Goal: Task Accomplishment & Management: Manage account settings

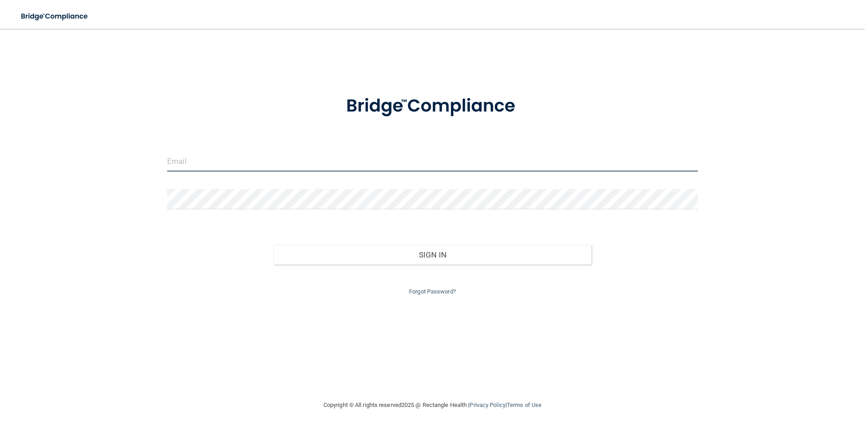
click at [366, 158] on input "email" at bounding box center [432, 161] width 531 height 20
type input "[EMAIL_ADDRESS][DOMAIN_NAME]"
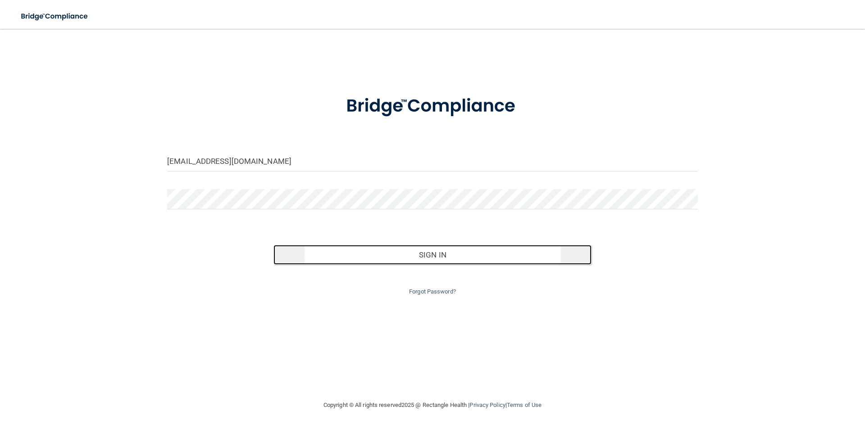
click at [383, 261] on button "Sign In" at bounding box center [432, 255] width 318 height 20
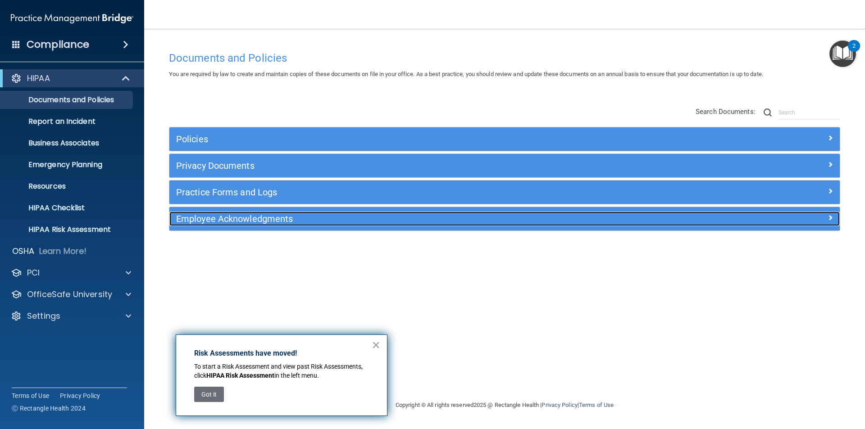
click at [668, 218] on div "Employee Acknowledgments" at bounding box center [420, 219] width 503 height 14
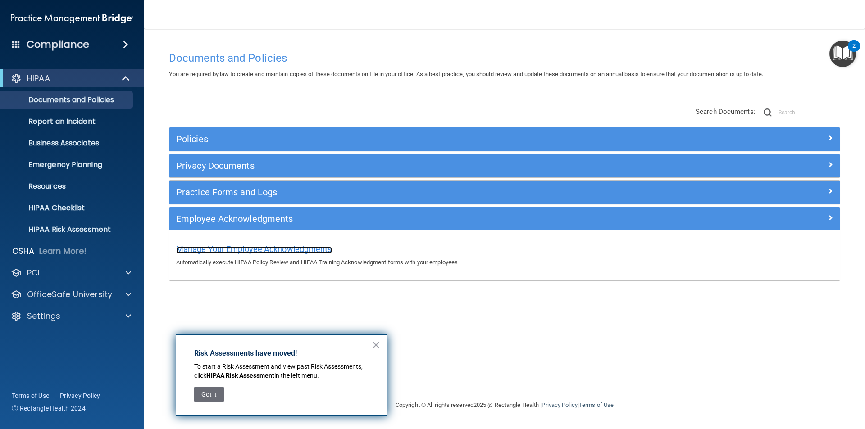
click at [324, 248] on span "Manage Your Employee Acknowledgments" at bounding box center [254, 249] width 156 height 9
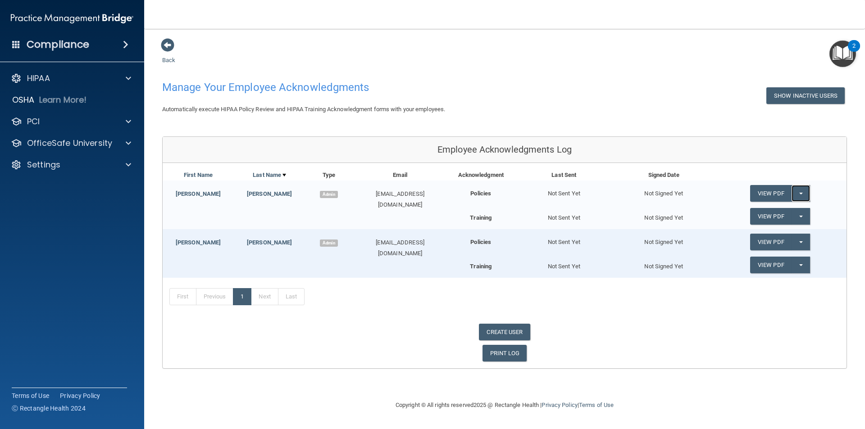
click at [803, 194] on button "Split button!" at bounding box center [800, 193] width 18 height 17
click at [797, 212] on link "Send Acknowledgment" at bounding box center [789, 212] width 78 height 14
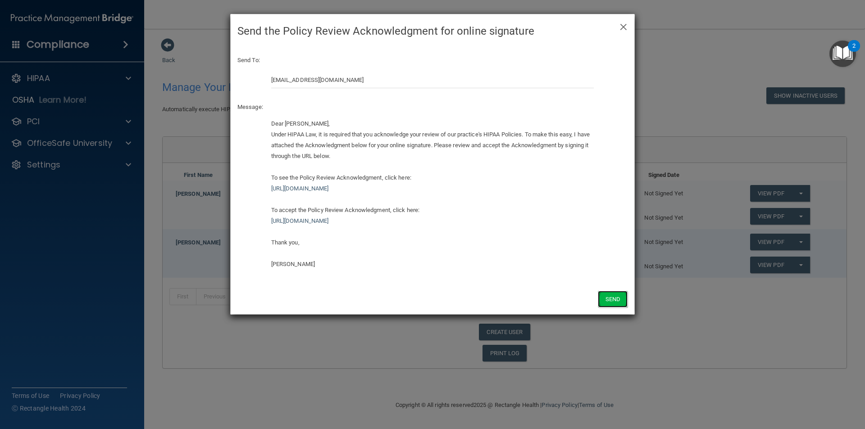
click at [609, 298] on button "Send" at bounding box center [613, 299] width 30 height 17
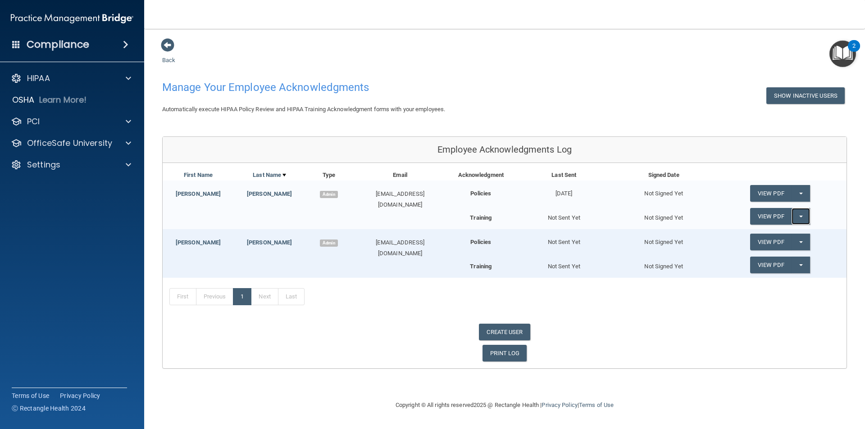
click at [800, 216] on span "button" at bounding box center [801, 217] width 4 height 2
click at [783, 235] on link "Send Acknowledgment PDF" at bounding box center [795, 235] width 90 height 14
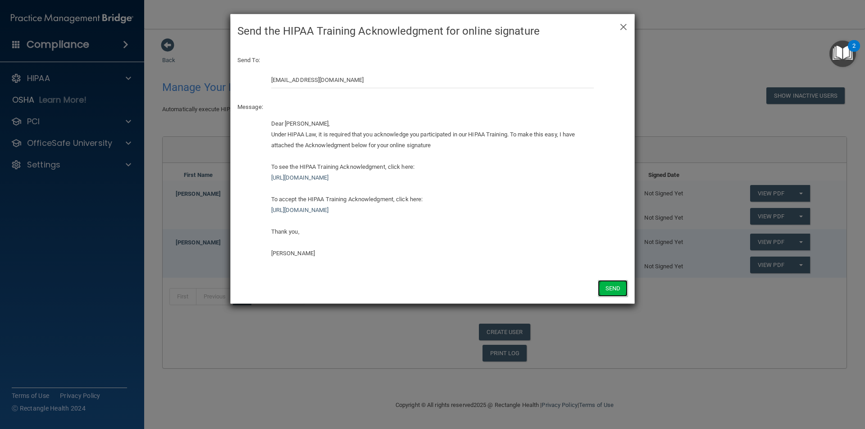
click at [616, 288] on button "Send" at bounding box center [613, 288] width 30 height 17
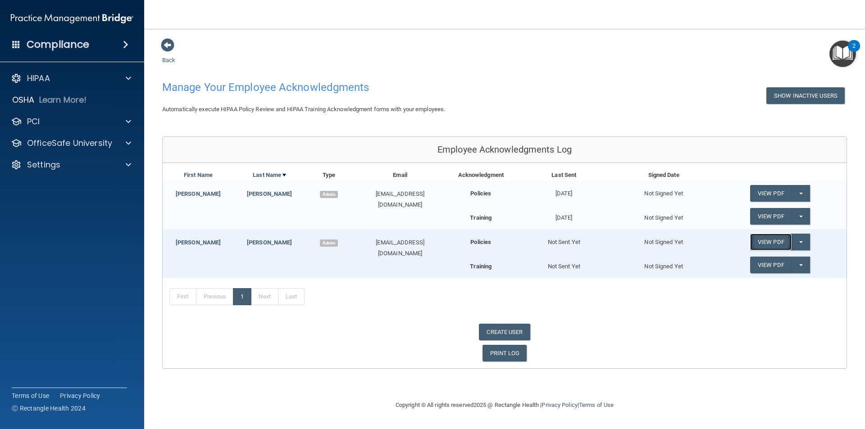
click at [768, 241] on link "View PDF" at bounding box center [770, 242] width 41 height 17
click at [800, 242] on span "button" at bounding box center [801, 242] width 4 height 2
click at [788, 260] on link "Send Acknowledgment" at bounding box center [789, 261] width 78 height 14
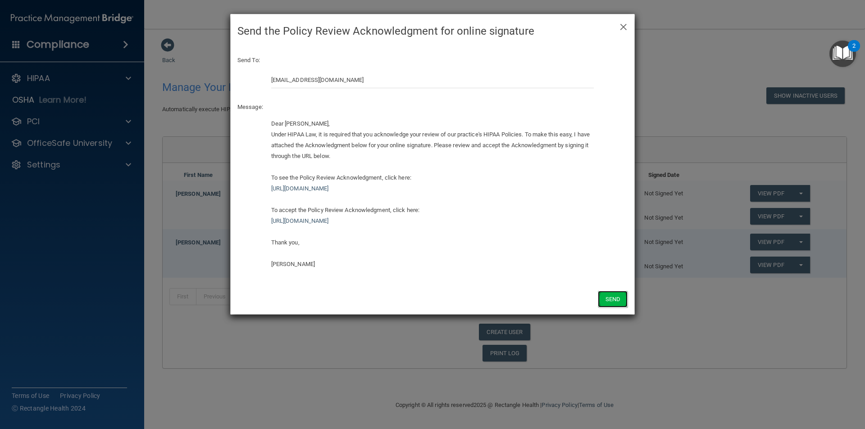
click at [613, 297] on button "Send" at bounding box center [613, 299] width 30 height 17
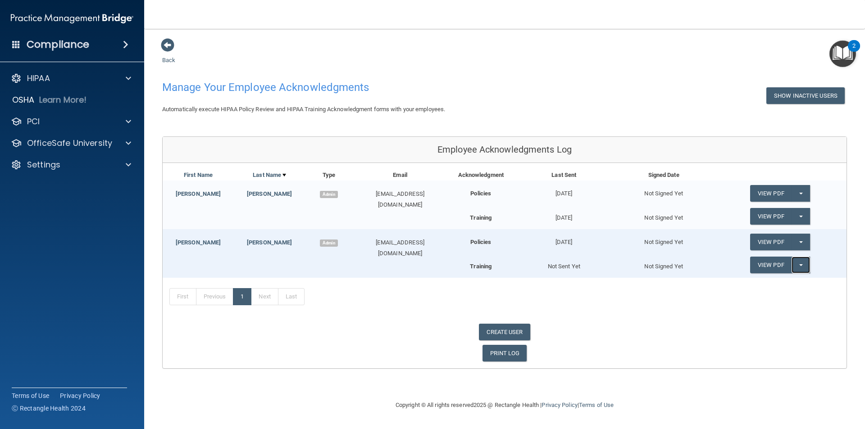
click at [801, 265] on span "button" at bounding box center [801, 265] width 4 height 2
click at [789, 285] on link "Send Acknowledgment PDF" at bounding box center [795, 284] width 90 height 14
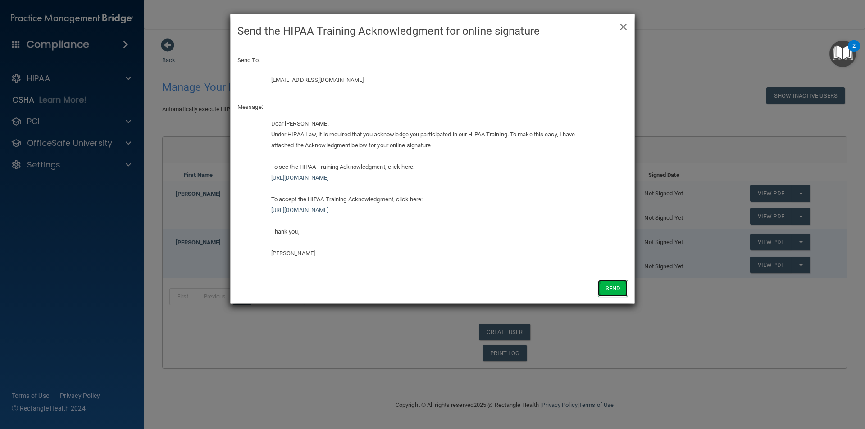
click at [621, 287] on button "Send" at bounding box center [613, 288] width 30 height 17
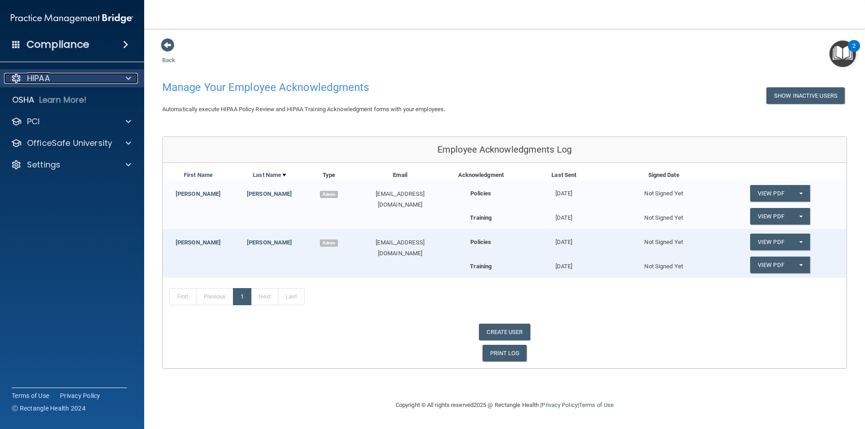
click at [127, 78] on span at bounding box center [128, 78] width 5 height 11
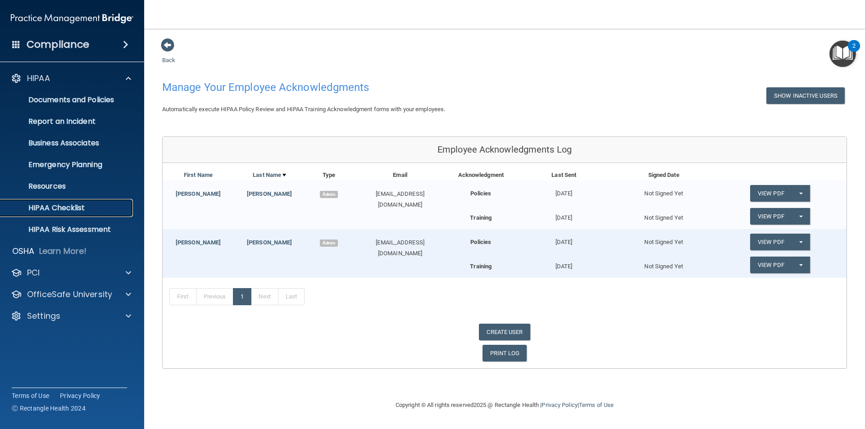
click at [65, 204] on p "HIPAA Checklist" at bounding box center [67, 208] width 123 height 9
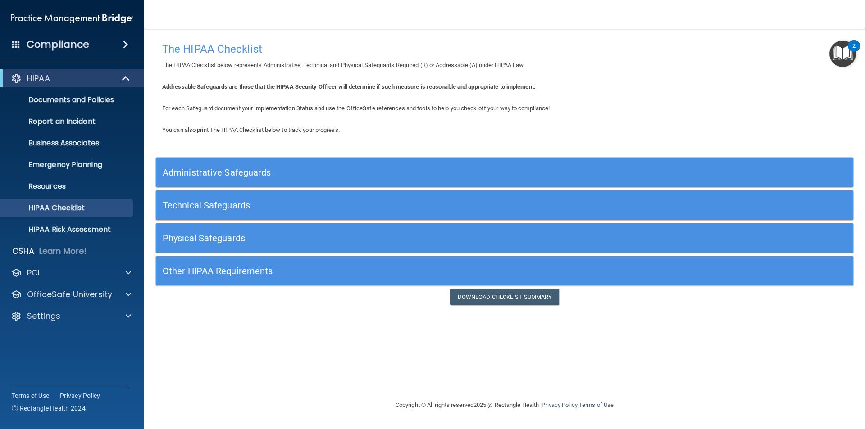
click at [250, 172] on h5 "Administrative Safeguards" at bounding box center [417, 173] width 509 height 10
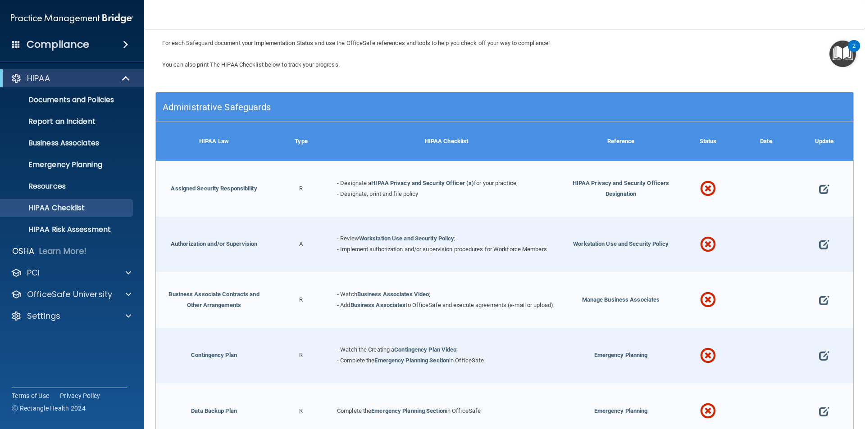
scroll to position [56, 0]
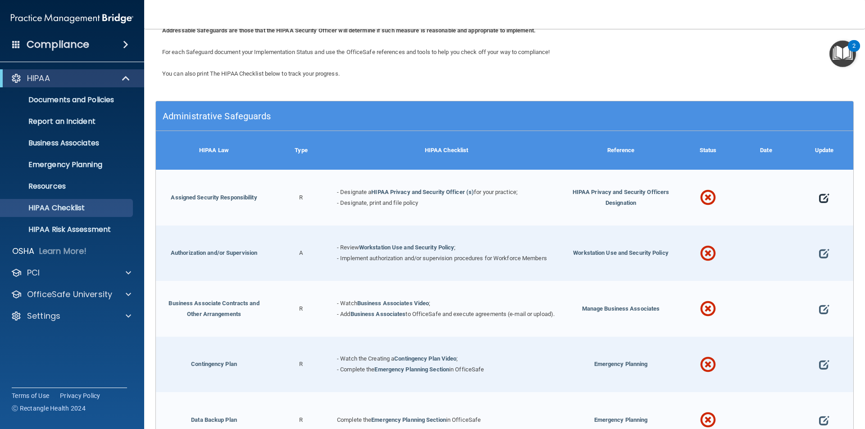
click at [819, 198] on span at bounding box center [824, 198] width 10 height 28
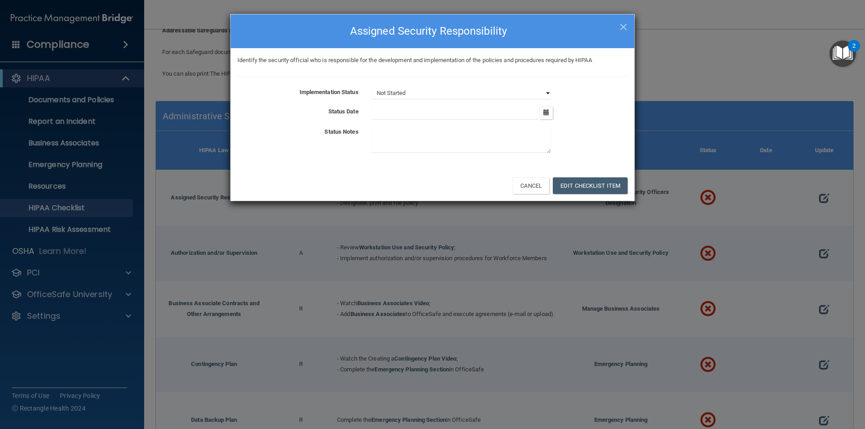
click at [548, 94] on select "Not Started In Progress Completed" at bounding box center [461, 93] width 179 height 13
select select "in_progress"
click at [372, 87] on select "Not Started In Progress Completed" at bounding box center [461, 93] width 179 height 13
click at [545, 113] on icon "button" at bounding box center [546, 112] width 6 height 6
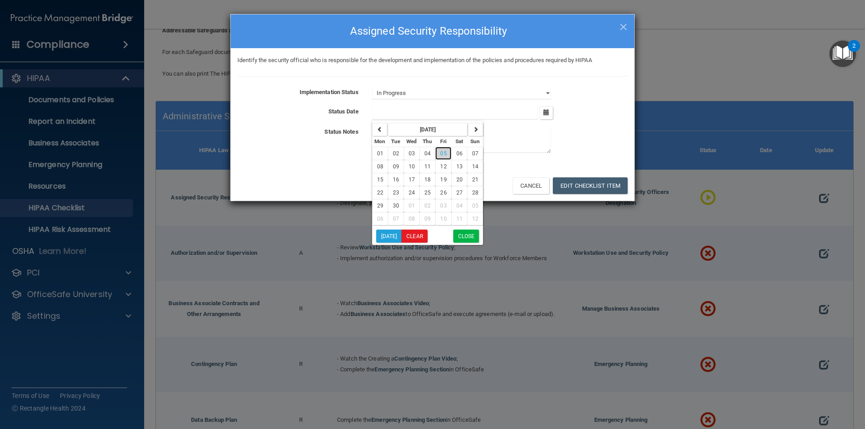
click at [442, 150] on button "05" at bounding box center [443, 153] width 16 height 13
type input "9/5/25"
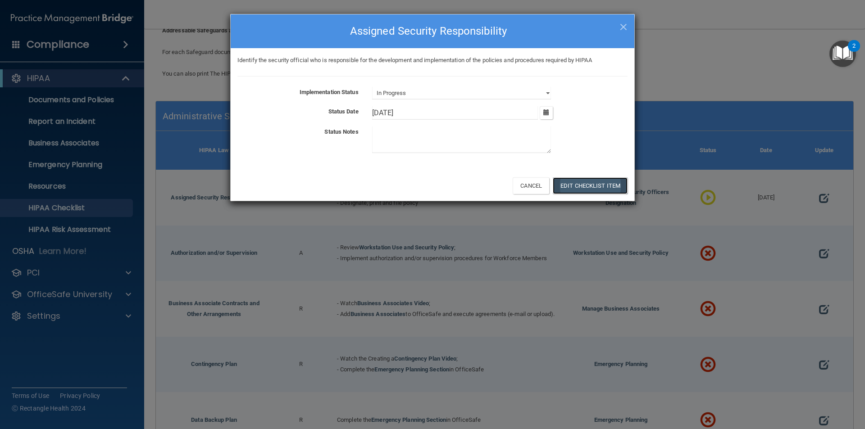
click at [582, 184] on button "Edit Checklist Item" at bounding box center [590, 185] width 75 height 17
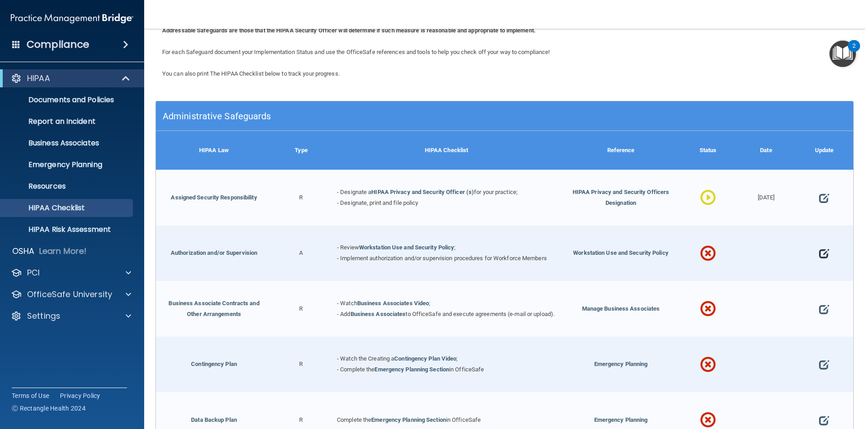
click at [819, 253] on span at bounding box center [824, 254] width 10 height 28
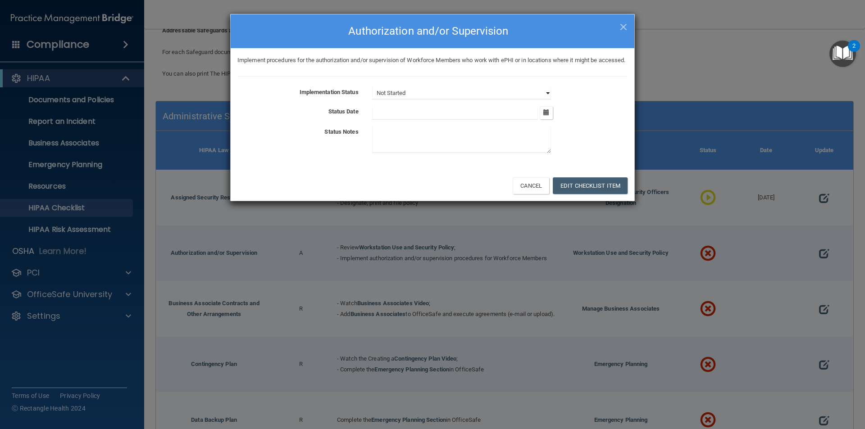
click at [545, 100] on select "Not Started In Progress Completed" at bounding box center [461, 93] width 179 height 13
select select "completed"
click at [372, 98] on select "Not Started In Progress Completed" at bounding box center [461, 93] width 179 height 13
click at [546, 115] on icon "button" at bounding box center [546, 112] width 6 height 6
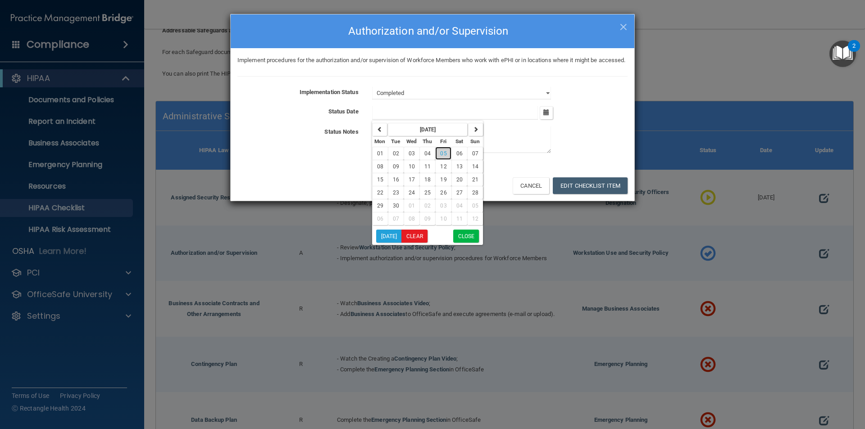
click at [441, 157] on span "05" at bounding box center [443, 153] width 6 height 6
type input "9/5/25"
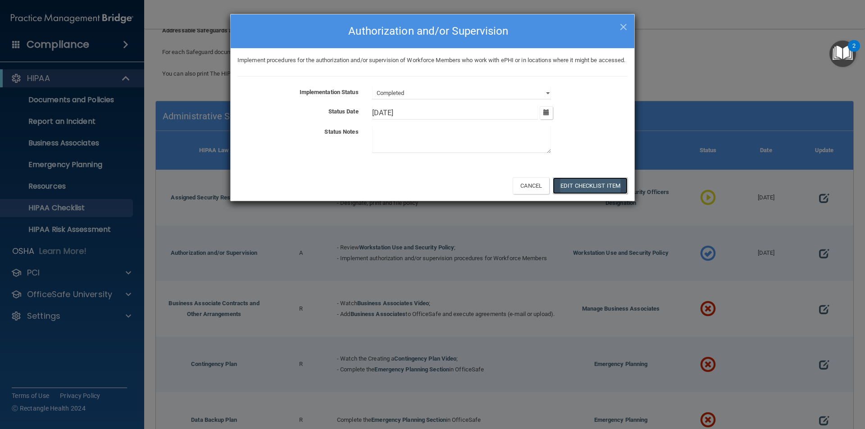
click at [587, 194] on button "Edit Checklist Item" at bounding box center [590, 185] width 75 height 17
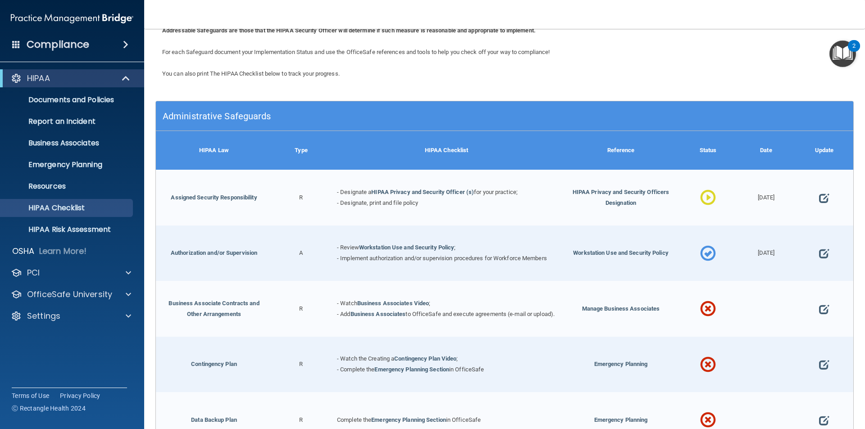
click at [819, 200] on span at bounding box center [824, 198] width 10 height 28
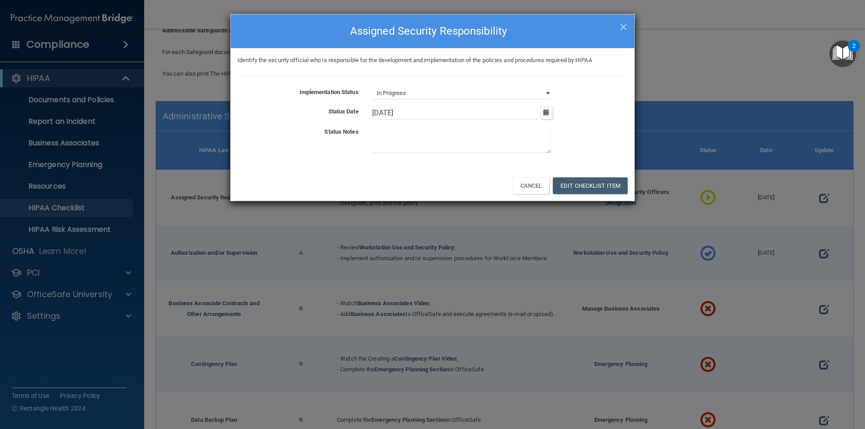
click at [494, 89] on select "Not Started In Progress Completed" at bounding box center [461, 93] width 179 height 13
select select "completed"
click at [372, 87] on select "Not Started In Progress Completed" at bounding box center [461, 93] width 179 height 13
click at [585, 185] on button "Edit Checklist Item" at bounding box center [590, 185] width 75 height 17
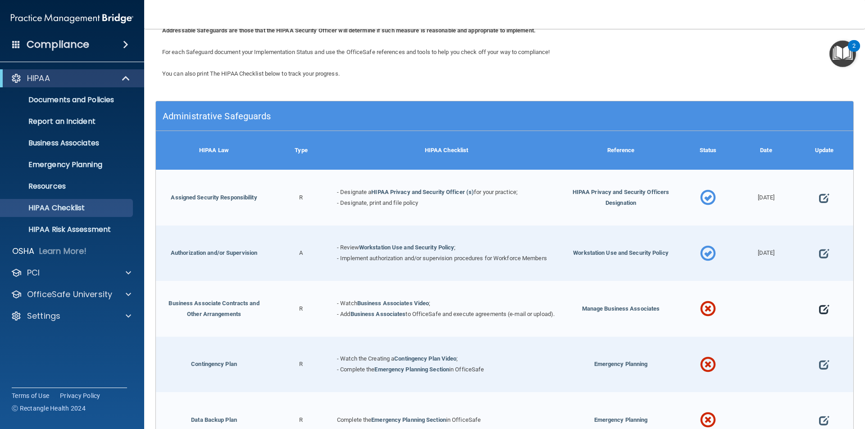
click at [819, 308] on span at bounding box center [824, 309] width 10 height 28
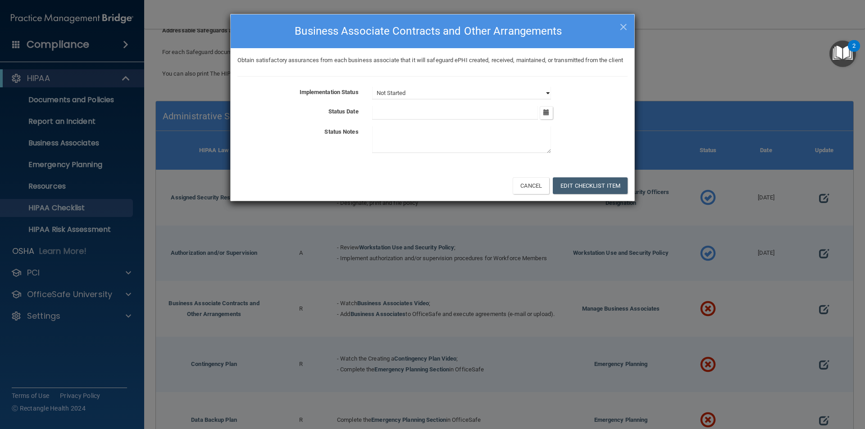
click at [478, 100] on select "Not Started In Progress Completed" at bounding box center [461, 93] width 179 height 13
select select "completed"
click at [372, 98] on select "Not Started In Progress Completed" at bounding box center [461, 93] width 179 height 13
click at [545, 115] on icon "button" at bounding box center [546, 112] width 6 height 6
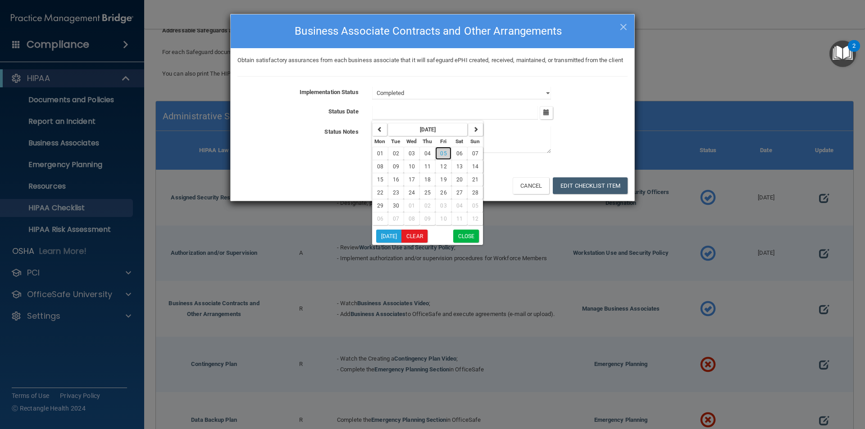
click at [444, 157] on span "05" at bounding box center [443, 153] width 6 height 6
type input "9/5/25"
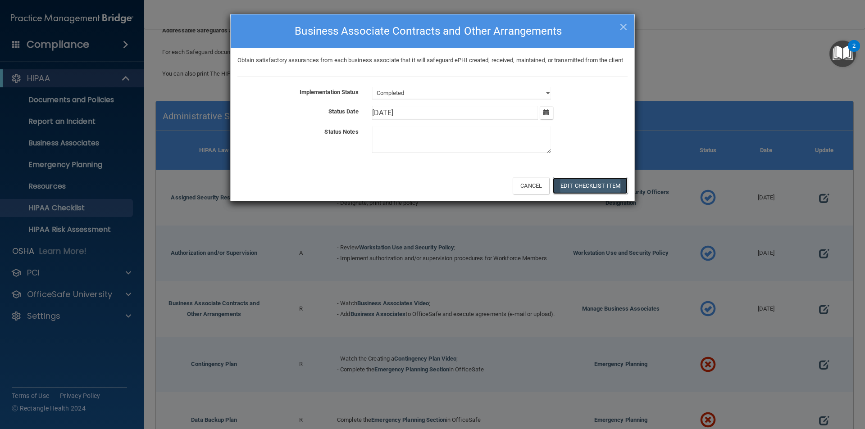
click at [583, 194] on button "Edit Checklist Item" at bounding box center [590, 185] width 75 height 17
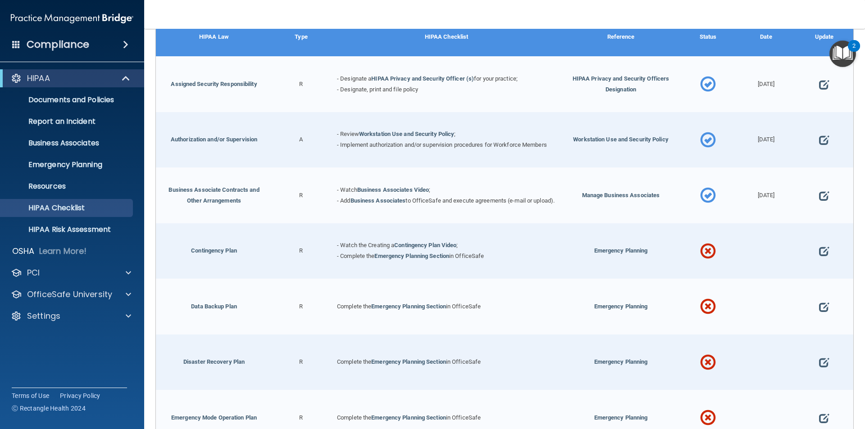
scroll to position [191, 0]
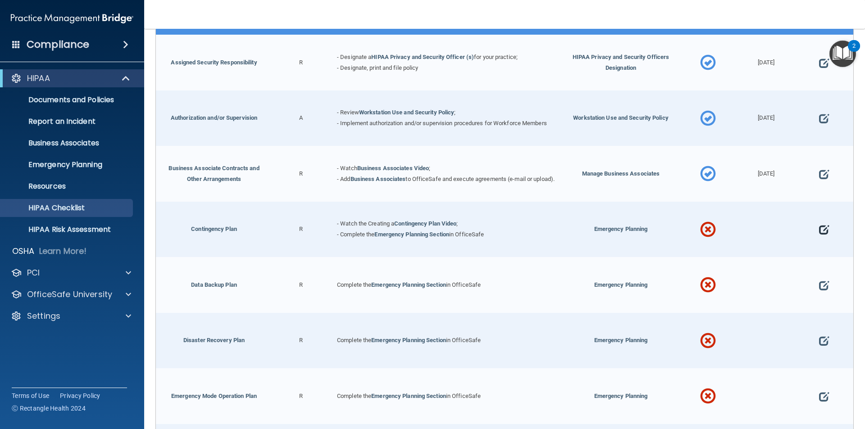
click at [819, 233] on span at bounding box center [824, 230] width 10 height 28
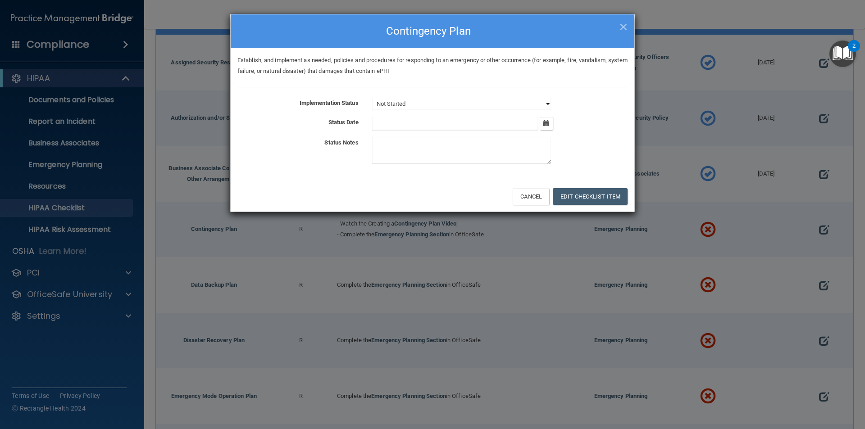
click at [547, 103] on select "Not Started In Progress Completed" at bounding box center [461, 104] width 179 height 13
select select "completed"
click at [372, 98] on select "Not Started In Progress Completed" at bounding box center [461, 104] width 179 height 13
click at [548, 123] on icon "button" at bounding box center [546, 123] width 6 height 6
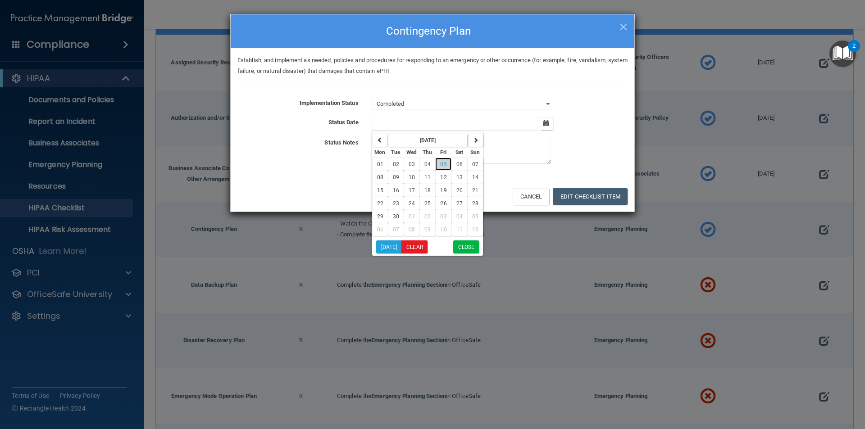
click at [443, 163] on span "05" at bounding box center [443, 164] width 6 height 6
type input "9/5/25"
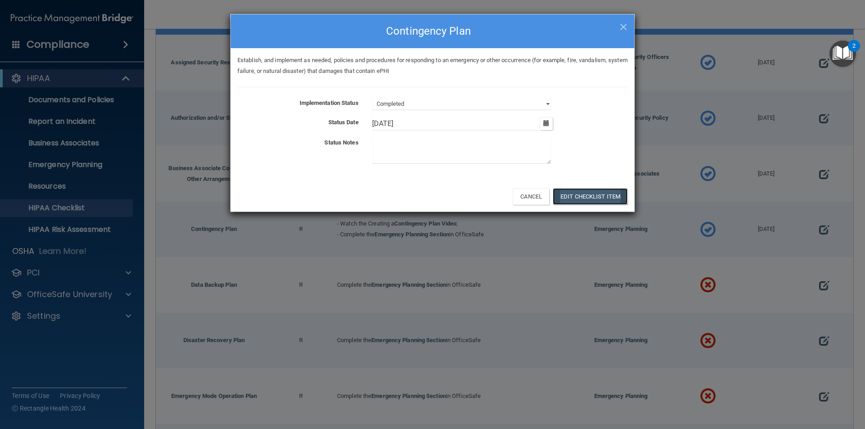
click at [580, 194] on button "Edit Checklist Item" at bounding box center [590, 196] width 75 height 17
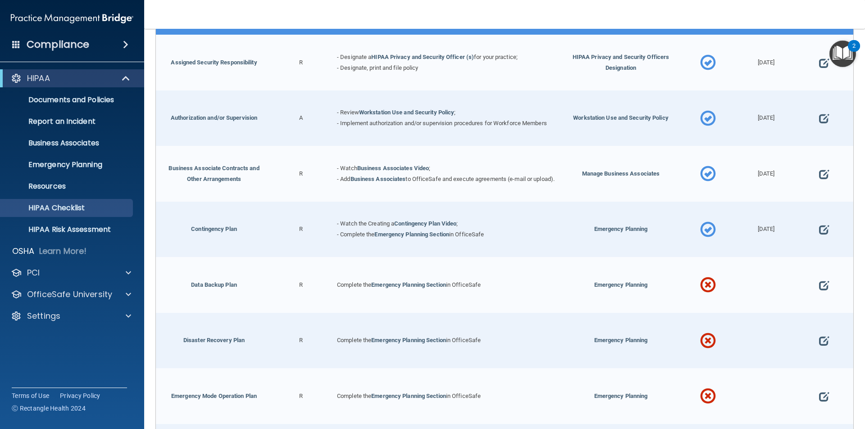
click at [819, 289] on span at bounding box center [824, 286] width 10 height 28
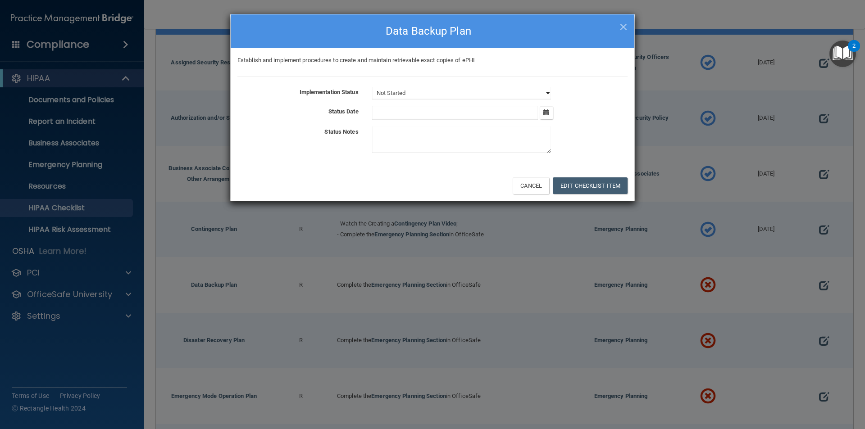
click at [545, 93] on select "Not Started In Progress Completed" at bounding box center [461, 93] width 179 height 13
select select "completed"
click at [372, 87] on select "Not Started In Progress Completed" at bounding box center [461, 93] width 179 height 13
click at [605, 182] on button "Edit Checklist Item" at bounding box center [590, 185] width 75 height 17
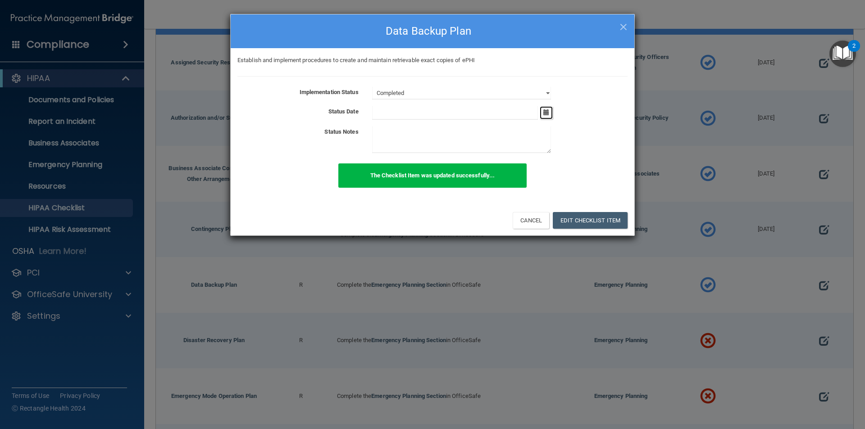
click at [546, 109] on icon "button" at bounding box center [546, 112] width 6 height 6
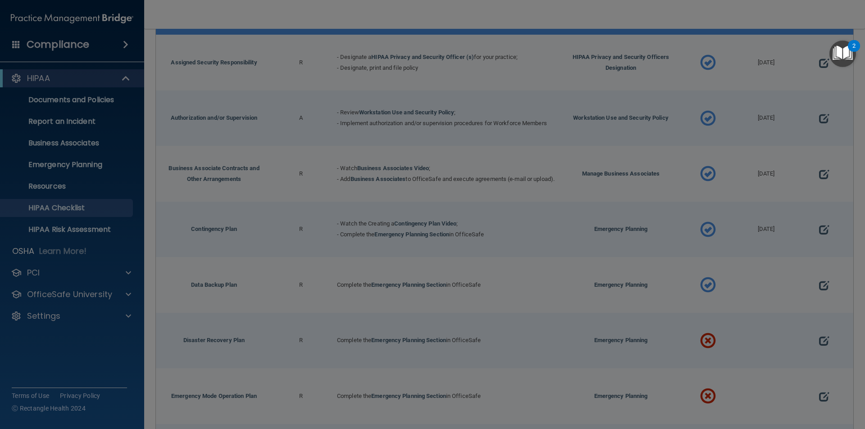
click at [442, 151] on div at bounding box center [432, 214] width 865 height 429
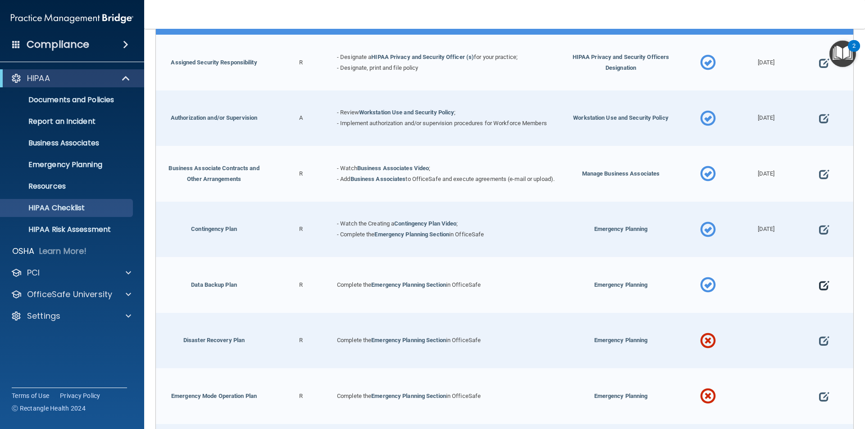
click at [819, 287] on span at bounding box center [824, 286] width 10 height 28
select select "completed"
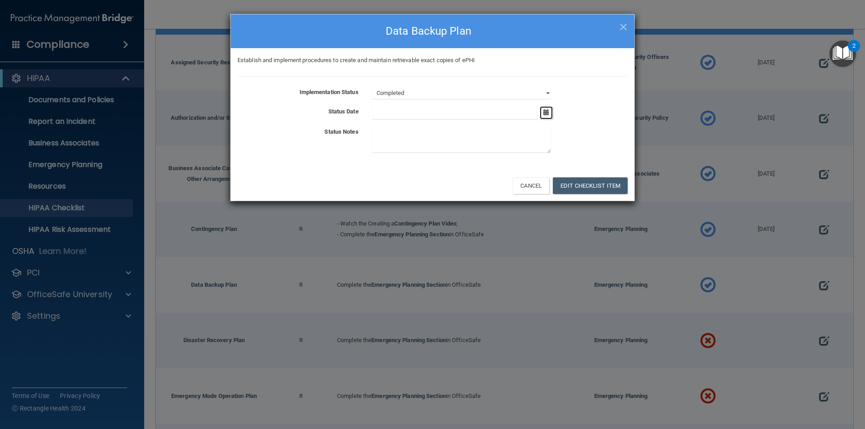
click at [547, 111] on icon "button" at bounding box center [546, 112] width 6 height 6
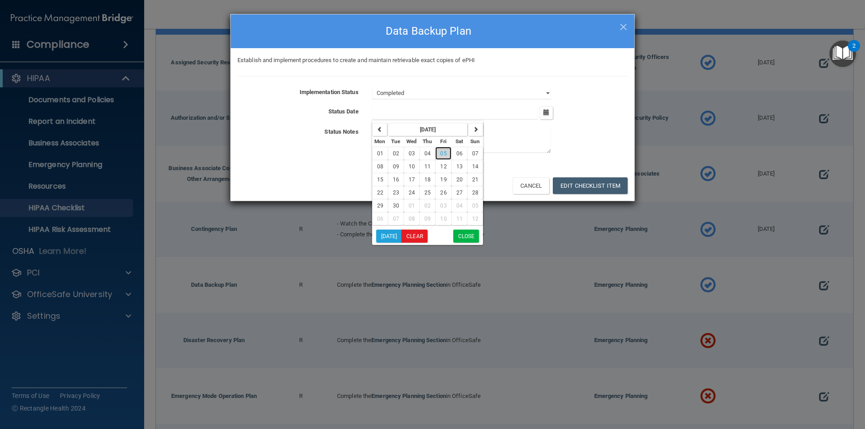
click at [444, 153] on span "05" at bounding box center [443, 153] width 6 height 6
type input "9/5/25"
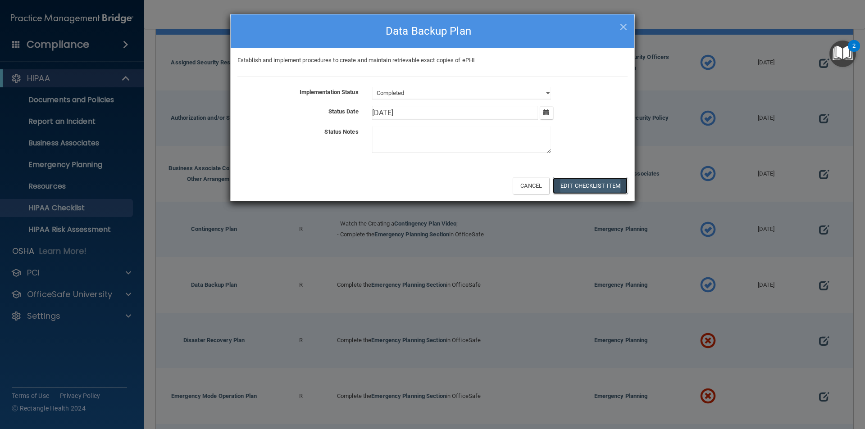
click at [577, 179] on button "Edit Checklist Item" at bounding box center [590, 185] width 75 height 17
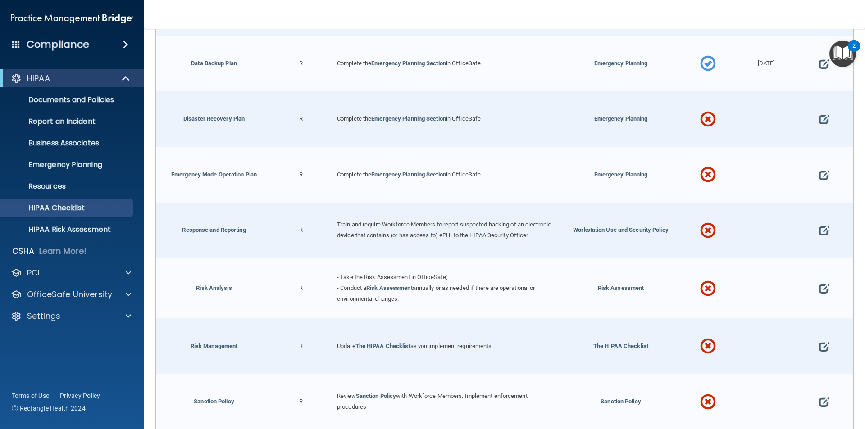
scroll to position [417, 0]
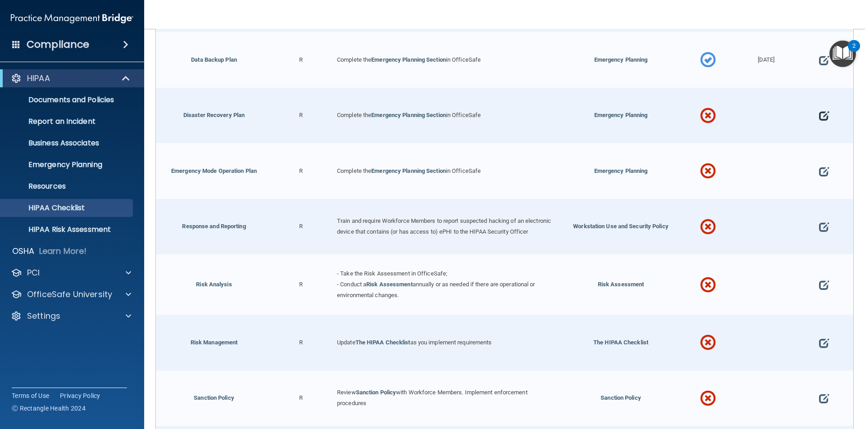
click at [819, 118] on span at bounding box center [824, 116] width 10 height 28
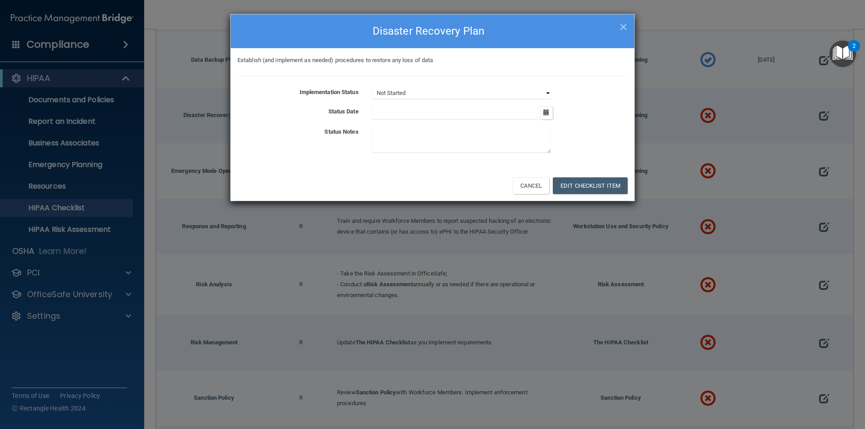
click at [546, 91] on select "Not Started In Progress Completed" at bounding box center [461, 93] width 179 height 13
select select "completed"
click at [372, 87] on select "Not Started In Progress Completed" at bounding box center [461, 93] width 179 height 13
click at [549, 112] on icon "button" at bounding box center [546, 112] width 6 height 6
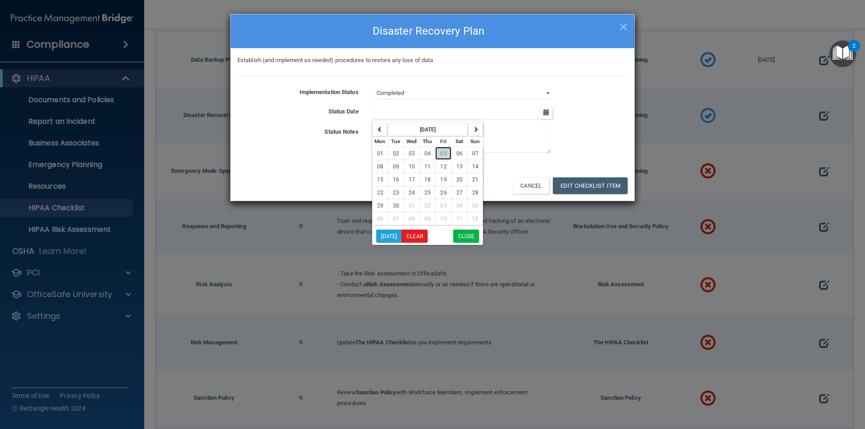
click at [444, 154] on span "05" at bounding box center [443, 153] width 6 height 6
type input "9/5/25"
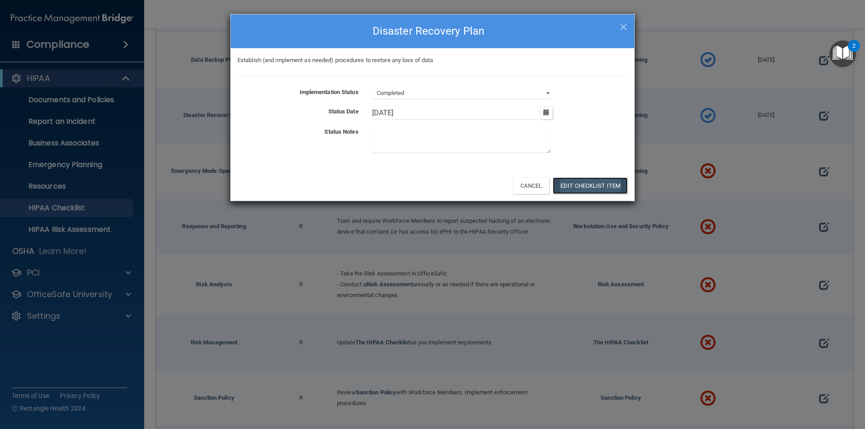
click at [578, 181] on button "Edit Checklist Item" at bounding box center [590, 185] width 75 height 17
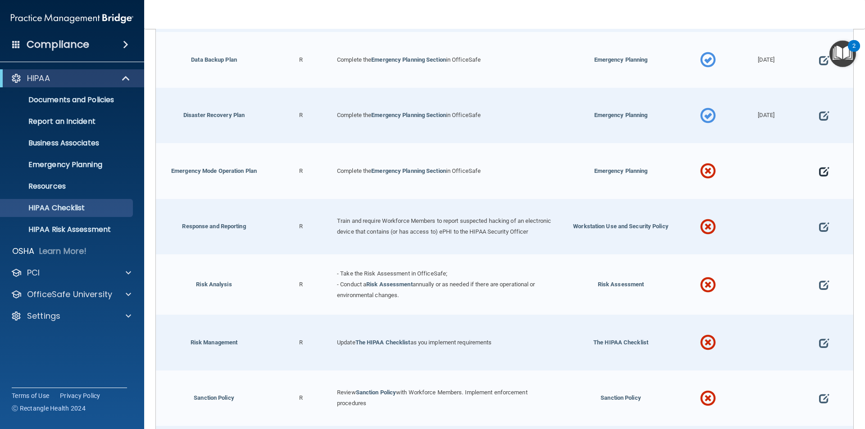
click at [819, 172] on span at bounding box center [824, 172] width 10 height 28
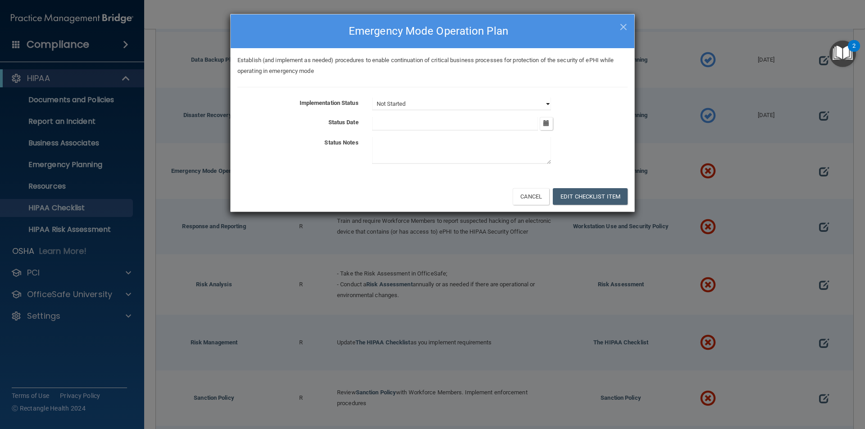
click at [549, 100] on select "Not Started In Progress Completed" at bounding box center [461, 104] width 179 height 13
select select "completed"
click at [372, 98] on select "Not Started In Progress Completed" at bounding box center [461, 104] width 179 height 13
click at [545, 121] on icon "button" at bounding box center [546, 123] width 6 height 6
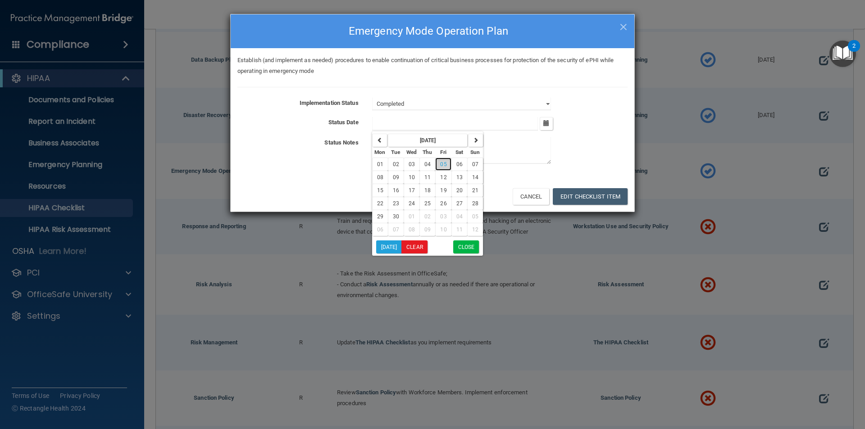
click at [444, 161] on span "05" at bounding box center [443, 164] width 6 height 6
type input "9/5/25"
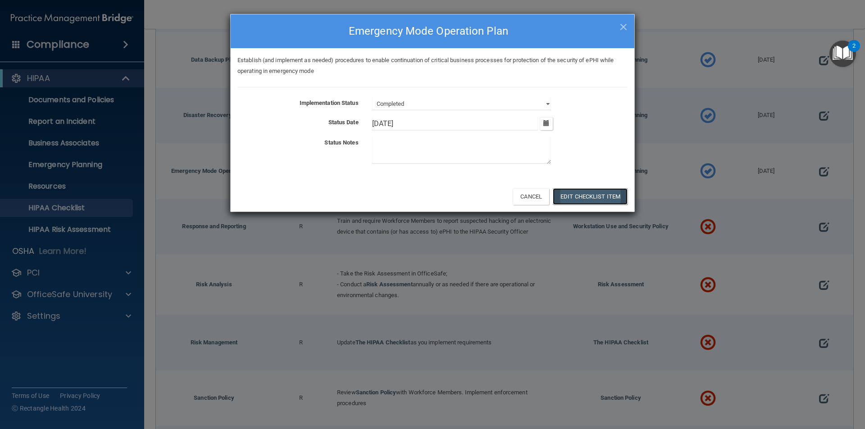
click at [580, 193] on button "Edit Checklist Item" at bounding box center [590, 196] width 75 height 17
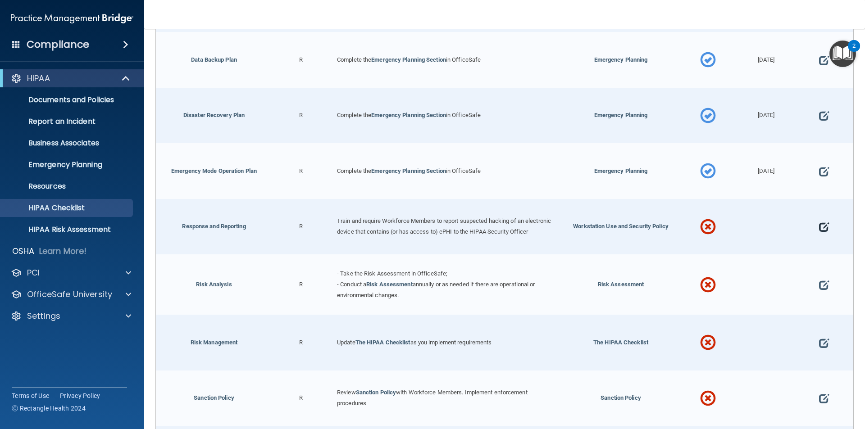
click at [819, 230] on span at bounding box center [824, 227] width 10 height 28
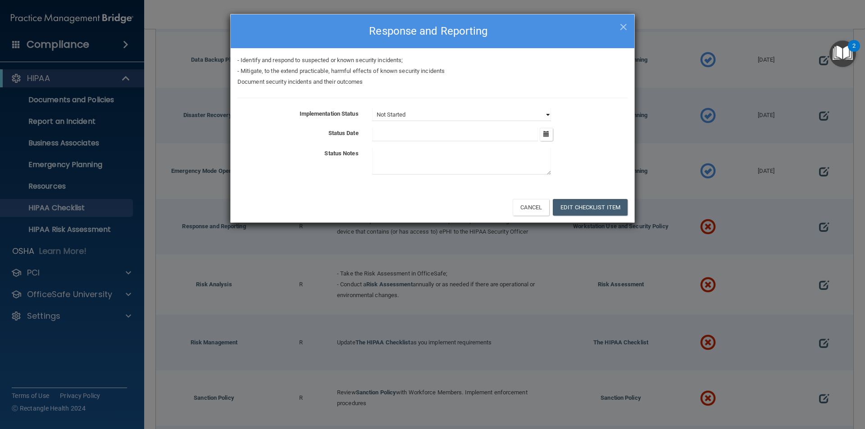
click at [548, 114] on select "Not Started In Progress Completed" at bounding box center [461, 115] width 179 height 13
select select "completed"
click at [372, 109] on select "Not Started In Progress Completed" at bounding box center [461, 115] width 179 height 13
click at [545, 135] on icon "button" at bounding box center [546, 134] width 6 height 6
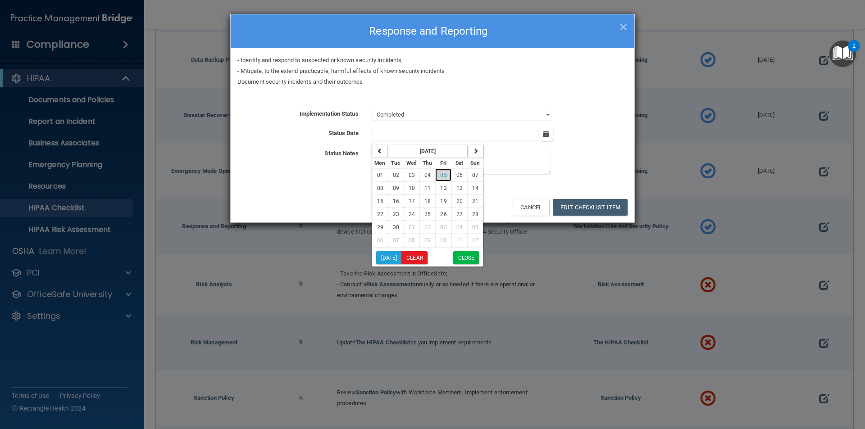
click at [444, 173] on span "05" at bounding box center [443, 175] width 6 height 6
type input "9/5/25"
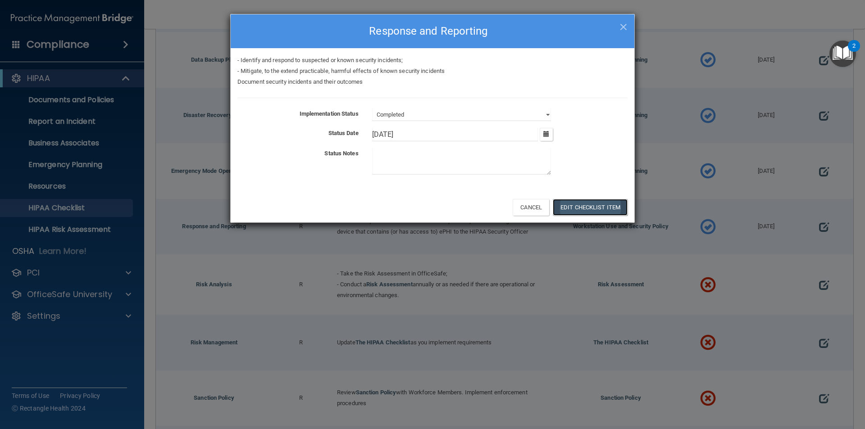
click at [590, 204] on button "Edit Checklist Item" at bounding box center [590, 207] width 75 height 17
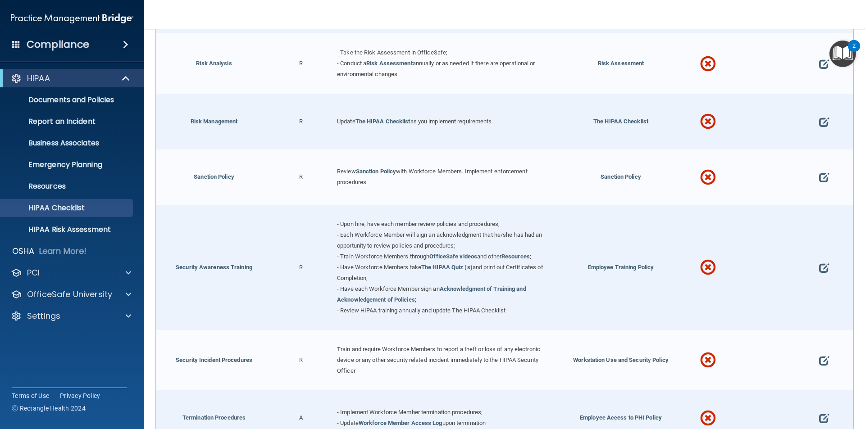
scroll to position [642, 0]
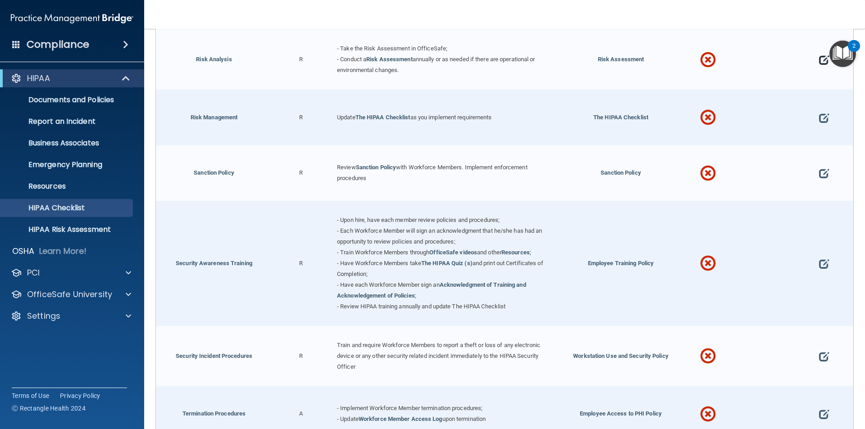
click at [820, 66] on span at bounding box center [824, 60] width 10 height 28
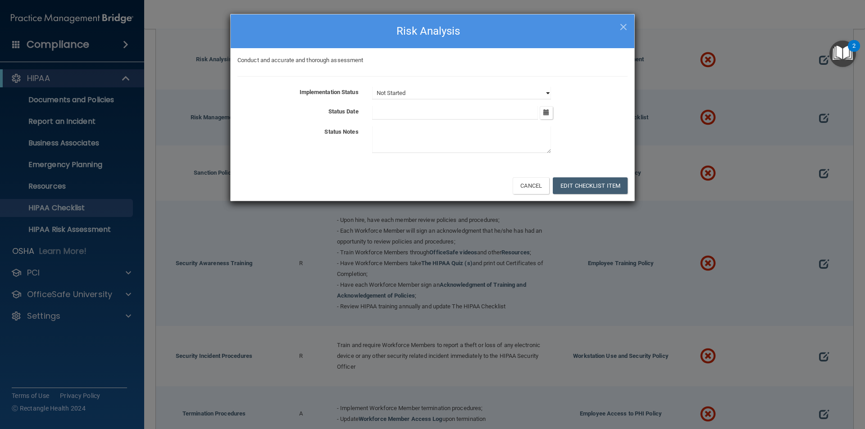
click at [549, 97] on select "Not Started In Progress Completed" at bounding box center [461, 93] width 179 height 13
select select "completed"
click at [372, 87] on select "Not Started In Progress Completed" at bounding box center [461, 93] width 179 height 13
click at [549, 112] on icon "button" at bounding box center [546, 112] width 6 height 6
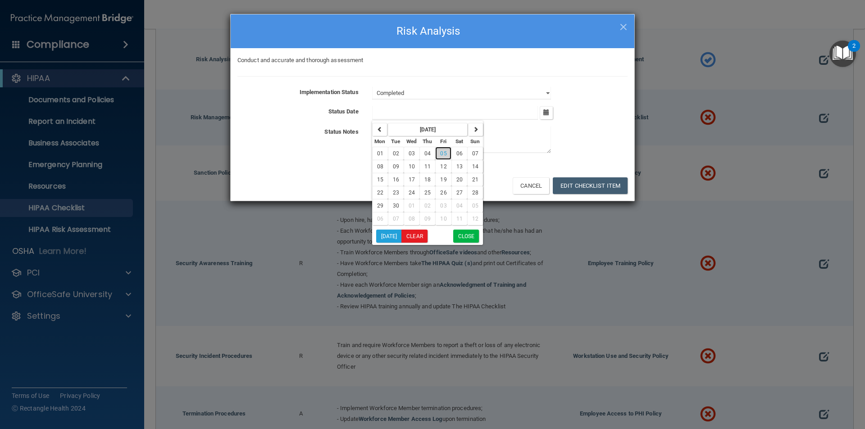
click at [444, 150] on span "05" at bounding box center [443, 153] width 6 height 6
type input "9/5/25"
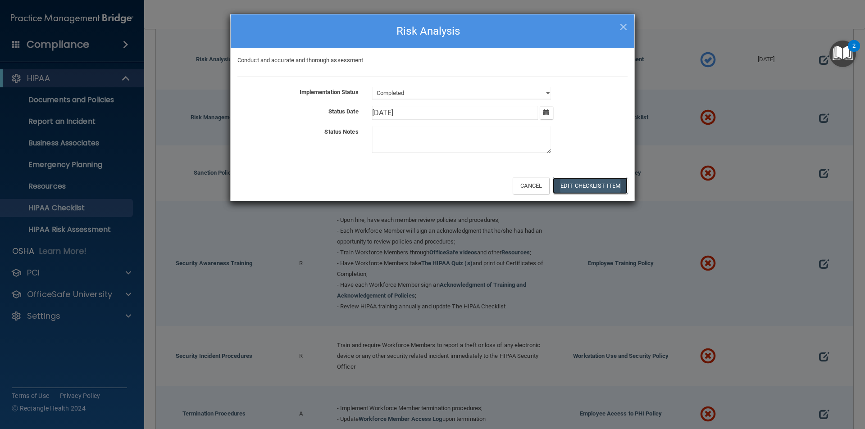
click at [582, 184] on button "Edit Checklist Item" at bounding box center [590, 185] width 75 height 17
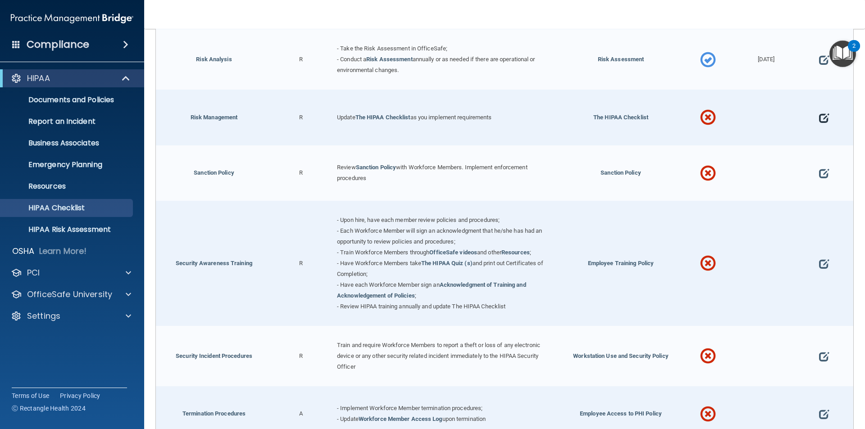
click at [819, 122] on span at bounding box center [824, 118] width 10 height 28
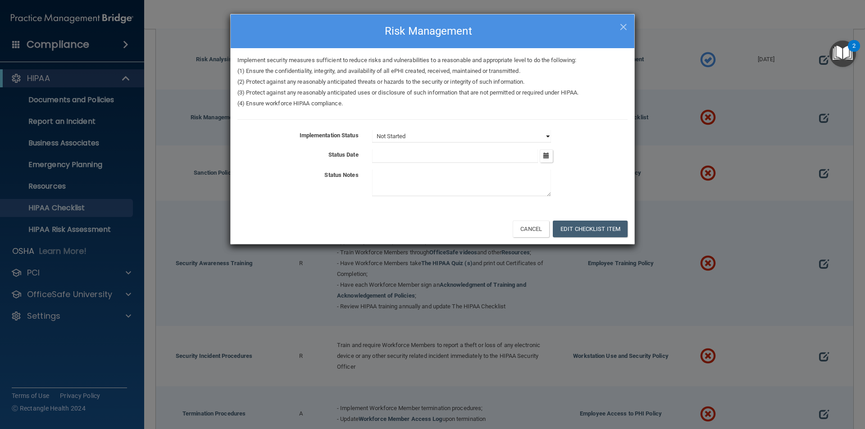
click at [529, 136] on select "Not Started In Progress Completed" at bounding box center [461, 136] width 179 height 13
select select "completed"
click at [372, 130] on select "Not Started In Progress Completed" at bounding box center [461, 136] width 179 height 13
click at [545, 159] on icon "button" at bounding box center [546, 156] width 6 height 6
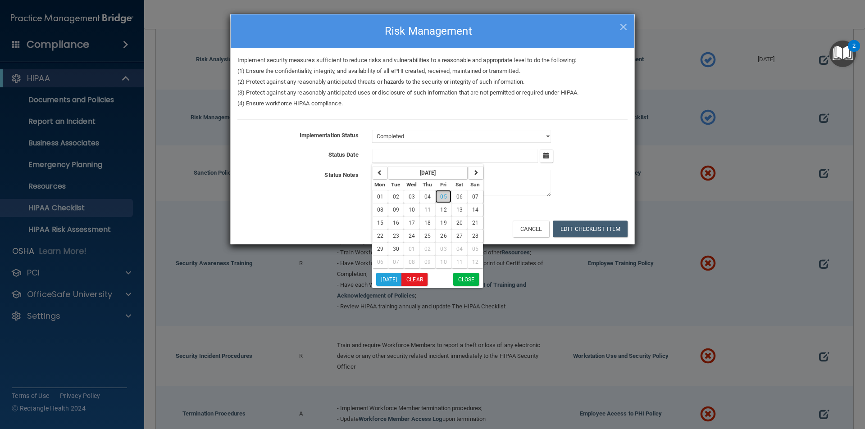
click at [442, 196] on span "05" at bounding box center [443, 197] width 6 height 6
type input "9/5/25"
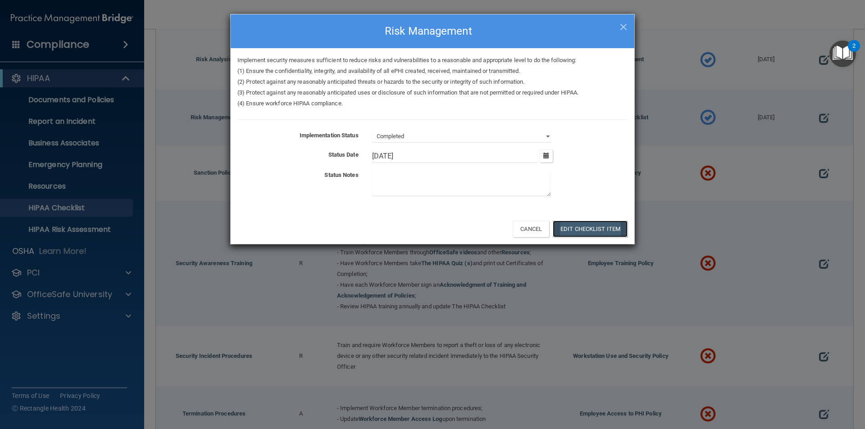
click at [573, 232] on button "Edit Checklist Item" at bounding box center [590, 229] width 75 height 17
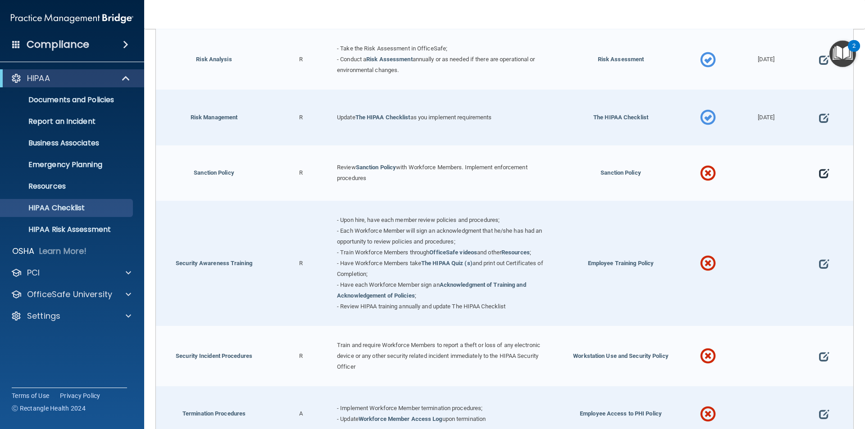
click at [819, 175] on span at bounding box center [824, 173] width 10 height 28
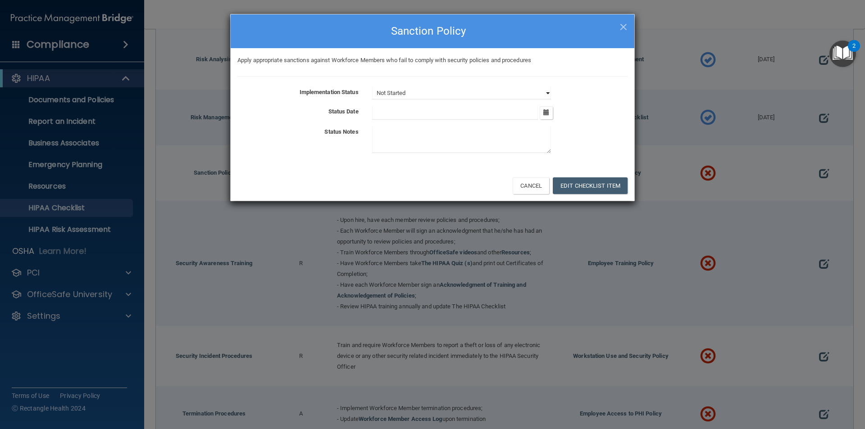
click at [550, 94] on select "Not Started In Progress Completed" at bounding box center [461, 93] width 179 height 13
select select "completed"
click at [372, 87] on select "Not Started In Progress Completed" at bounding box center [461, 93] width 179 height 13
click at [547, 113] on icon "button" at bounding box center [546, 112] width 6 height 6
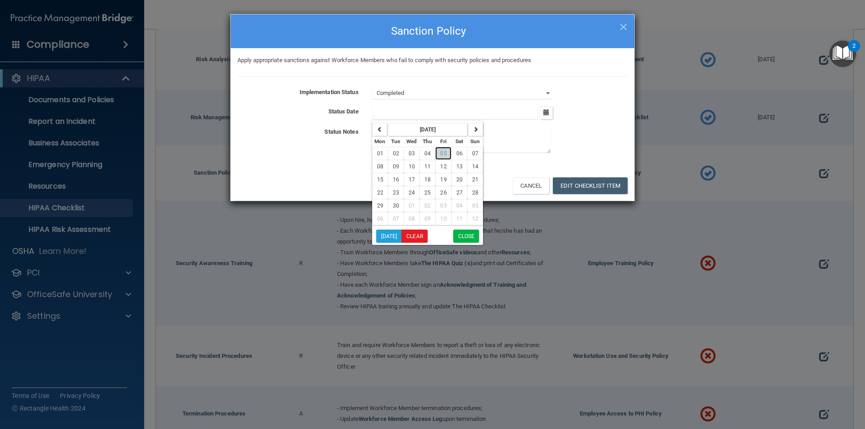
click at [440, 154] on span "05" at bounding box center [443, 153] width 6 height 6
type input "9/5/25"
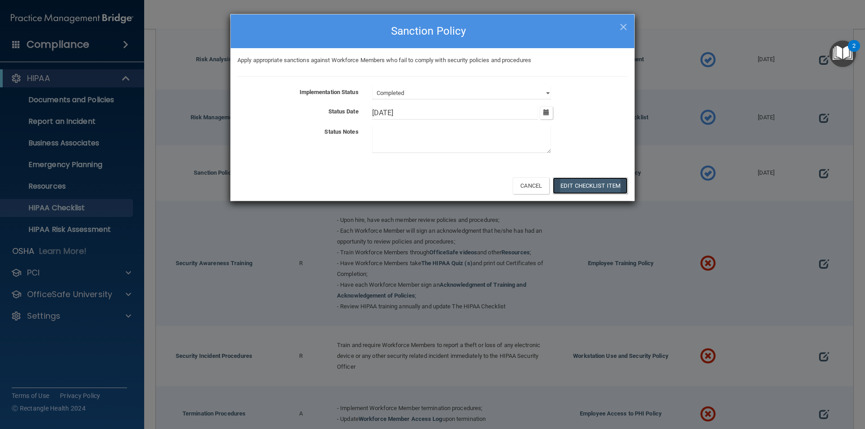
click at [586, 185] on button "Edit Checklist Item" at bounding box center [590, 185] width 75 height 17
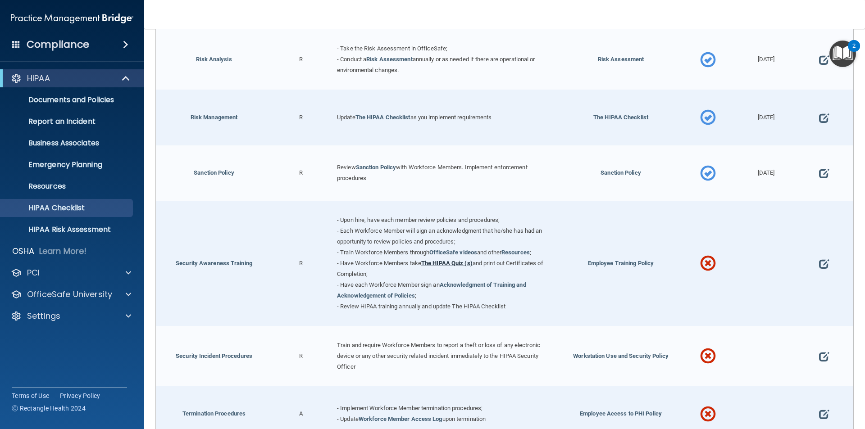
click at [439, 267] on link "The HIPAA Quiz (s)" at bounding box center [446, 263] width 51 height 7
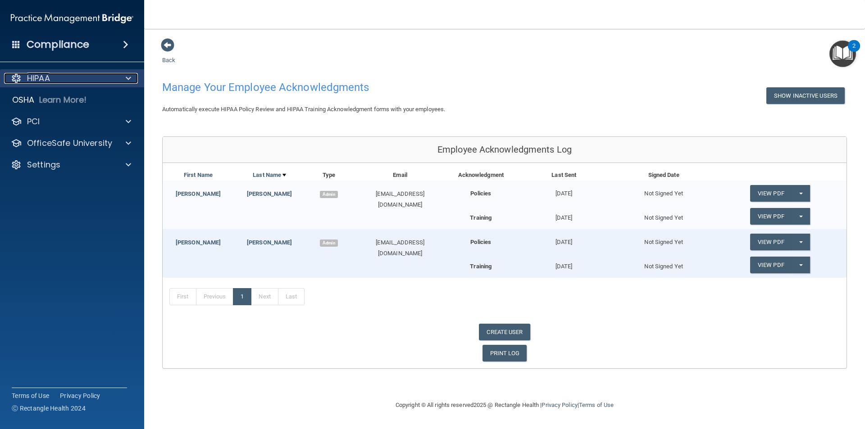
click at [123, 73] on div at bounding box center [127, 78] width 23 height 11
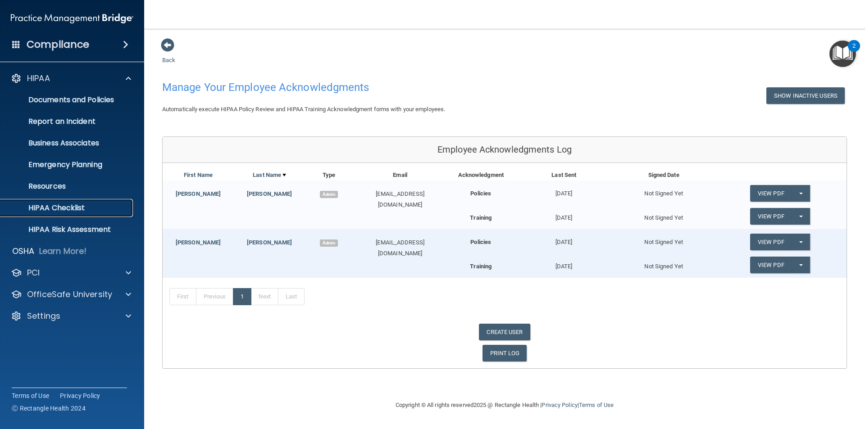
click at [82, 205] on p "HIPAA Checklist" at bounding box center [67, 208] width 123 height 9
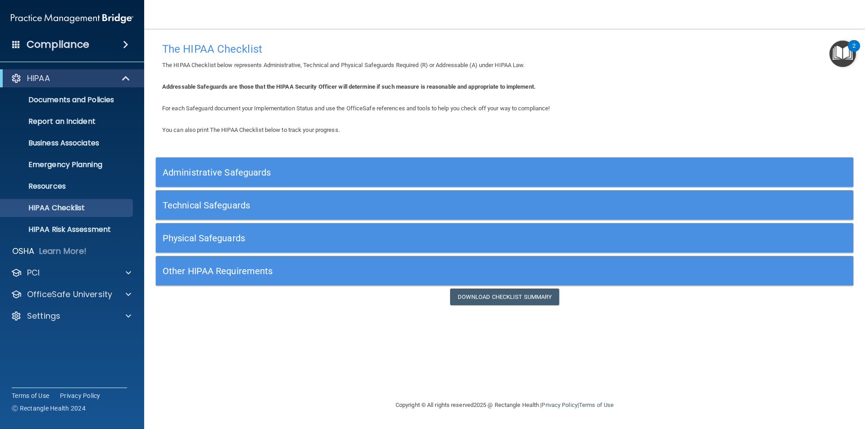
click at [255, 171] on h5 "Administrative Safeguards" at bounding box center [417, 173] width 509 height 10
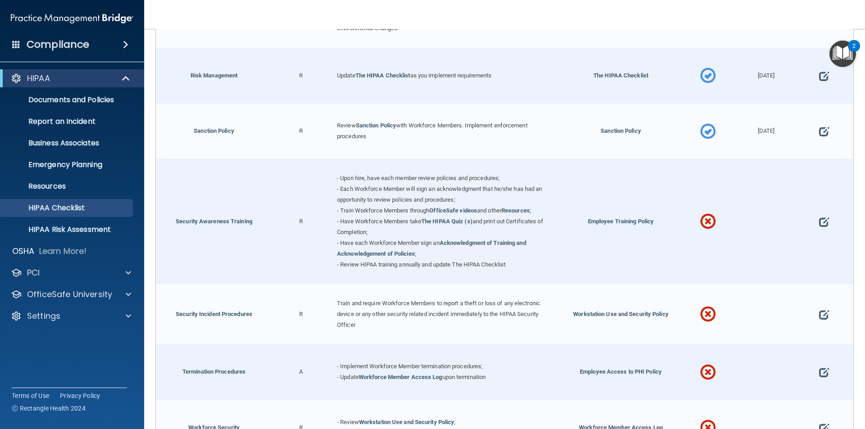
scroll to position [721, 0]
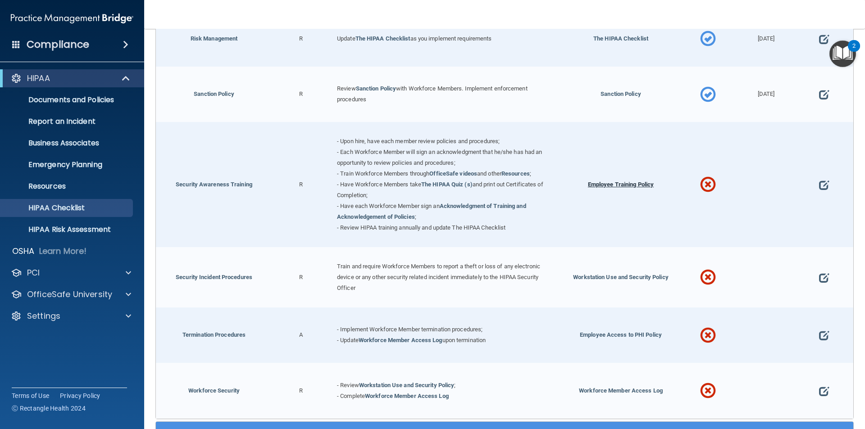
click at [608, 188] on span "Employee Training Policy" at bounding box center [621, 184] width 66 height 7
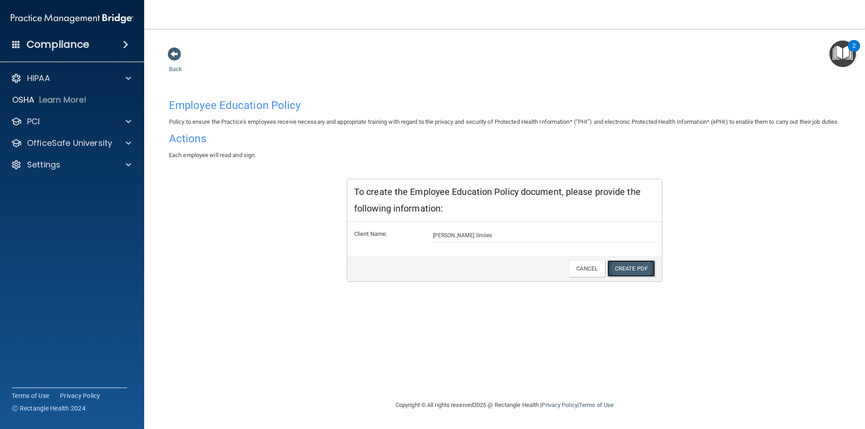
click at [621, 277] on link "Create PDF" at bounding box center [631, 268] width 48 height 17
click at [132, 76] on div at bounding box center [127, 78] width 23 height 11
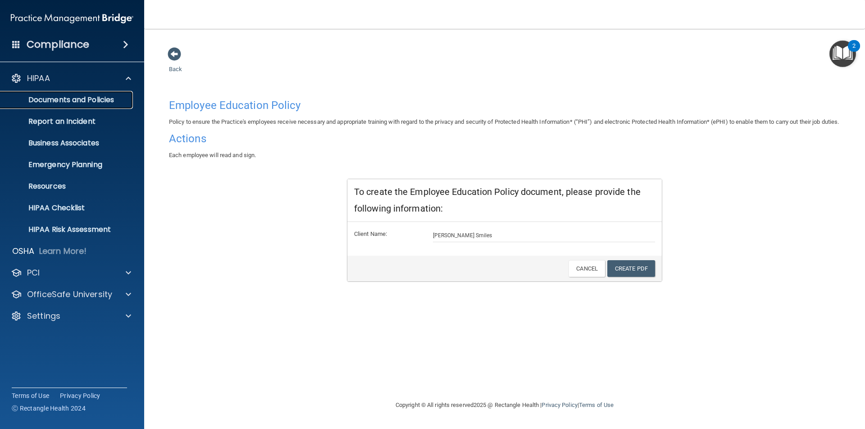
click at [110, 98] on p "Documents and Policies" at bounding box center [67, 99] width 123 height 9
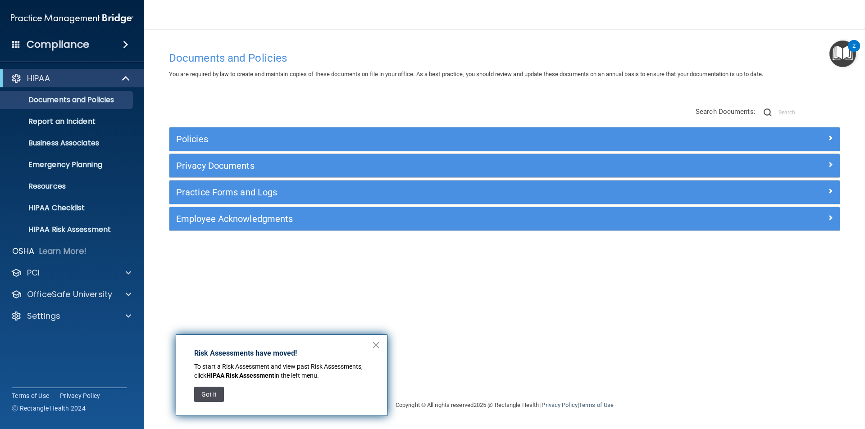
click at [213, 396] on button "Got it" at bounding box center [209, 394] width 30 height 15
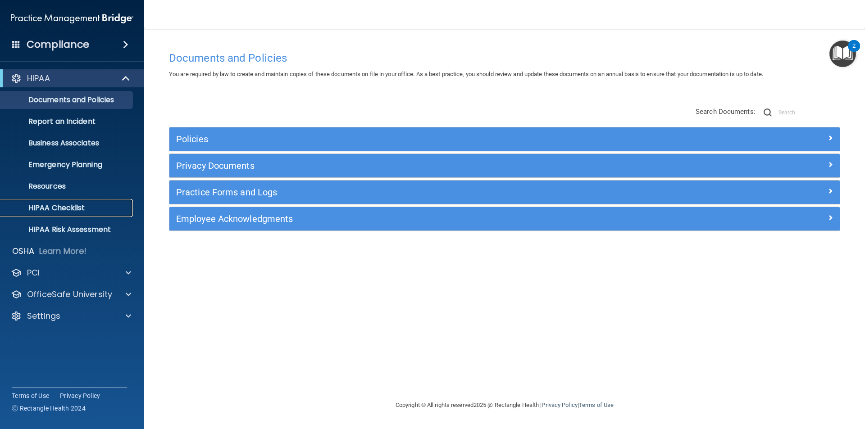
click at [74, 204] on p "HIPAA Checklist" at bounding box center [67, 208] width 123 height 9
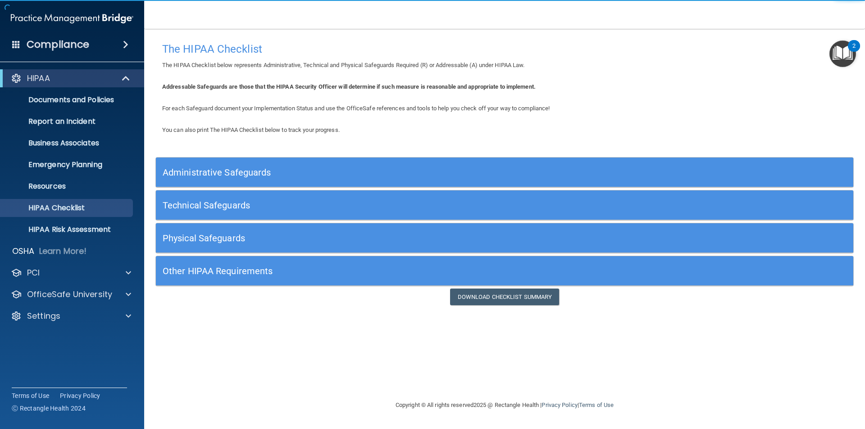
click at [249, 172] on h5 "Administrative Safeguards" at bounding box center [417, 173] width 509 height 10
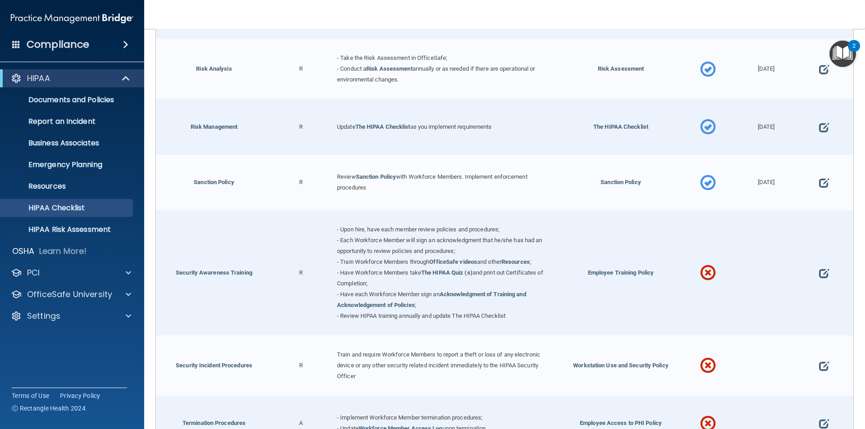
scroll to position [676, 0]
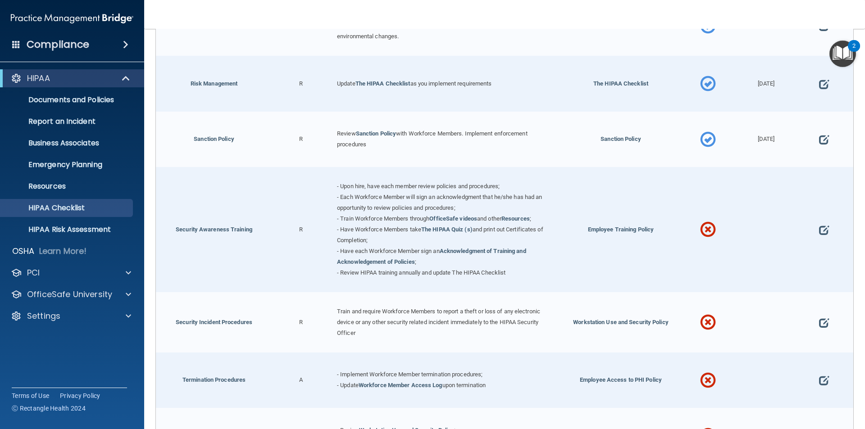
click at [812, 234] on div at bounding box center [824, 229] width 58 height 125
click at [819, 234] on span at bounding box center [824, 230] width 10 height 28
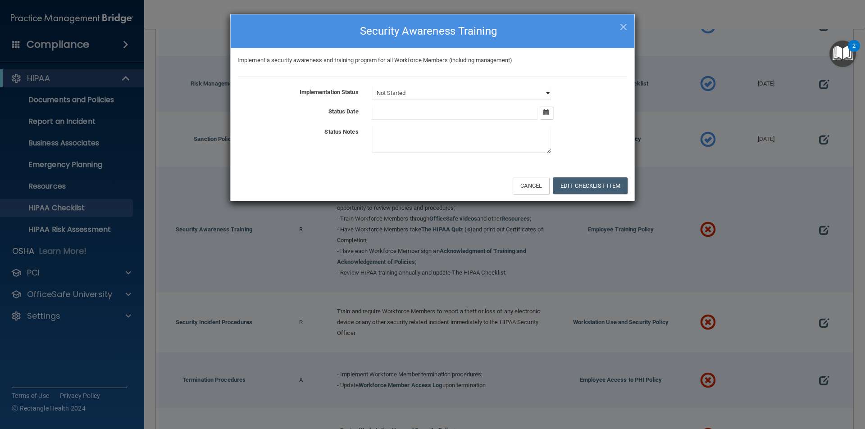
click at [533, 94] on select "Not Started In Progress Completed" at bounding box center [461, 93] width 179 height 13
select select "completed"
click at [372, 87] on select "Not Started In Progress Completed" at bounding box center [461, 93] width 179 height 13
click at [545, 113] on icon "button" at bounding box center [546, 112] width 6 height 6
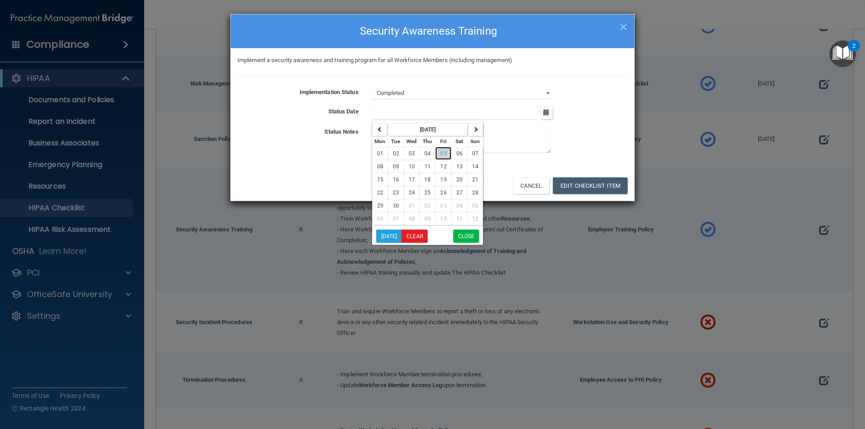
click at [440, 154] on span "05" at bounding box center [443, 153] width 6 height 6
type input "[DATE]"
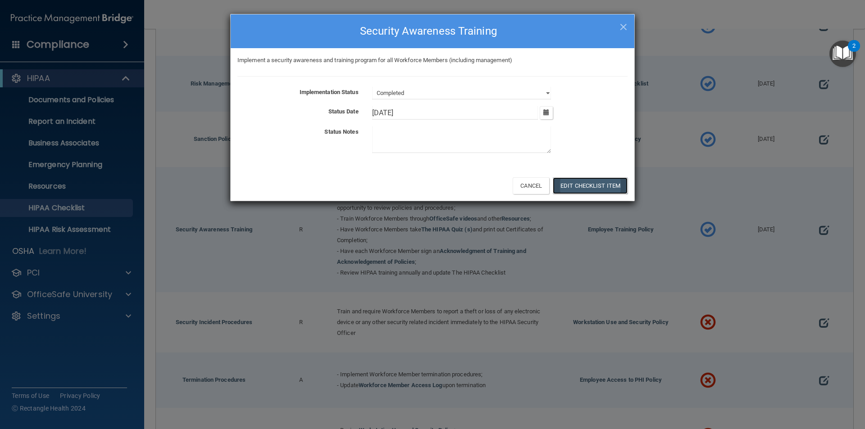
click at [600, 184] on button "Edit Checklist Item" at bounding box center [590, 185] width 75 height 17
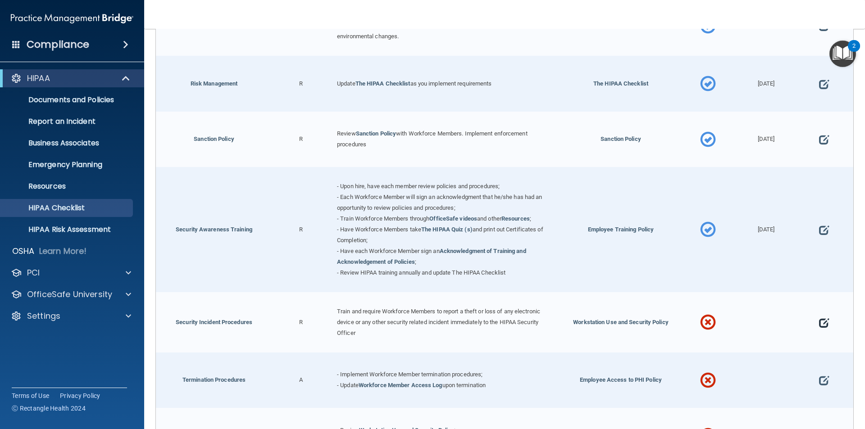
click at [819, 327] on span at bounding box center [824, 323] width 10 height 28
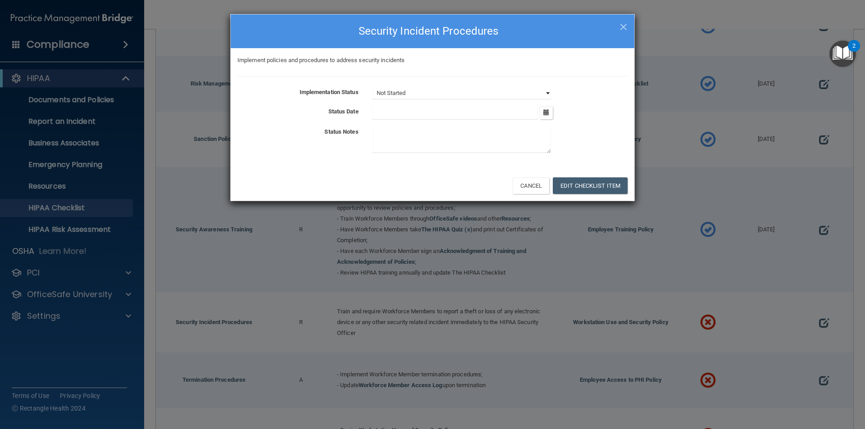
click at [517, 91] on select "Not Started In Progress Completed" at bounding box center [461, 93] width 179 height 13
select select "completed"
click at [372, 87] on select "Not Started In Progress Completed" at bounding box center [461, 93] width 179 height 13
click at [544, 112] on icon "button" at bounding box center [546, 112] width 6 height 6
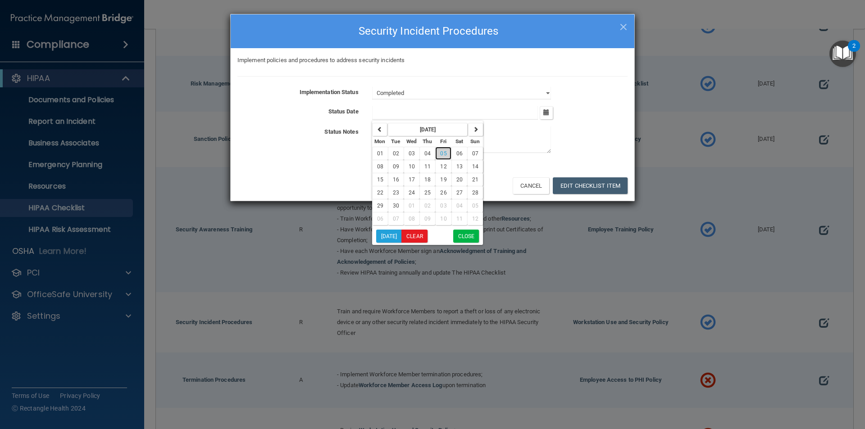
click at [440, 151] on span "05" at bounding box center [443, 153] width 6 height 6
type input "[DATE]"
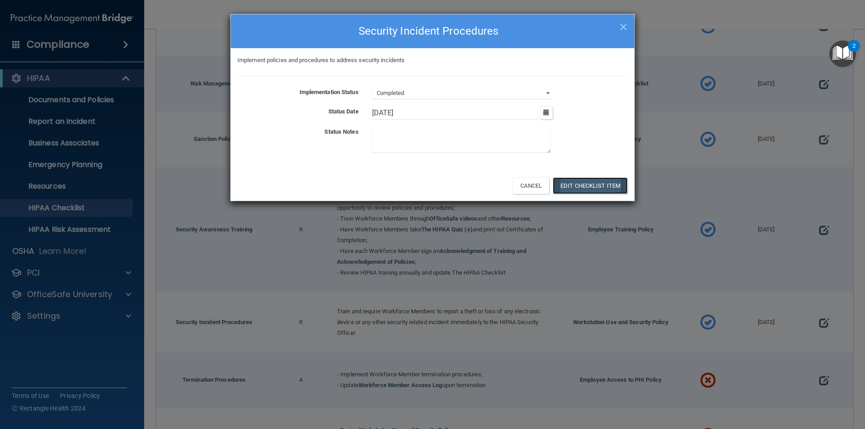
click at [565, 182] on button "Edit Checklist Item" at bounding box center [590, 185] width 75 height 17
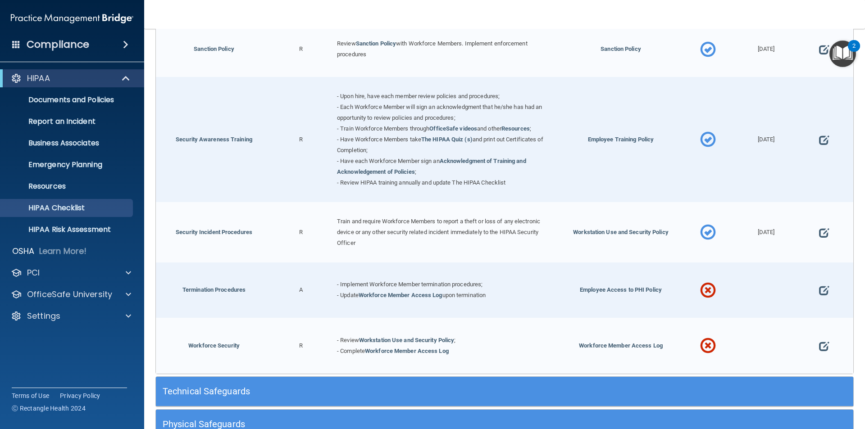
scroll to position [811, 0]
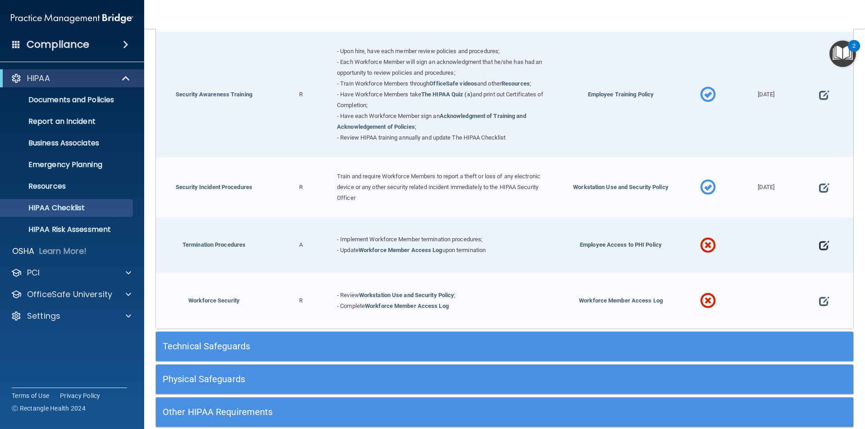
click at [819, 250] on span at bounding box center [824, 246] width 10 height 28
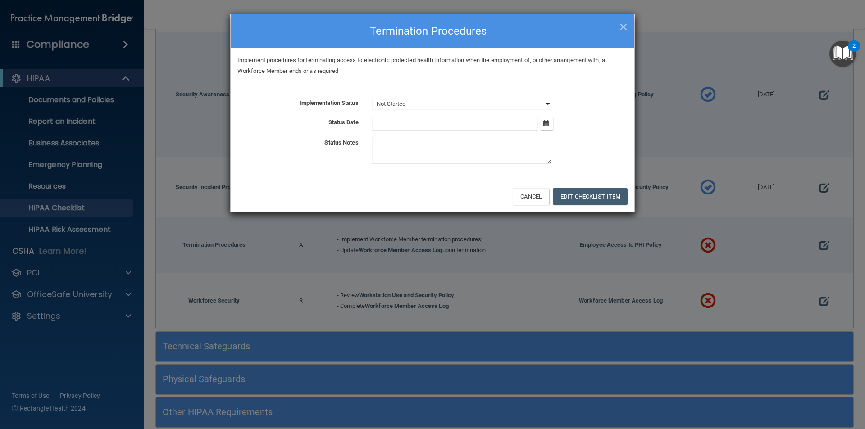
click at [546, 104] on select "Not Started In Progress Completed" at bounding box center [461, 104] width 179 height 13
select select "completed"
click at [372, 98] on select "Not Started In Progress Completed" at bounding box center [461, 104] width 179 height 13
click at [546, 125] on icon "button" at bounding box center [546, 123] width 6 height 6
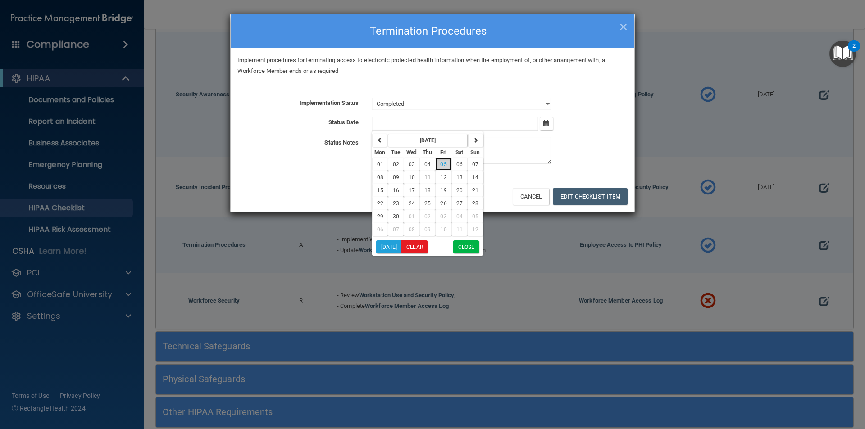
click at [441, 166] on span "05" at bounding box center [443, 164] width 6 height 6
type input "9/5/25"
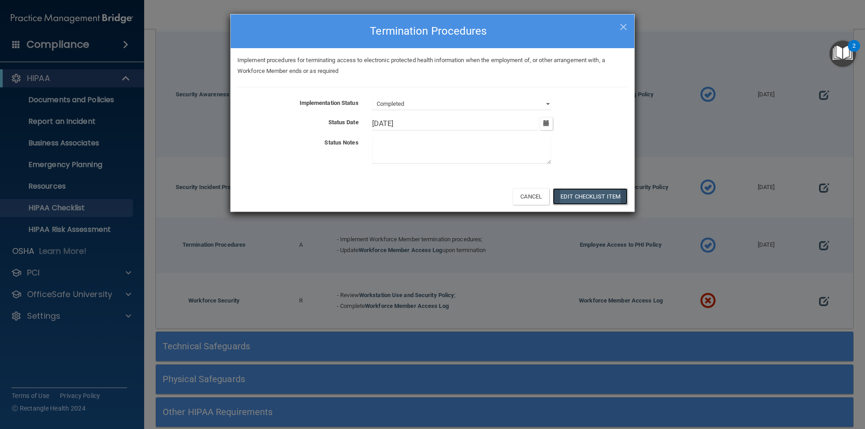
click at [581, 196] on button "Edit Checklist Item" at bounding box center [590, 196] width 75 height 17
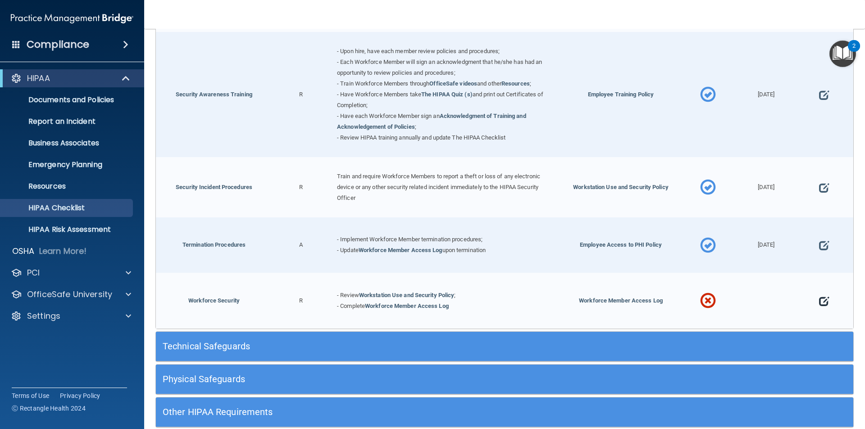
click at [819, 301] on span at bounding box center [824, 301] width 10 height 28
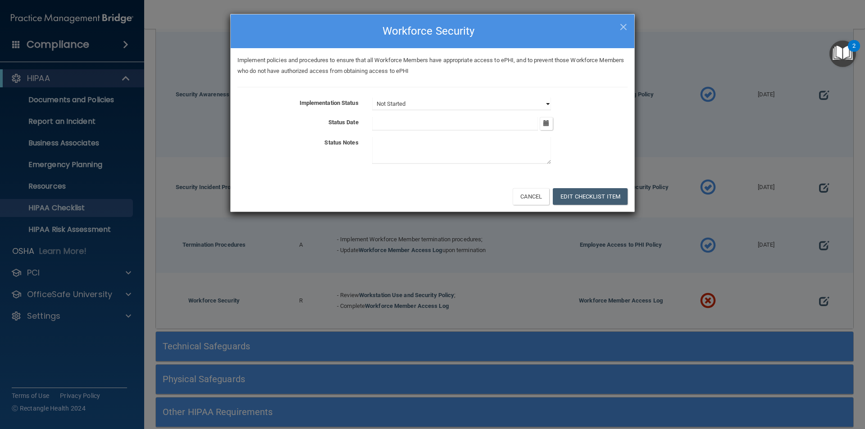
click at [546, 101] on select "Not Started In Progress Completed" at bounding box center [461, 104] width 179 height 13
select select "completed"
click at [372, 98] on select "Not Started In Progress Completed" at bounding box center [461, 104] width 179 height 13
click at [543, 126] on icon "button" at bounding box center [546, 123] width 6 height 6
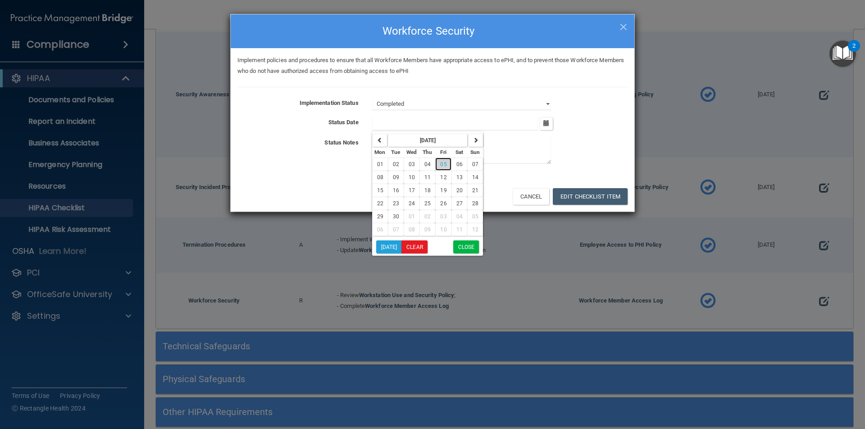
click at [440, 164] on span "05" at bounding box center [443, 164] width 6 height 6
type input "9/5/25"
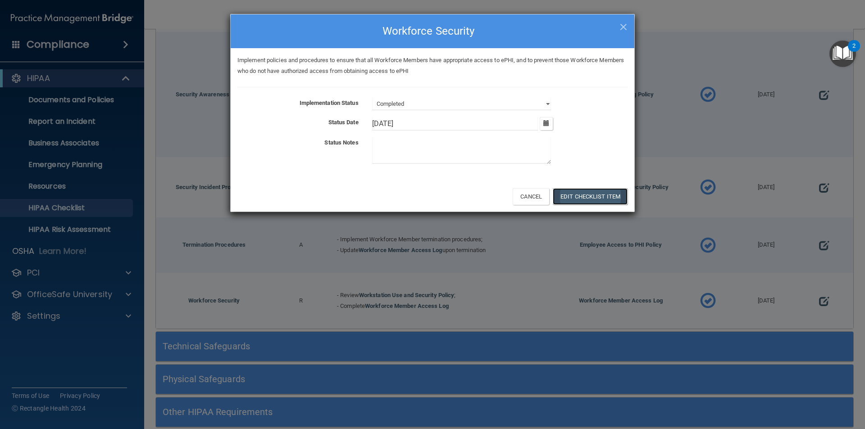
click at [588, 195] on button "Edit Checklist Item" at bounding box center [590, 196] width 75 height 17
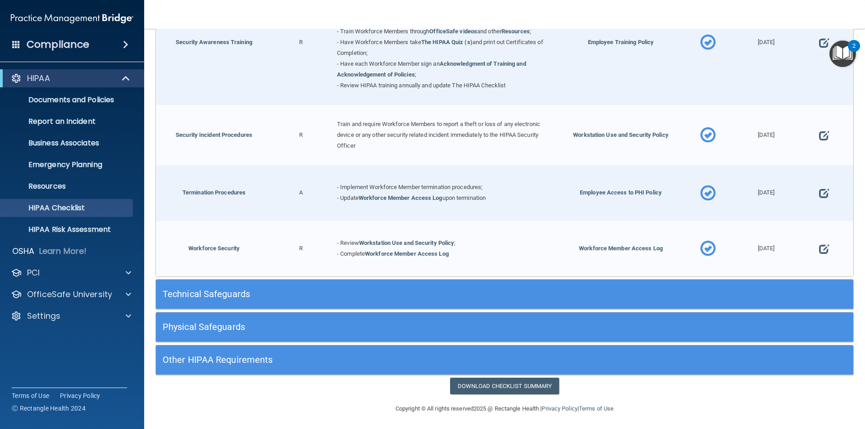
scroll to position [867, 0]
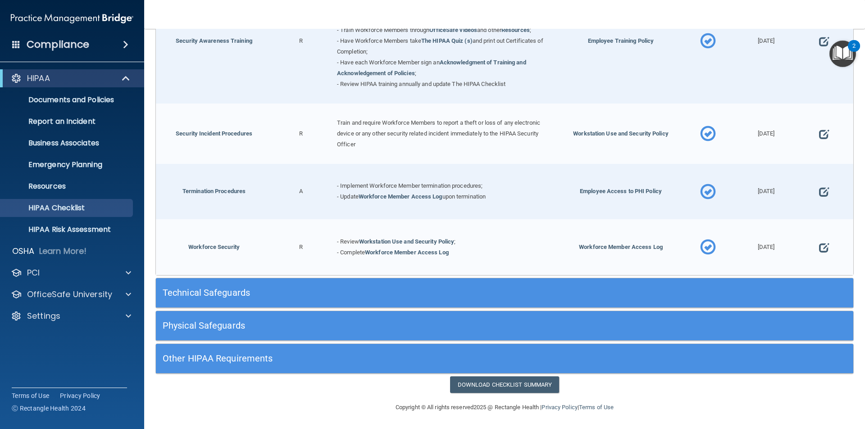
click at [234, 291] on h5 "Technical Safeguards" at bounding box center [417, 293] width 509 height 10
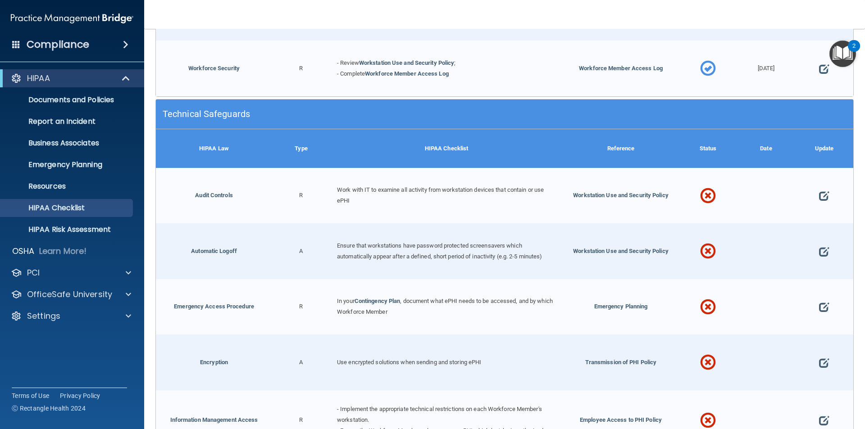
scroll to position [1047, 0]
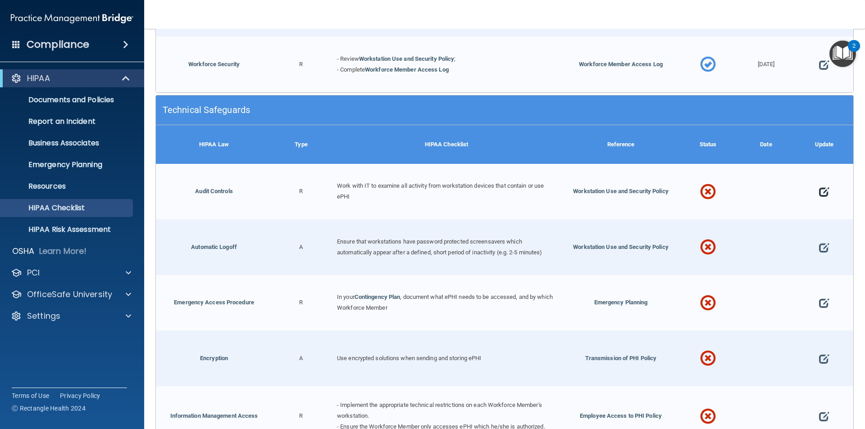
click at [819, 195] on span at bounding box center [824, 192] width 10 height 28
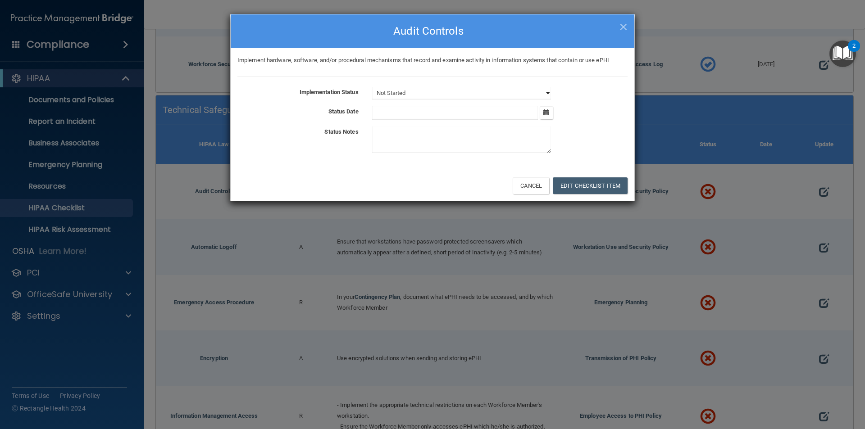
click at [549, 92] on select "Not Started In Progress Completed" at bounding box center [461, 93] width 179 height 13
select select "completed"
click at [372, 87] on select "Not Started In Progress Completed" at bounding box center [461, 93] width 179 height 13
click at [547, 112] on icon "button" at bounding box center [546, 112] width 6 height 6
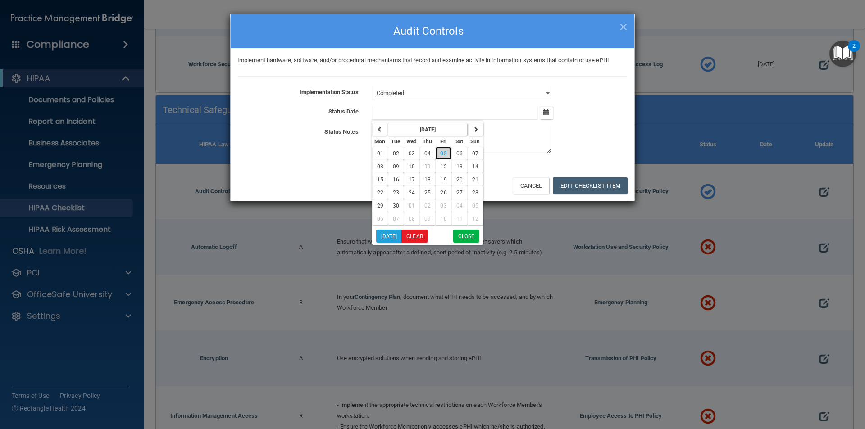
click at [440, 152] on span "05" at bounding box center [443, 153] width 6 height 6
type input "9/5/25"
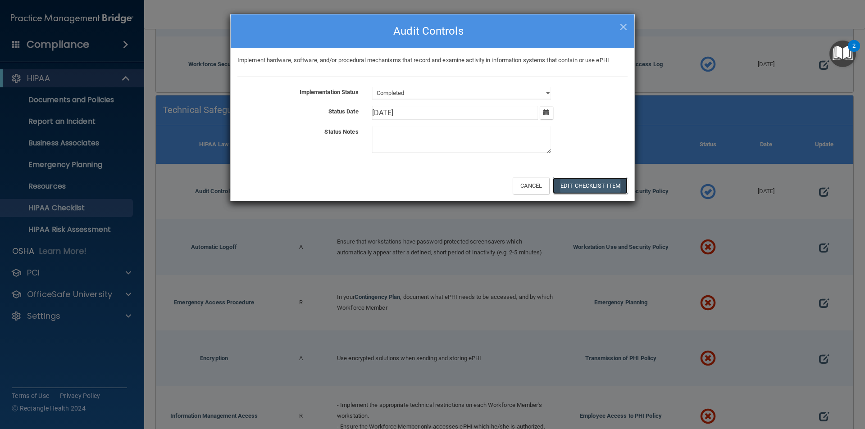
click at [583, 184] on button "Edit Checklist Item" at bounding box center [590, 185] width 75 height 17
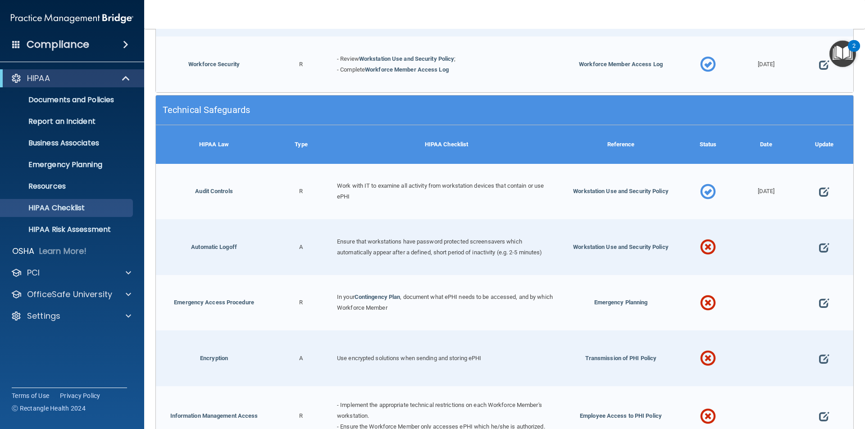
scroll to position [1092, 0]
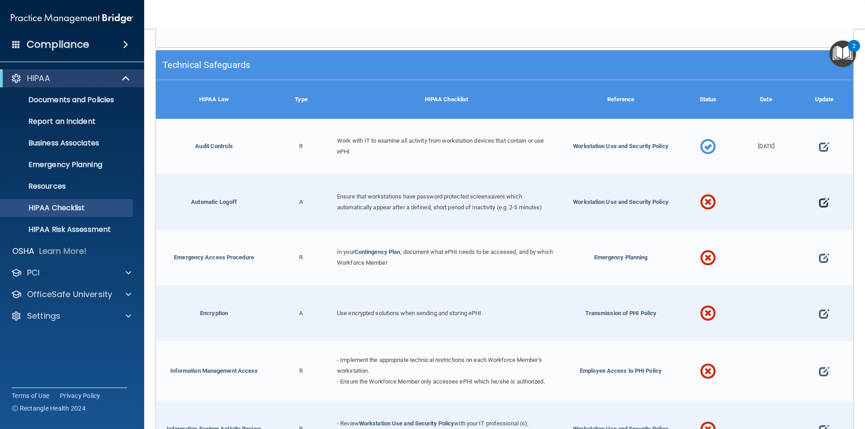
click at [820, 204] on span at bounding box center [824, 203] width 10 height 28
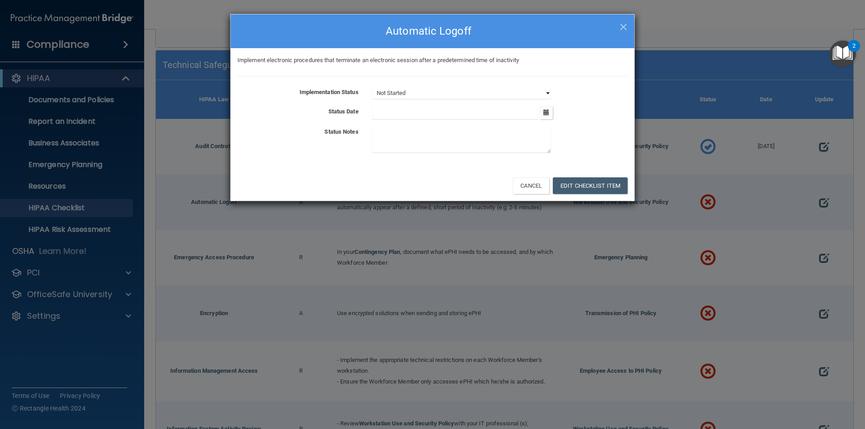
click at [521, 93] on select "Not Started In Progress Completed" at bounding box center [461, 93] width 179 height 13
select select "completed"
click at [372, 87] on select "Not Started In Progress Completed" at bounding box center [461, 93] width 179 height 13
click at [544, 116] on button "button" at bounding box center [546, 112] width 13 height 13
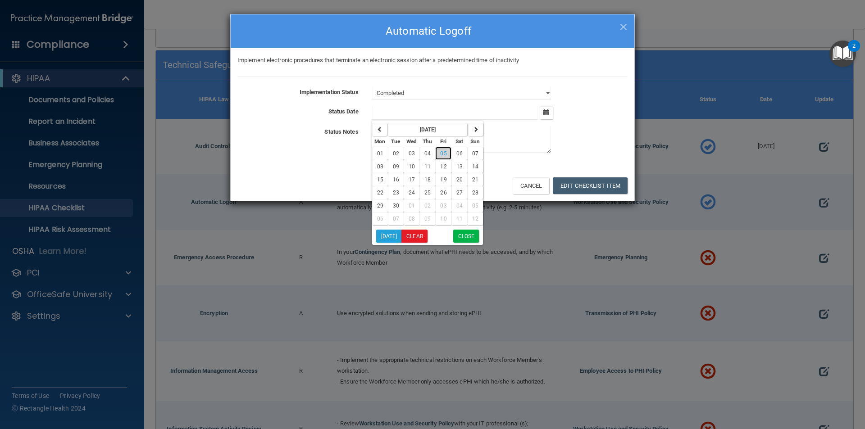
click at [441, 155] on span "05" at bounding box center [443, 153] width 6 height 6
type input "[DATE]"
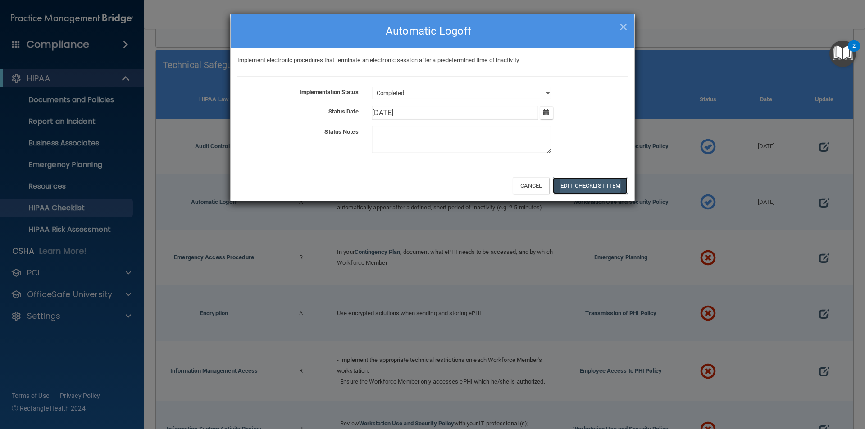
click at [567, 182] on button "Edit Checklist Item" at bounding box center [590, 185] width 75 height 17
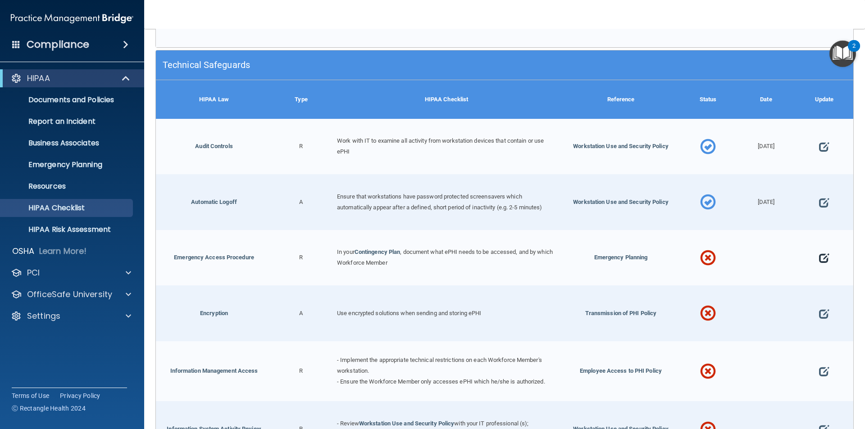
click at [819, 259] on span at bounding box center [824, 258] width 10 height 28
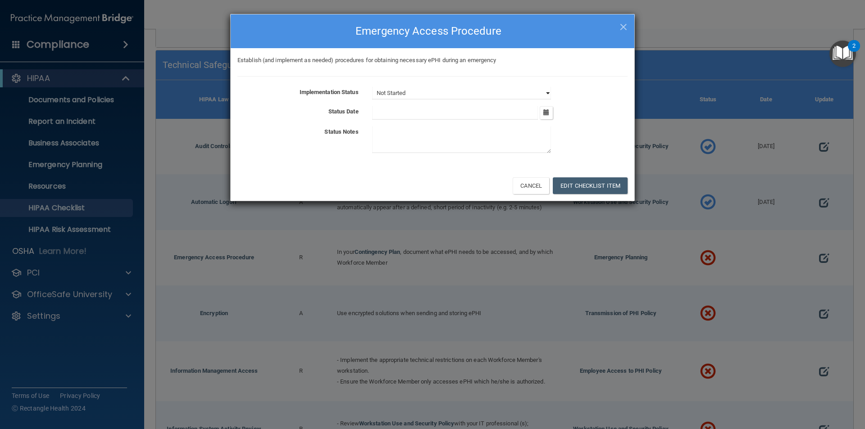
click at [481, 91] on select "Not Started In Progress Completed" at bounding box center [461, 93] width 179 height 13
select select "completed"
click at [372, 87] on select "Not Started In Progress Completed" at bounding box center [461, 93] width 179 height 13
click at [581, 185] on button "Edit Checklist Item" at bounding box center [590, 185] width 75 height 17
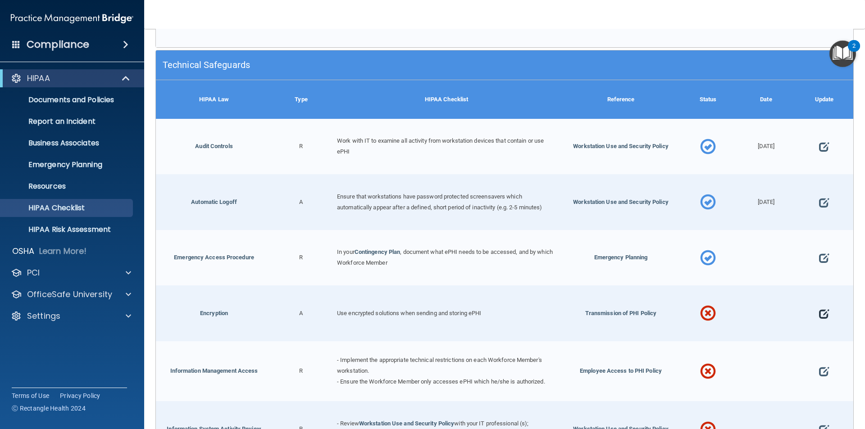
click at [820, 312] on span at bounding box center [824, 314] width 10 height 28
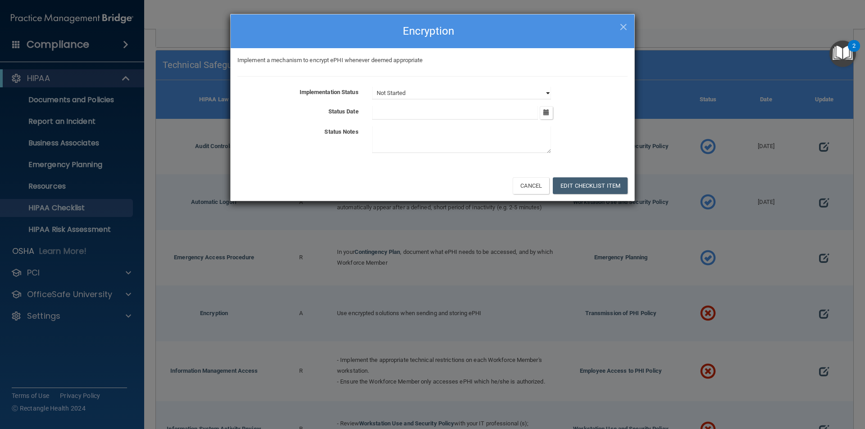
click at [545, 92] on select "Not Started In Progress Completed" at bounding box center [461, 93] width 179 height 13
select select "completed"
click at [372, 87] on select "Not Started In Progress Completed" at bounding box center [461, 93] width 179 height 13
click at [547, 110] on icon "button" at bounding box center [546, 112] width 6 height 6
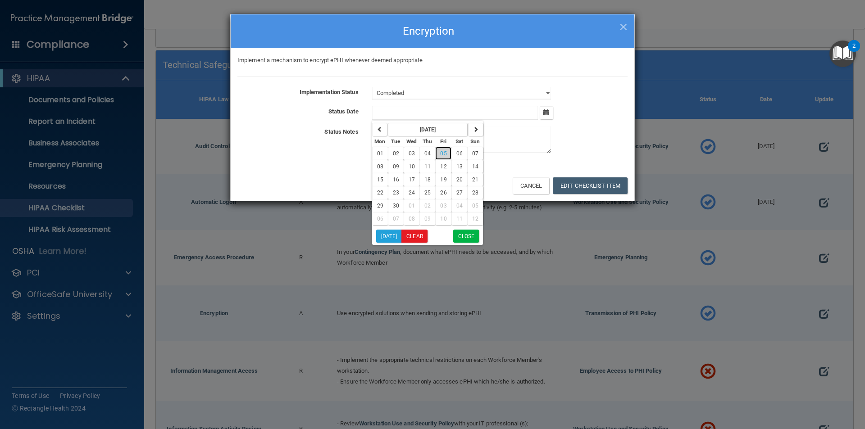
click at [445, 153] on span "05" at bounding box center [443, 153] width 6 height 6
type input "9/5/25"
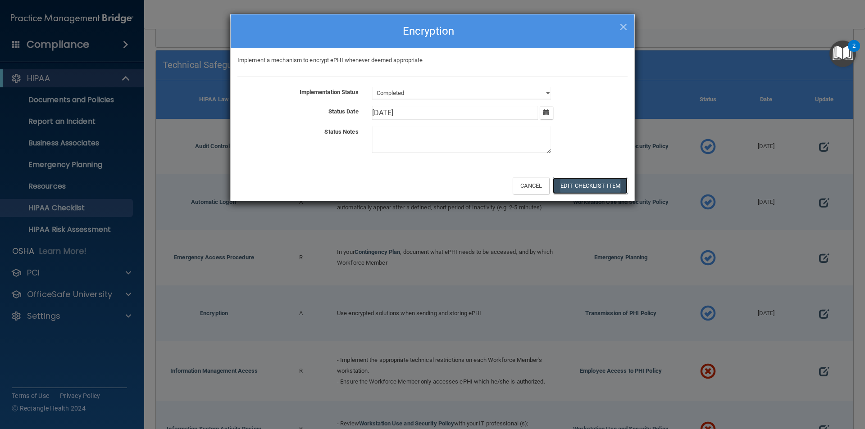
click at [595, 181] on button "Edit Checklist Item" at bounding box center [590, 185] width 75 height 17
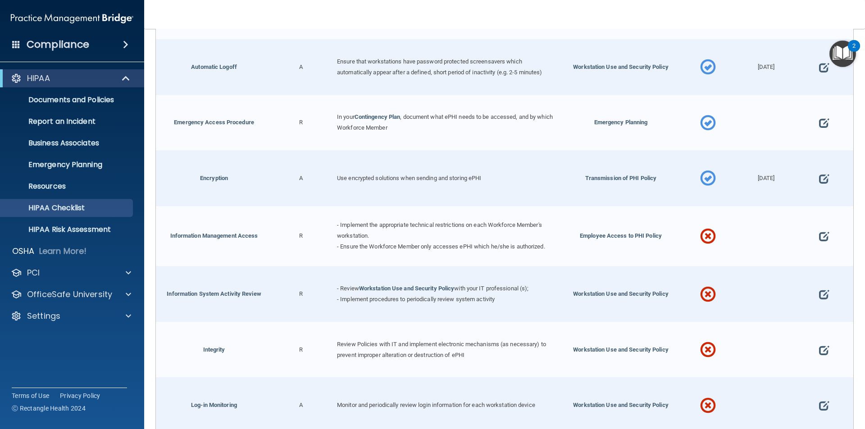
scroll to position [1272, 0]
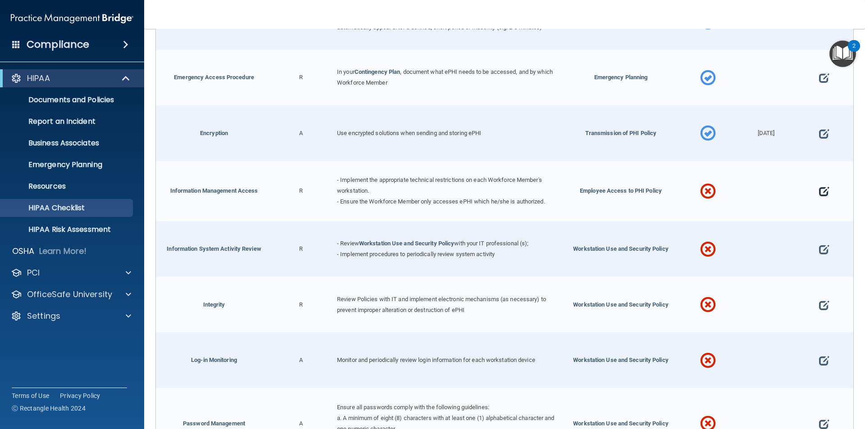
click at [819, 191] on span at bounding box center [824, 192] width 10 height 28
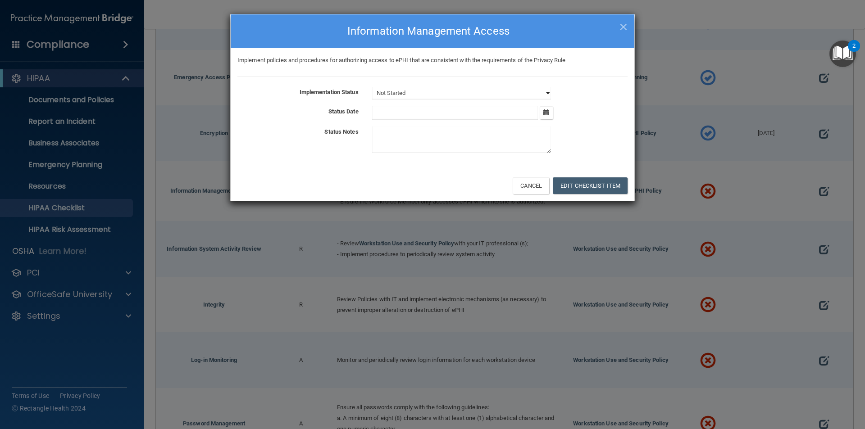
click at [546, 92] on select "Not Started In Progress Completed" at bounding box center [461, 93] width 179 height 13
select select "completed"
click at [372, 87] on select "Not Started In Progress Completed" at bounding box center [461, 93] width 179 height 13
click at [600, 182] on button "Edit Checklist Item" at bounding box center [590, 185] width 75 height 17
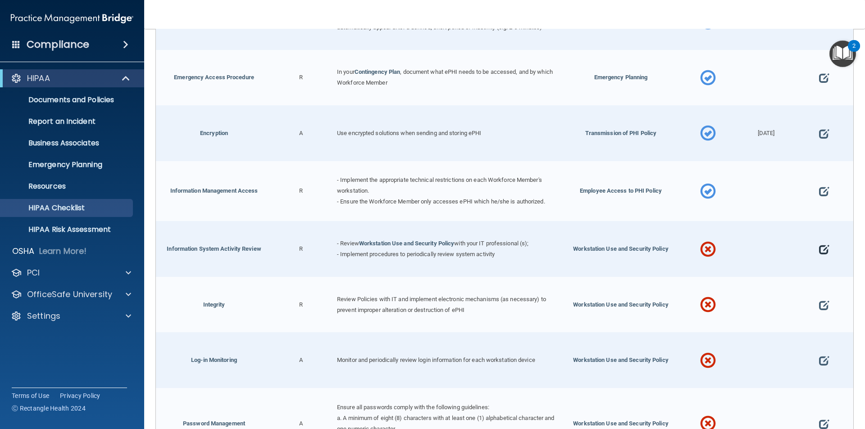
click at [819, 250] on span at bounding box center [824, 250] width 10 height 28
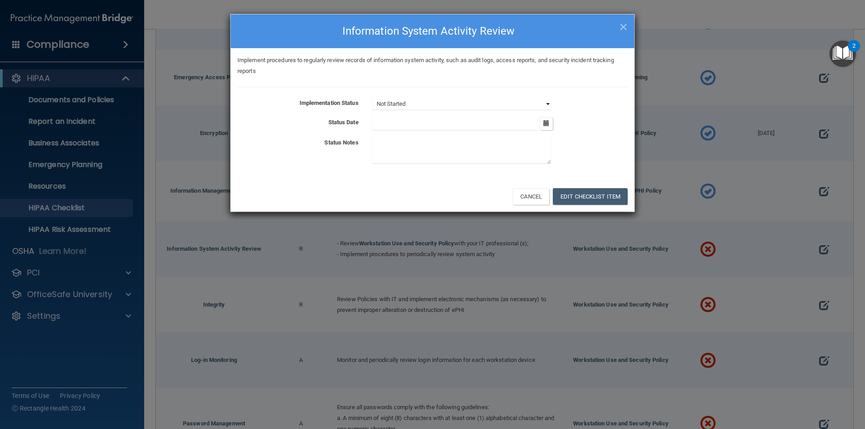
drag, startPoint x: 548, startPoint y: 104, endPoint x: 532, endPoint y: 104, distance: 16.2
click at [548, 104] on select "Not Started In Progress Completed" at bounding box center [461, 104] width 179 height 13
select select "in_progress"
click at [372, 98] on select "Not Started In Progress Completed" at bounding box center [461, 104] width 179 height 13
click at [545, 122] on icon "button" at bounding box center [546, 123] width 6 height 6
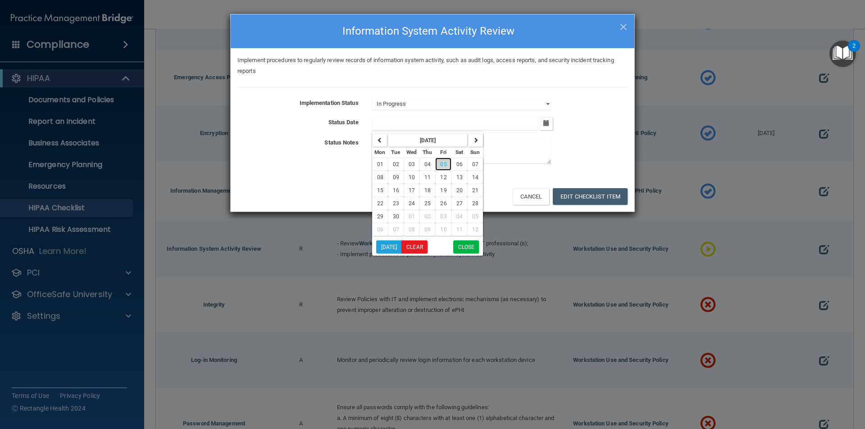
click at [438, 162] on button "05" at bounding box center [443, 164] width 16 height 13
type input "9/5/25"
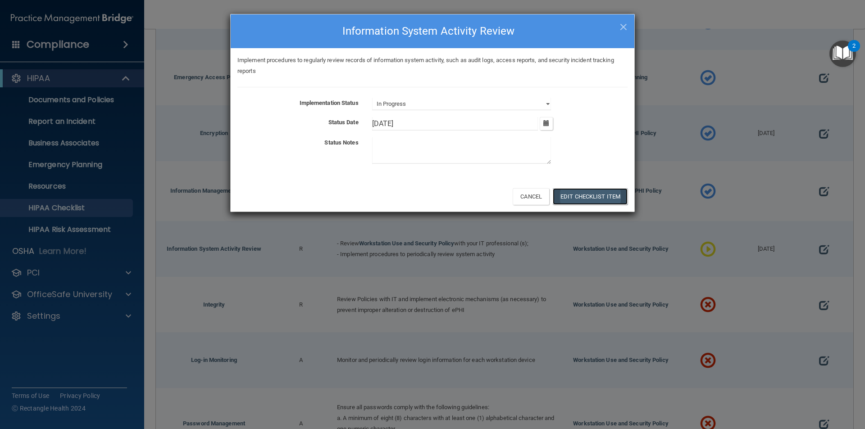
click at [593, 192] on button "Edit Checklist Item" at bounding box center [590, 196] width 75 height 17
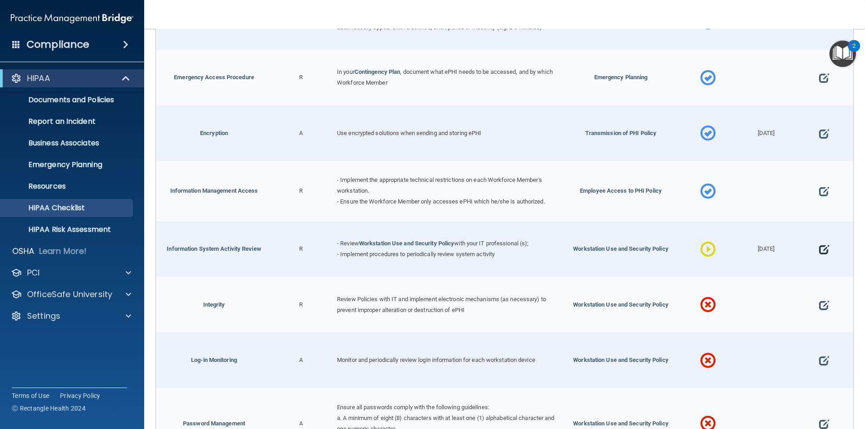
click at [819, 248] on span at bounding box center [824, 250] width 10 height 28
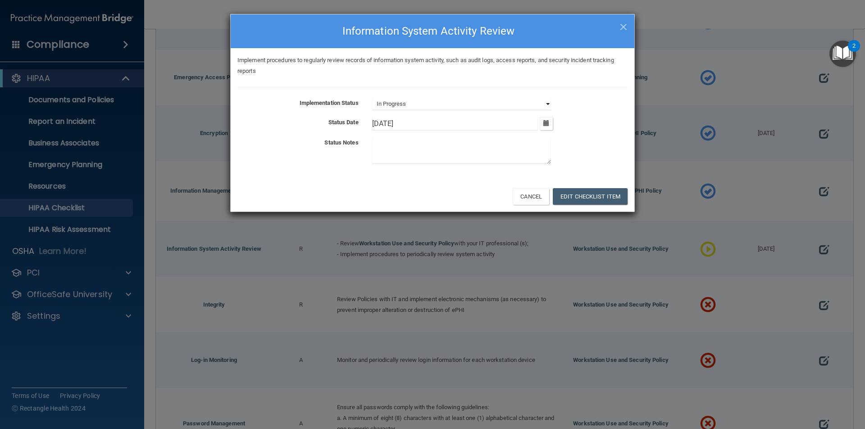
click at [538, 104] on select "Not Started In Progress Completed" at bounding box center [461, 104] width 179 height 13
select select "completed"
click at [372, 98] on select "Not Started In Progress Completed" at bounding box center [461, 104] width 179 height 13
click at [585, 191] on button "Edit Checklist Item" at bounding box center [590, 196] width 75 height 17
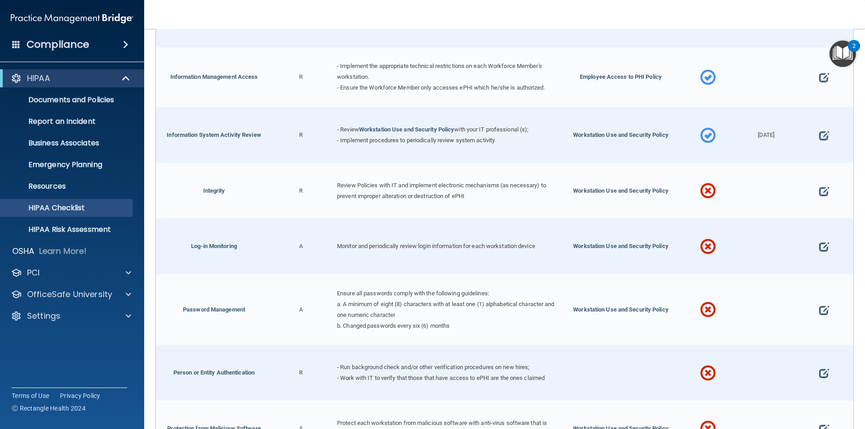
scroll to position [1407, 0]
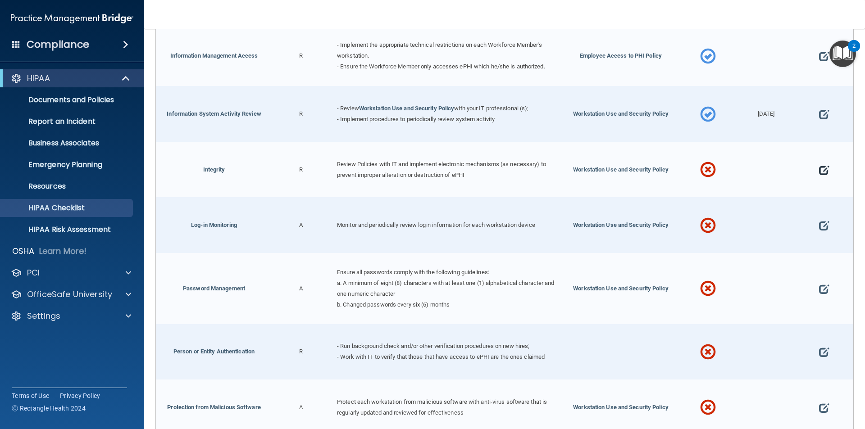
click at [819, 169] on span at bounding box center [824, 170] width 10 height 28
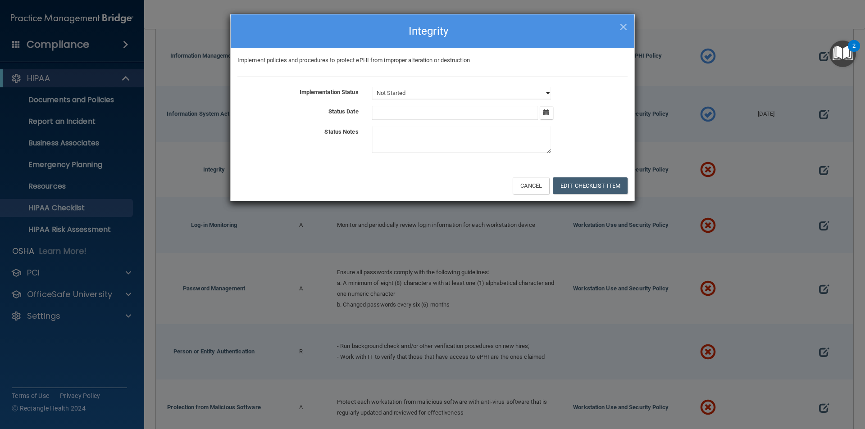
click at [536, 93] on select "Not Started In Progress Completed" at bounding box center [461, 93] width 179 height 13
select select "completed"
click at [372, 87] on select "Not Started In Progress Completed" at bounding box center [461, 93] width 179 height 13
click at [544, 110] on icon "button" at bounding box center [546, 112] width 6 height 6
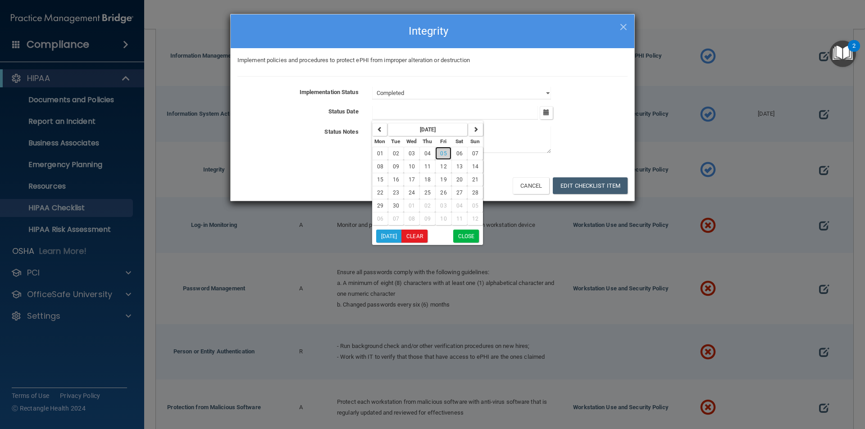
click at [445, 151] on span "05" at bounding box center [443, 153] width 6 height 6
type input "9/5/25"
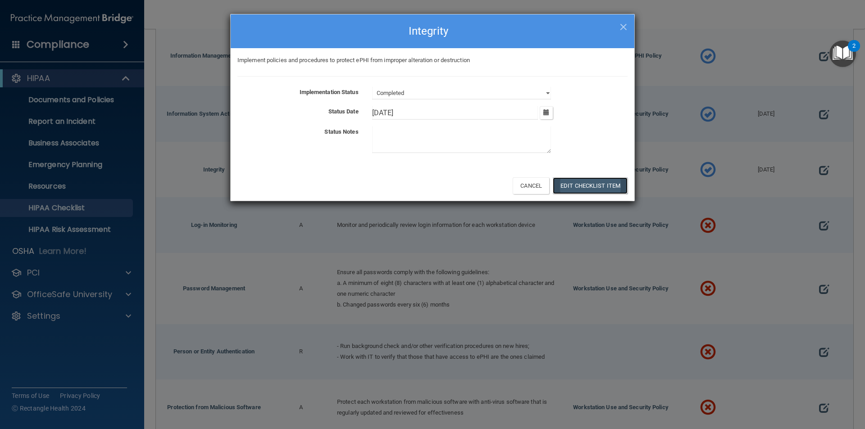
click at [580, 180] on button "Edit Checklist Item" at bounding box center [590, 185] width 75 height 17
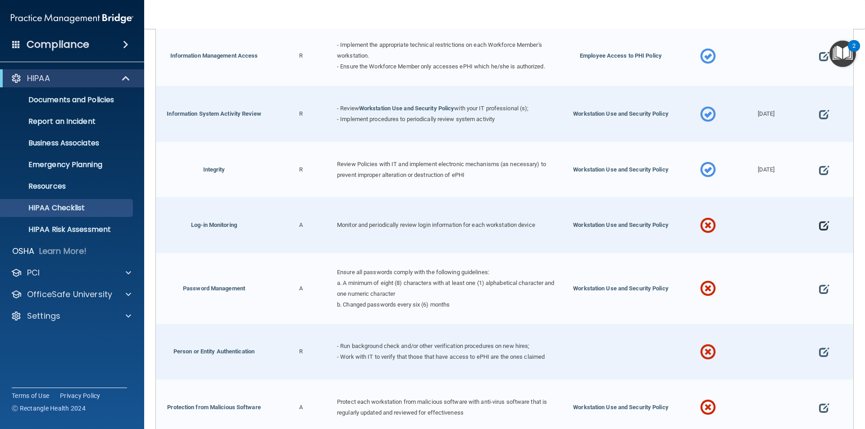
click at [819, 225] on span at bounding box center [824, 226] width 10 height 28
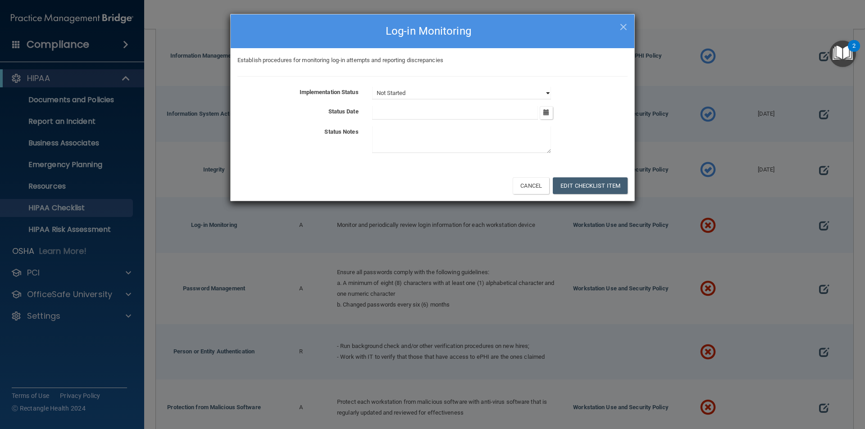
click at [542, 93] on select "Not Started In Progress Completed" at bounding box center [461, 93] width 179 height 13
select select "completed"
click at [372, 87] on select "Not Started In Progress Completed" at bounding box center [461, 93] width 179 height 13
click at [544, 113] on icon "button" at bounding box center [546, 112] width 6 height 6
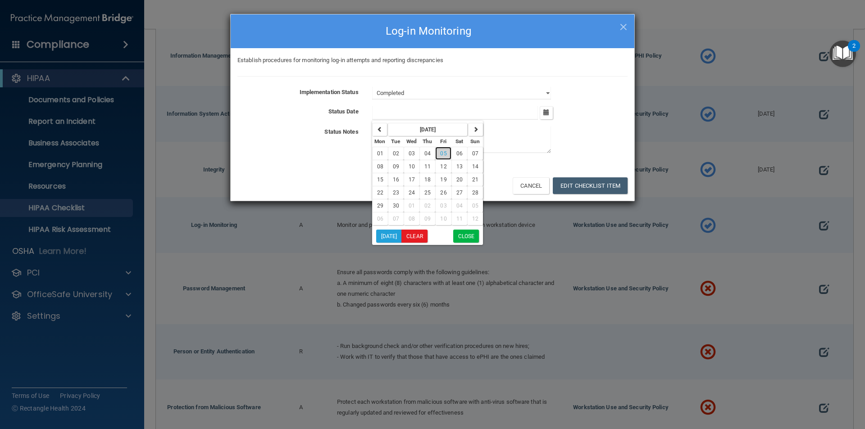
click at [442, 154] on span "05" at bounding box center [443, 153] width 6 height 6
type input "9/5/25"
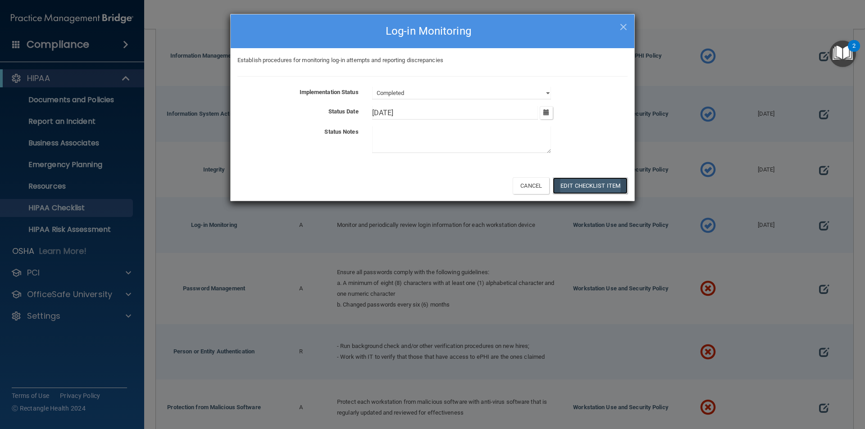
click at [567, 187] on button "Edit Checklist Item" at bounding box center [590, 185] width 75 height 17
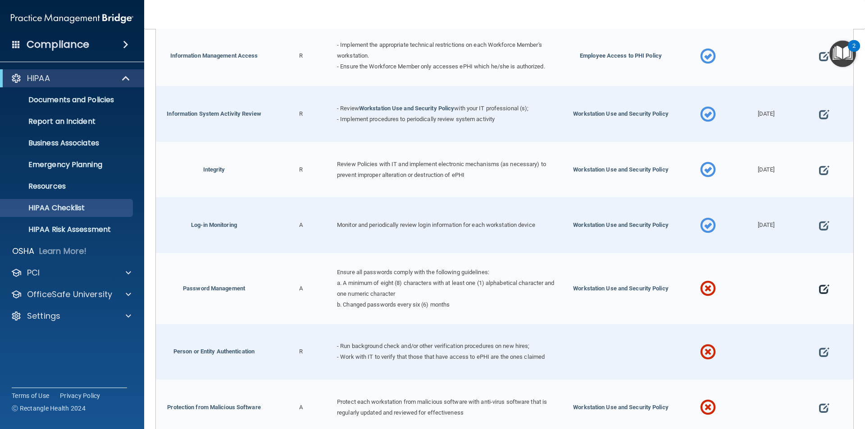
click at [819, 287] on span at bounding box center [824, 289] width 10 height 28
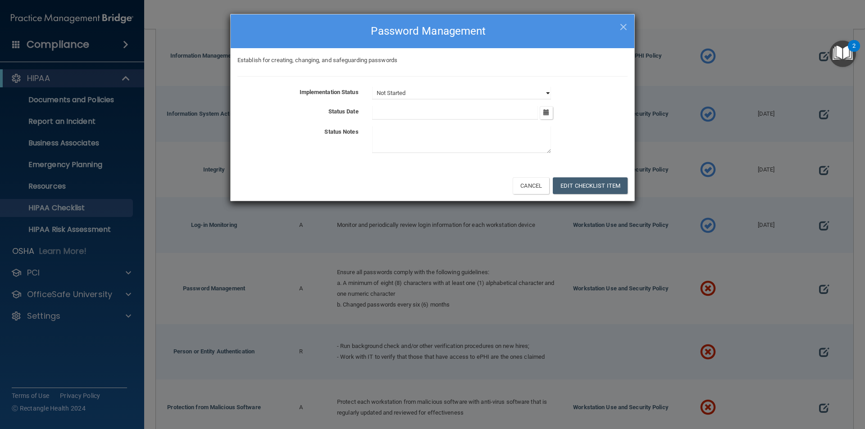
click at [478, 90] on select "Not Started In Progress Completed" at bounding box center [461, 93] width 179 height 13
select select "completed"
click at [372, 87] on select "Not Started In Progress Completed" at bounding box center [461, 93] width 179 height 13
click at [546, 114] on icon "button" at bounding box center [546, 112] width 6 height 6
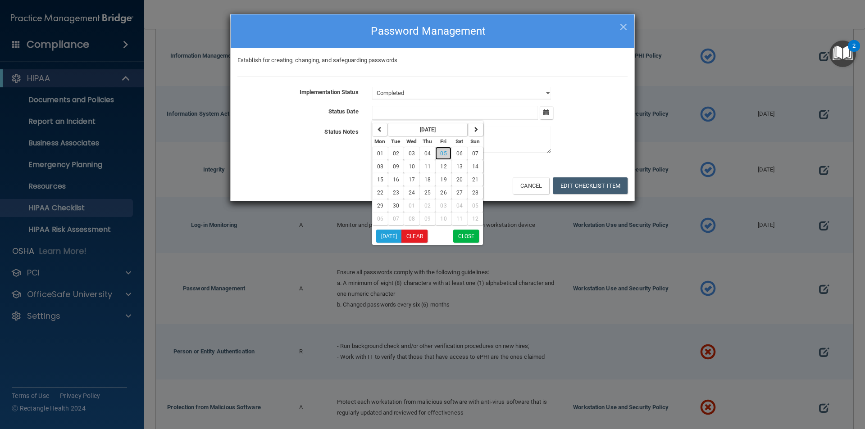
click at [445, 154] on span "05" at bounding box center [443, 153] width 6 height 6
type input "9/5/25"
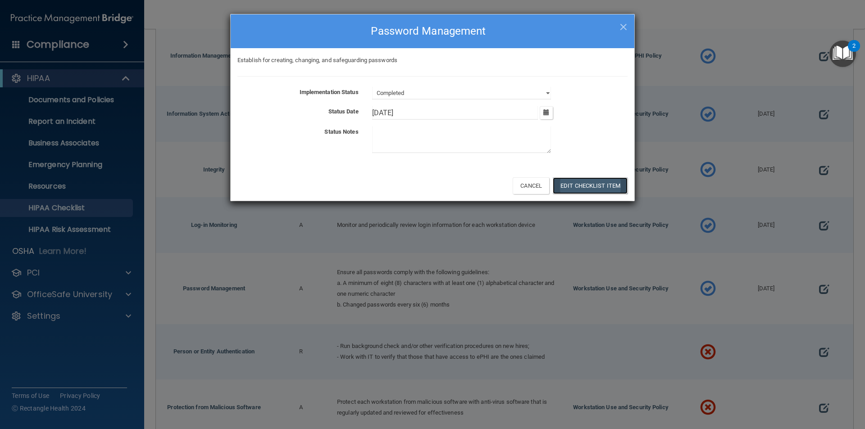
click at [572, 186] on button "Edit Checklist Item" at bounding box center [590, 185] width 75 height 17
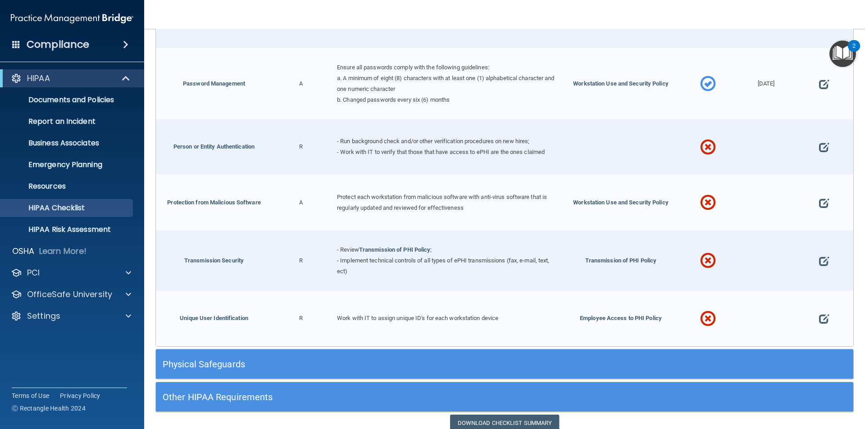
scroll to position [1633, 0]
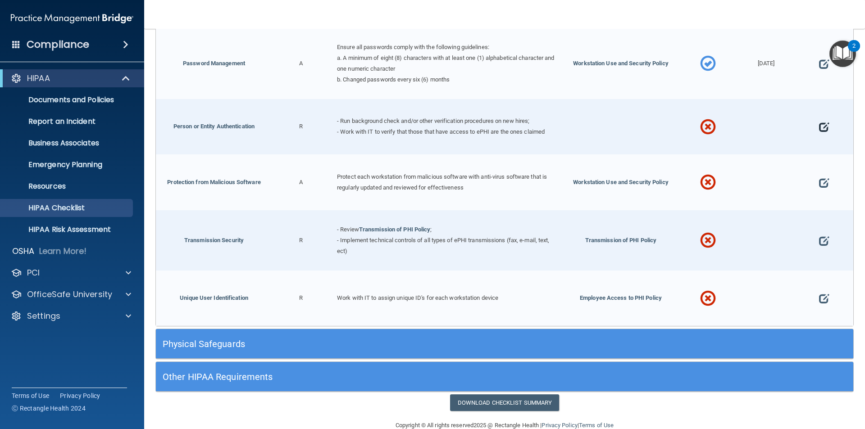
click at [819, 126] on span at bounding box center [824, 127] width 10 height 28
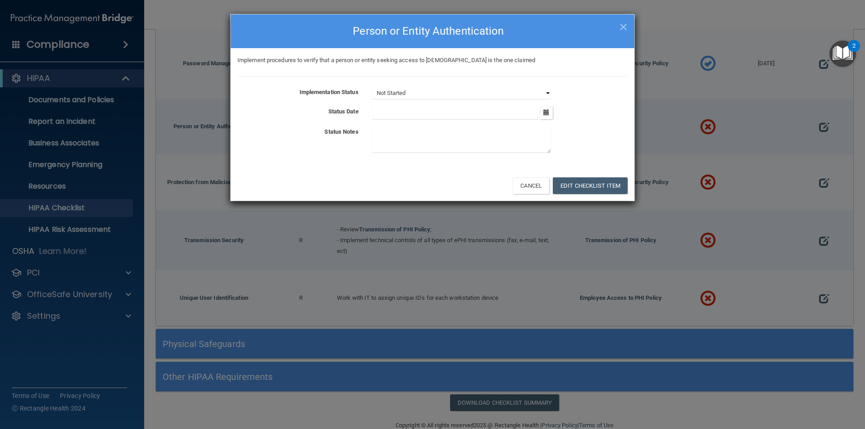
click at [548, 94] on select "Not Started In Progress Completed" at bounding box center [461, 93] width 179 height 13
select select "completed"
click at [372, 87] on select "Not Started In Progress Completed" at bounding box center [461, 93] width 179 height 13
click at [545, 113] on icon "button" at bounding box center [546, 112] width 6 height 6
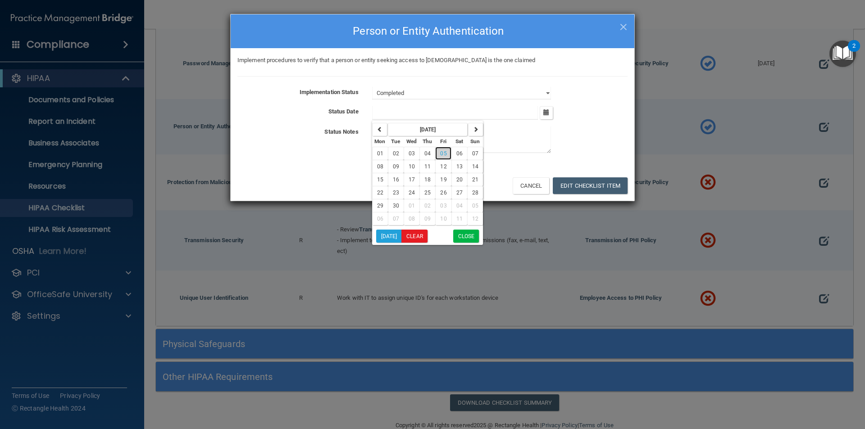
click at [443, 153] on span "05" at bounding box center [443, 153] width 6 height 6
type input "9/5/25"
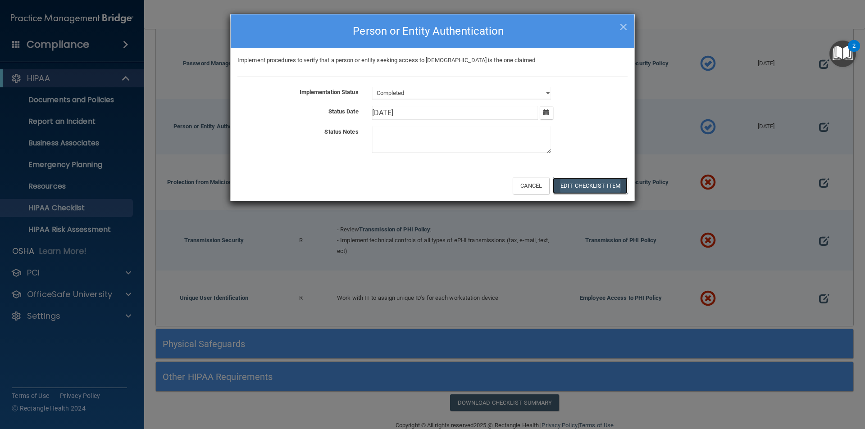
click at [576, 185] on button "Edit Checklist Item" at bounding box center [590, 185] width 75 height 17
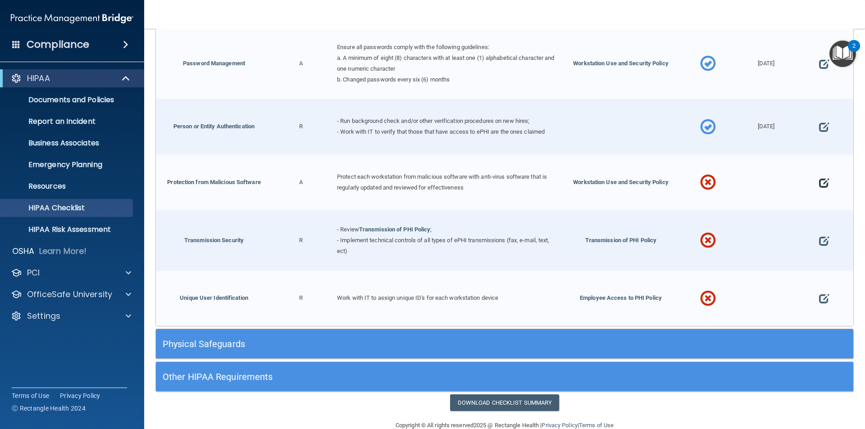
click at [819, 180] on span at bounding box center [824, 183] width 10 height 28
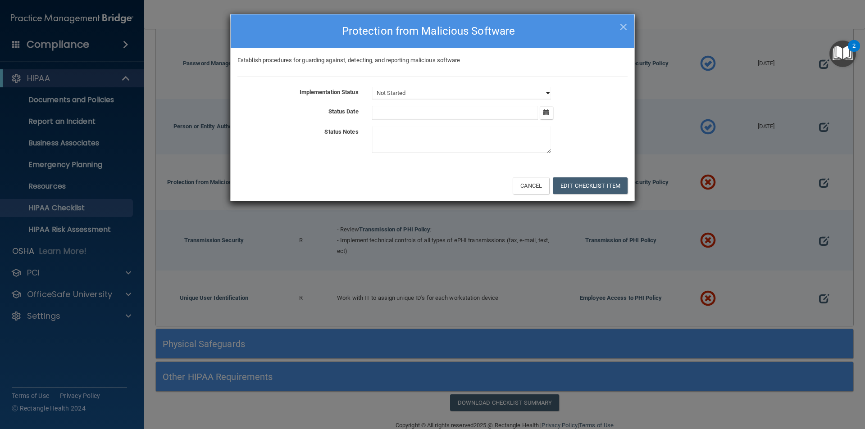
click at [545, 92] on select "Not Started In Progress Completed" at bounding box center [461, 93] width 179 height 13
select select "completed"
click at [372, 87] on select "Not Started In Progress Completed" at bounding box center [461, 93] width 179 height 13
click at [549, 111] on icon "button" at bounding box center [546, 112] width 6 height 6
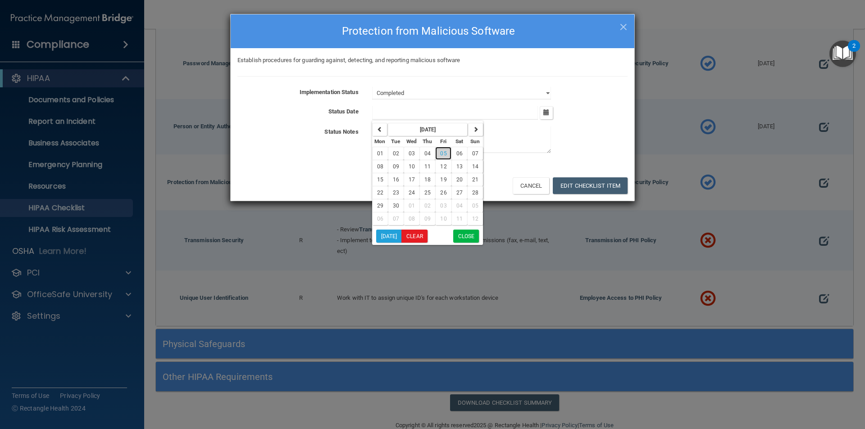
click at [443, 151] on span "05" at bounding box center [443, 153] width 6 height 6
type input "9/5/25"
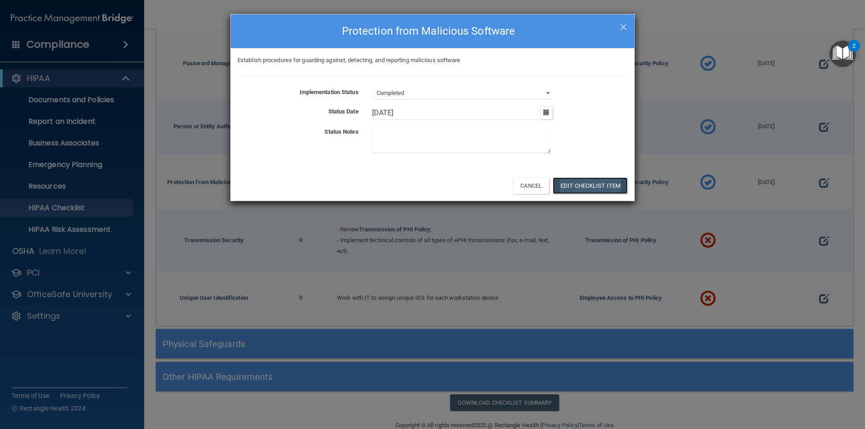
click at [575, 186] on button "Edit Checklist Item" at bounding box center [590, 185] width 75 height 17
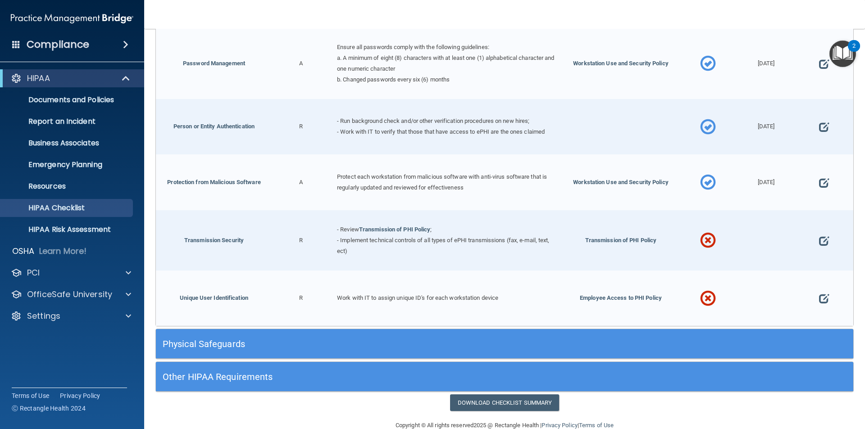
click at [819, 239] on span at bounding box center [824, 241] width 10 height 28
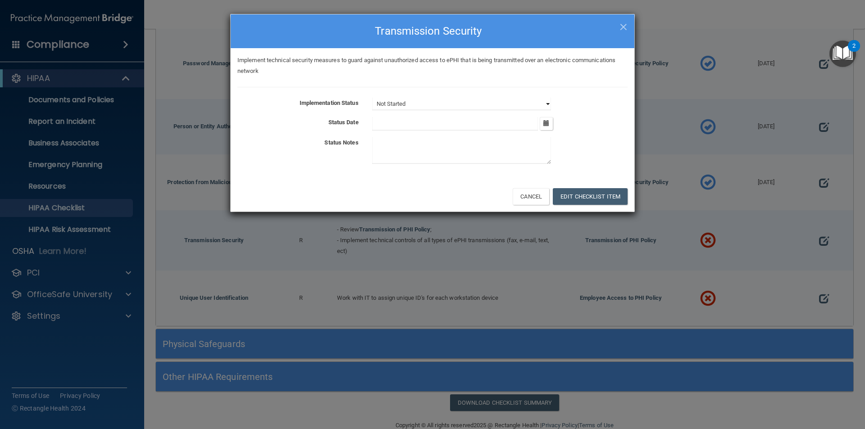
drag, startPoint x: 536, startPoint y: 104, endPoint x: 532, endPoint y: 106, distance: 4.9
click at [536, 104] on select "Not Started In Progress Completed" at bounding box center [461, 104] width 179 height 13
select select "completed"
click at [372, 98] on select "Not Started In Progress Completed" at bounding box center [461, 104] width 179 height 13
click at [582, 196] on button "Edit Checklist Item" at bounding box center [590, 196] width 75 height 17
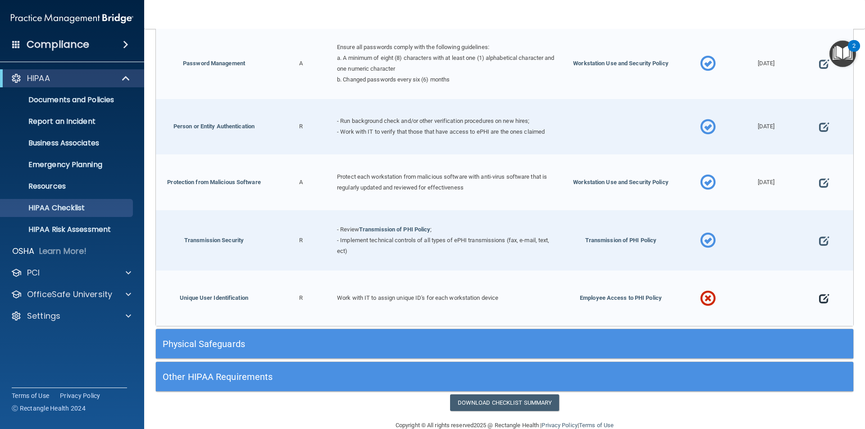
click at [819, 295] on span at bounding box center [824, 299] width 10 height 28
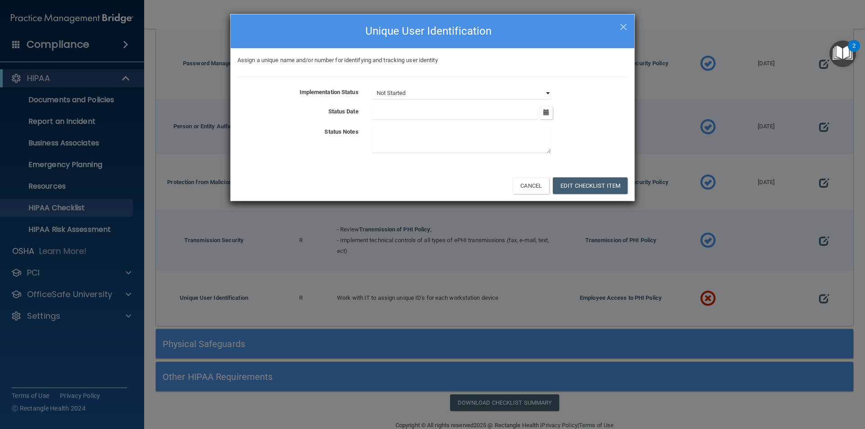
click at [544, 95] on select "Not Started In Progress Completed" at bounding box center [461, 93] width 179 height 13
select select "completed"
click at [372, 87] on select "Not Started In Progress Completed" at bounding box center [461, 93] width 179 height 13
click at [590, 183] on button "Edit Checklist Item" at bounding box center [590, 185] width 75 height 17
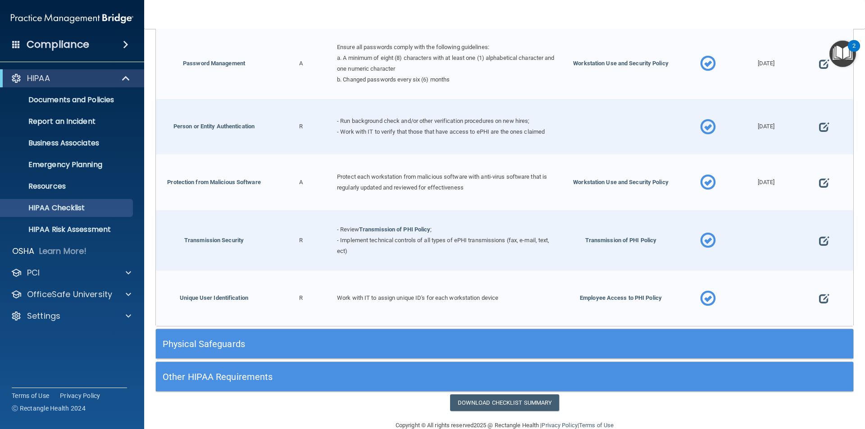
click at [207, 339] on h5 "Physical Safeguards" at bounding box center [417, 344] width 509 height 10
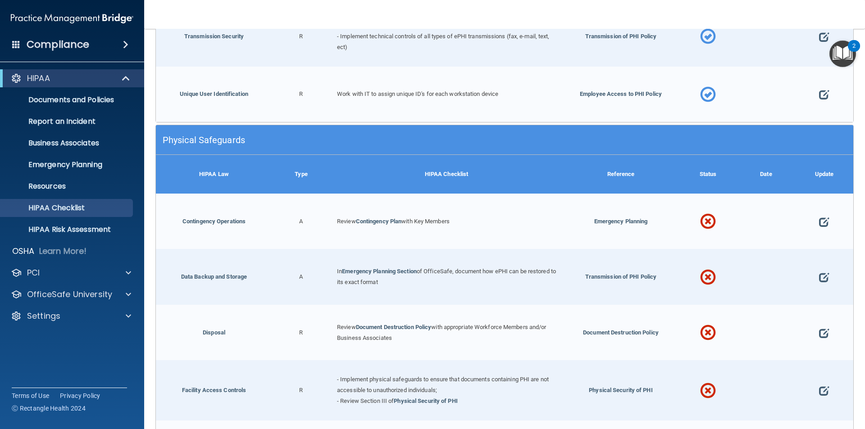
scroll to position [1858, 0]
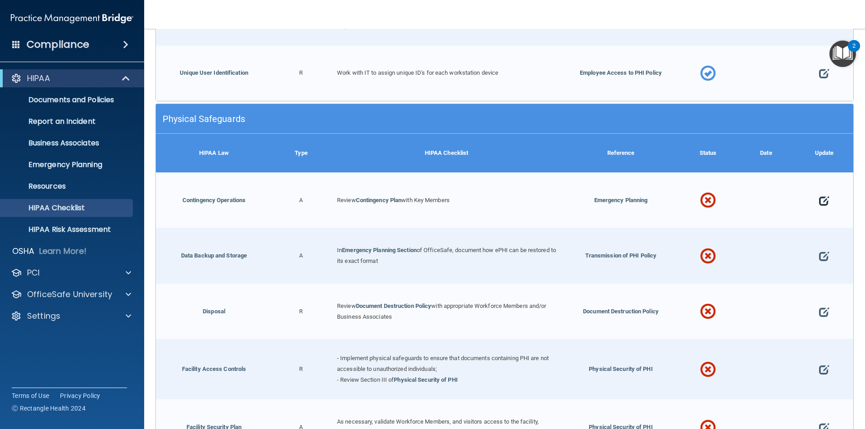
click at [819, 195] on span at bounding box center [824, 201] width 10 height 28
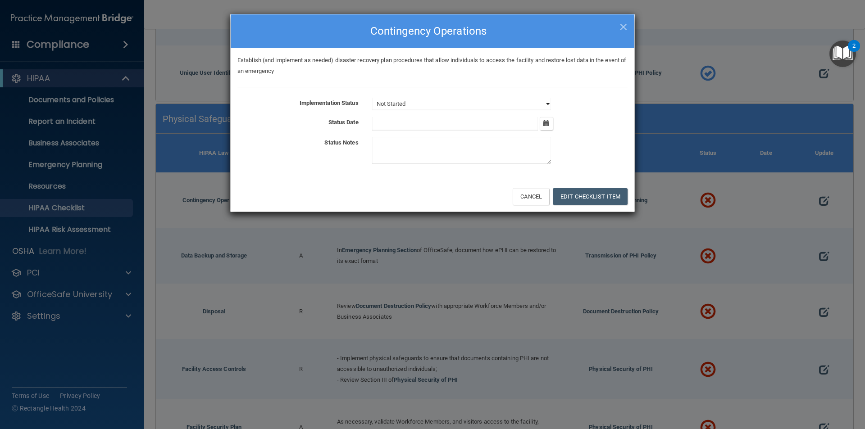
click at [518, 104] on select "Not Started In Progress Completed" at bounding box center [461, 104] width 179 height 13
select select "completed"
click at [372, 98] on select "Not Started In Progress Completed" at bounding box center [461, 104] width 179 height 13
click at [547, 124] on icon "button" at bounding box center [546, 123] width 6 height 6
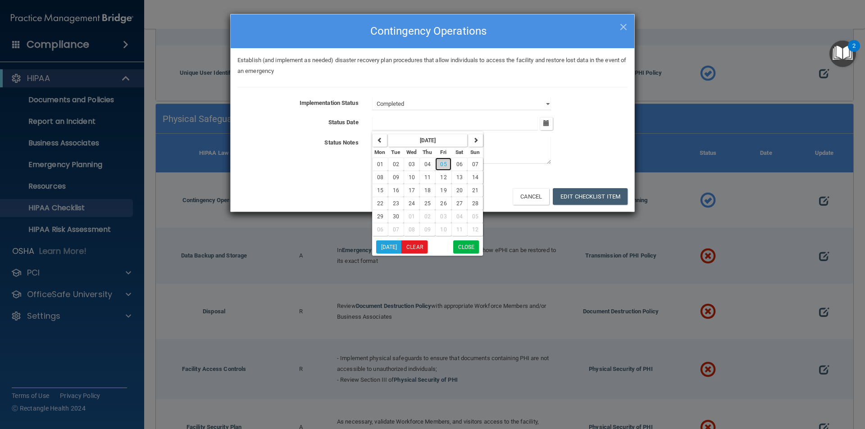
click at [440, 166] on span "05" at bounding box center [443, 164] width 6 height 6
type input "9/5/25"
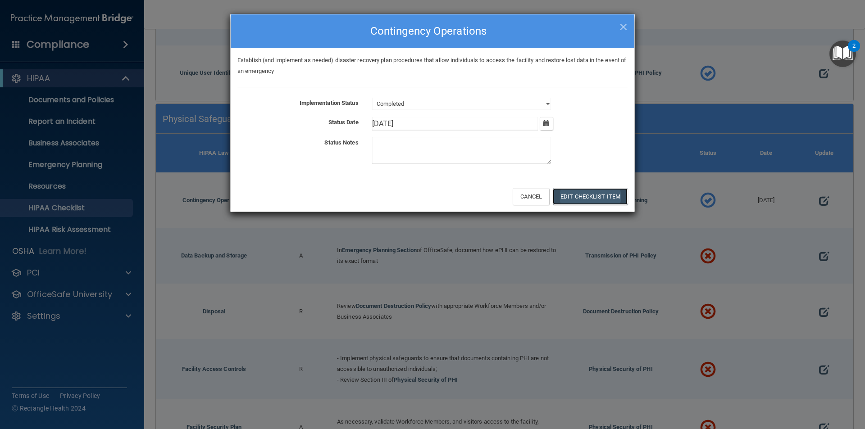
click at [572, 200] on button "Edit Checklist Item" at bounding box center [590, 196] width 75 height 17
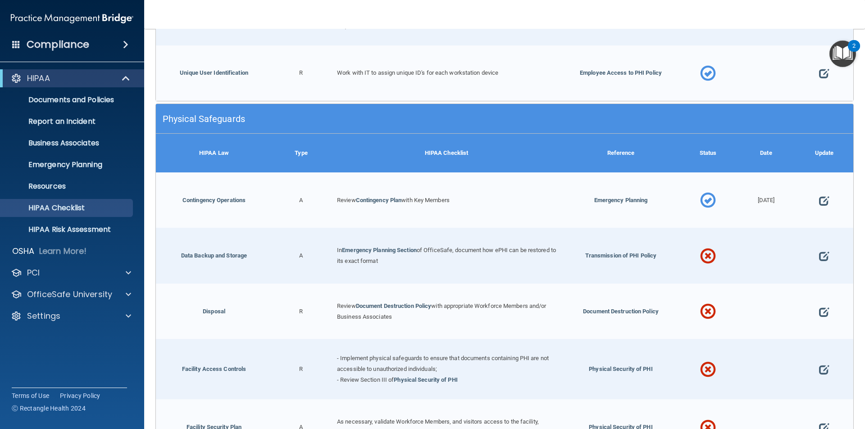
click at [819, 254] on span at bounding box center [824, 256] width 10 height 28
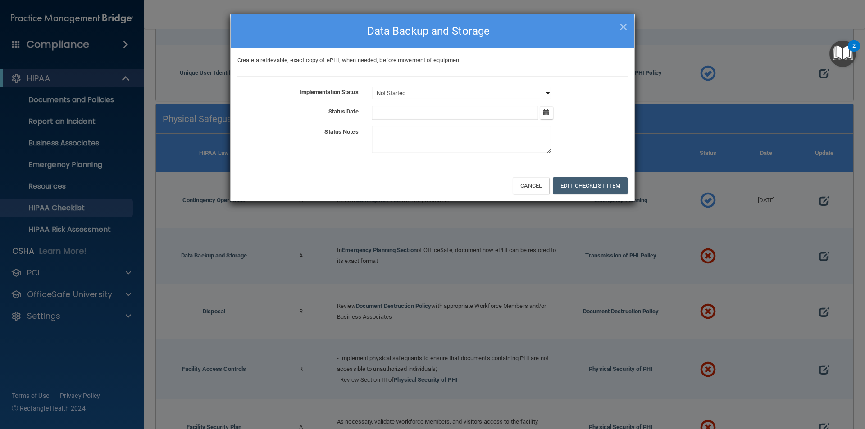
click at [517, 94] on select "Not Started In Progress Completed" at bounding box center [461, 93] width 179 height 13
select select "completed"
click at [372, 87] on select "Not Started In Progress Completed" at bounding box center [461, 93] width 179 height 13
click at [574, 183] on button "Edit Checklist Item" at bounding box center [590, 185] width 75 height 17
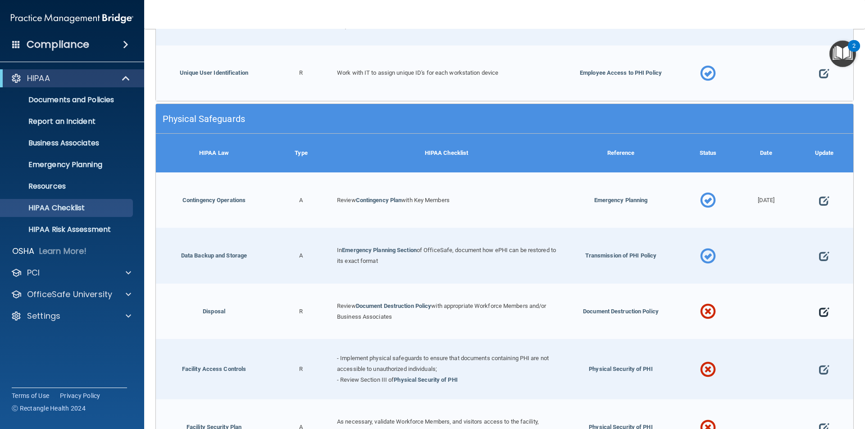
click at [819, 309] on span at bounding box center [824, 312] width 10 height 28
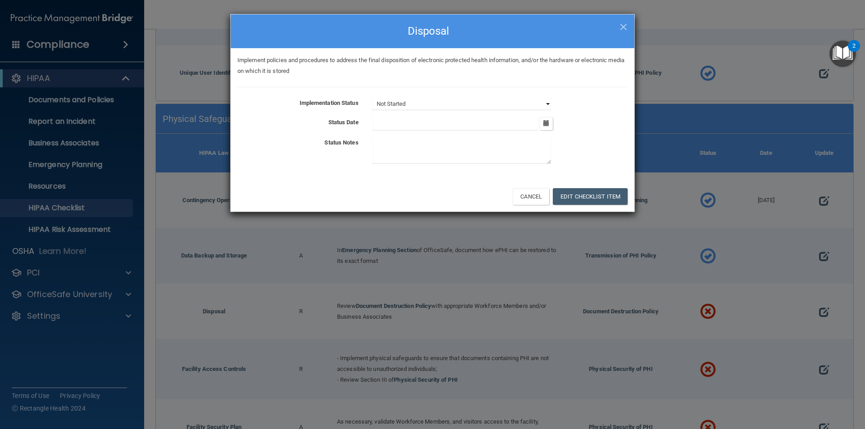
click at [543, 103] on select "Not Started In Progress Completed" at bounding box center [461, 104] width 179 height 13
select select "completed"
click at [372, 98] on select "Not Started In Progress Completed" at bounding box center [461, 104] width 179 height 13
click at [583, 195] on button "Edit Checklist Item" at bounding box center [590, 196] width 75 height 17
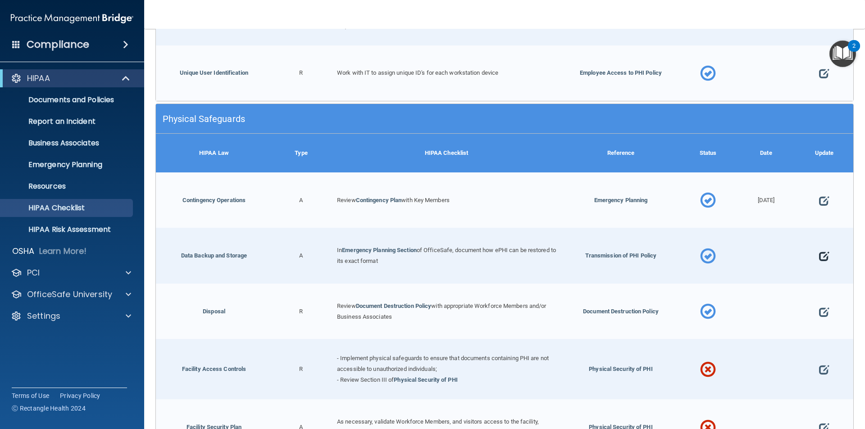
click at [819, 250] on span at bounding box center [824, 256] width 10 height 28
select select "completed"
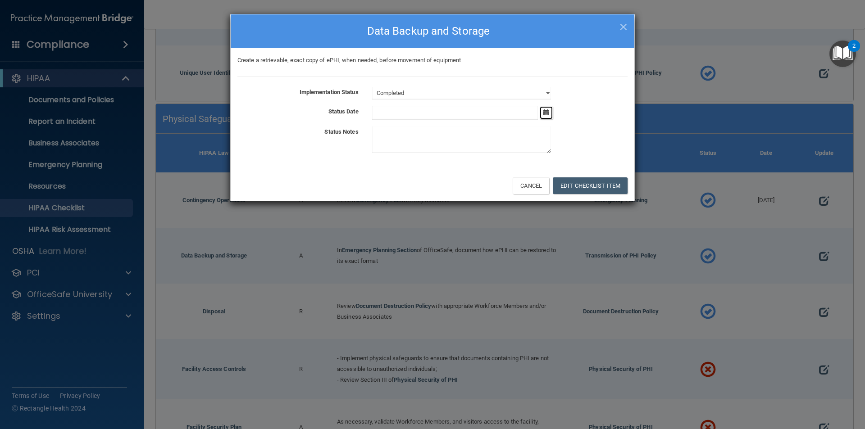
click at [542, 110] on button "button" at bounding box center [546, 112] width 13 height 13
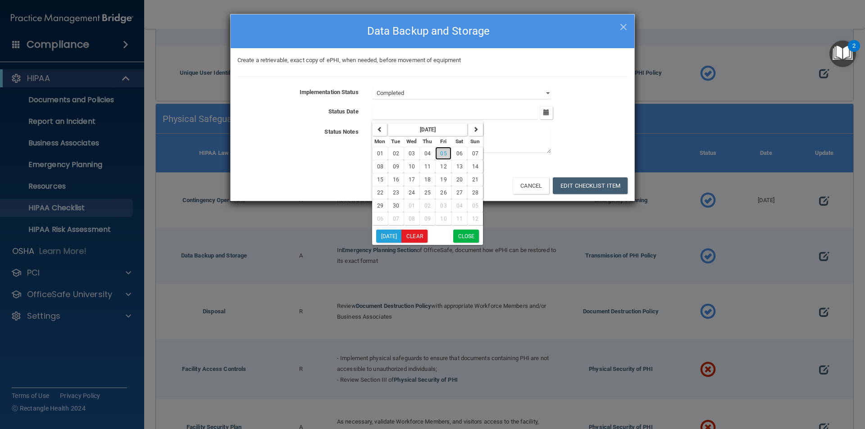
click at [440, 153] on span "05" at bounding box center [443, 153] width 6 height 6
type input "9/5/25"
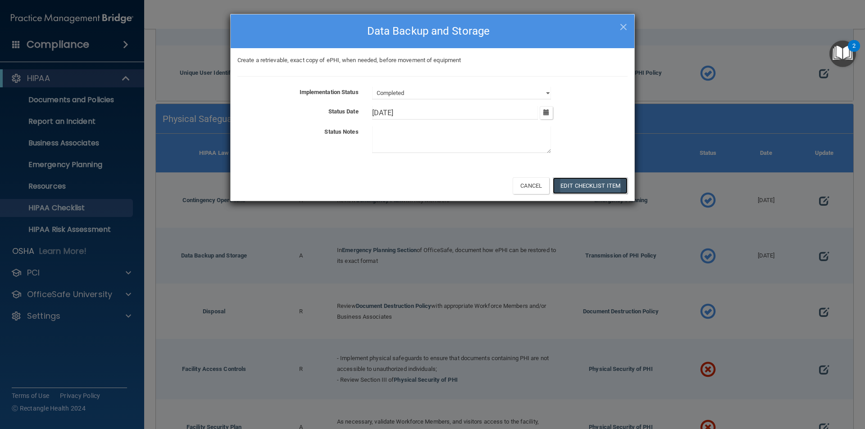
click at [596, 182] on button "Edit Checklist Item" at bounding box center [590, 185] width 75 height 17
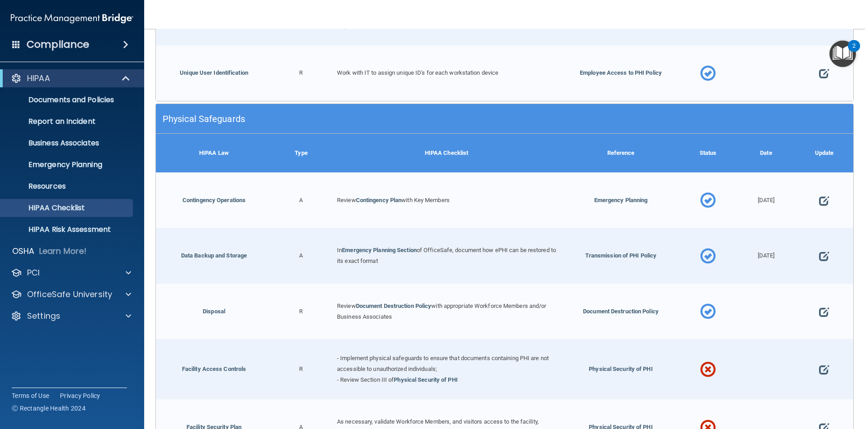
click at [819, 306] on span at bounding box center [824, 312] width 10 height 28
select select "completed"
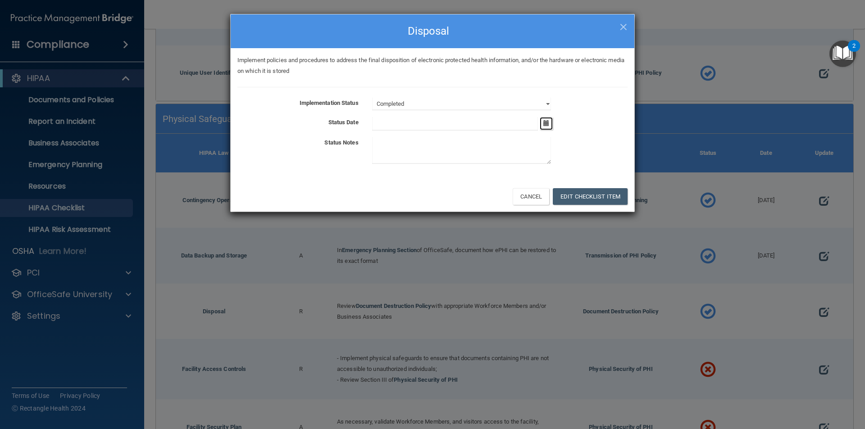
click at [544, 123] on icon "button" at bounding box center [546, 123] width 6 height 6
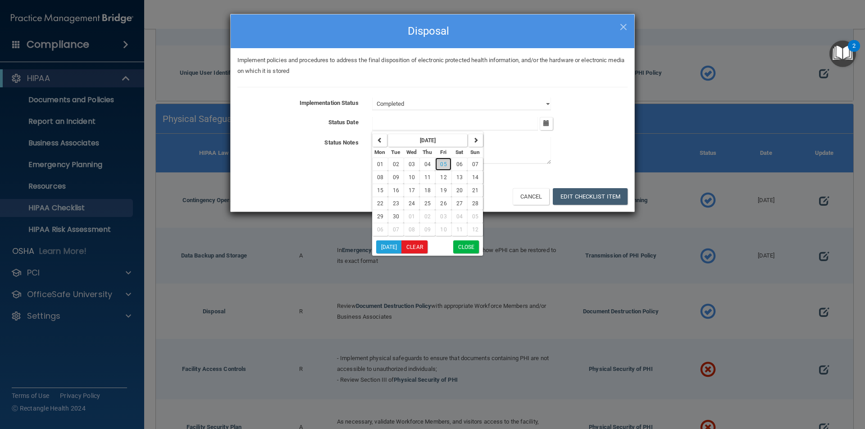
click at [444, 165] on span "05" at bounding box center [443, 164] width 6 height 6
type input "9/5/25"
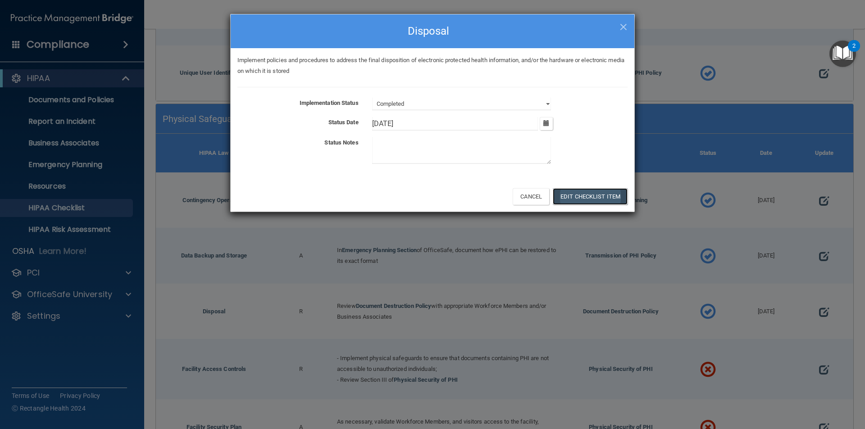
click at [572, 197] on button "Edit Checklist Item" at bounding box center [590, 196] width 75 height 17
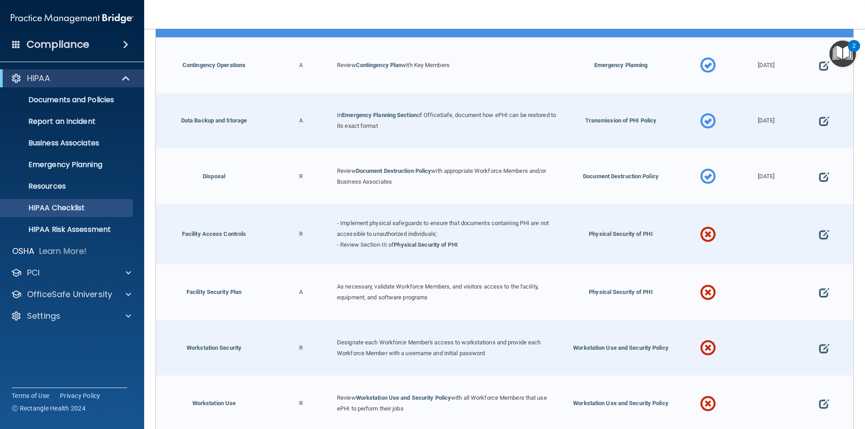
scroll to position [2038, 0]
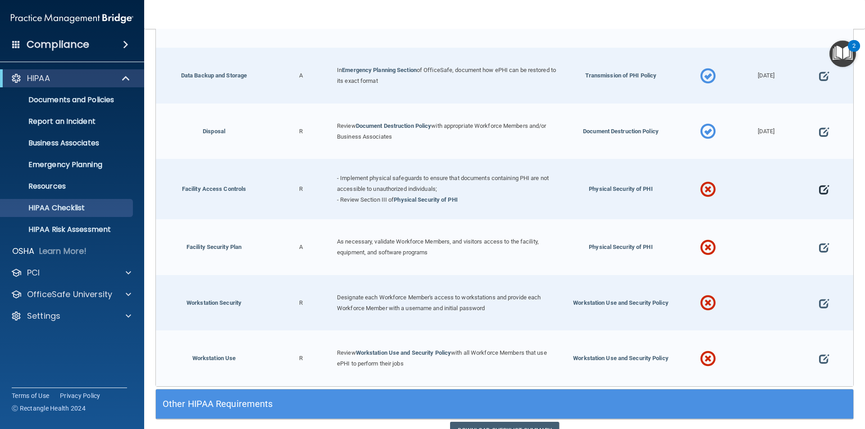
click at [819, 183] on span at bounding box center [824, 190] width 10 height 28
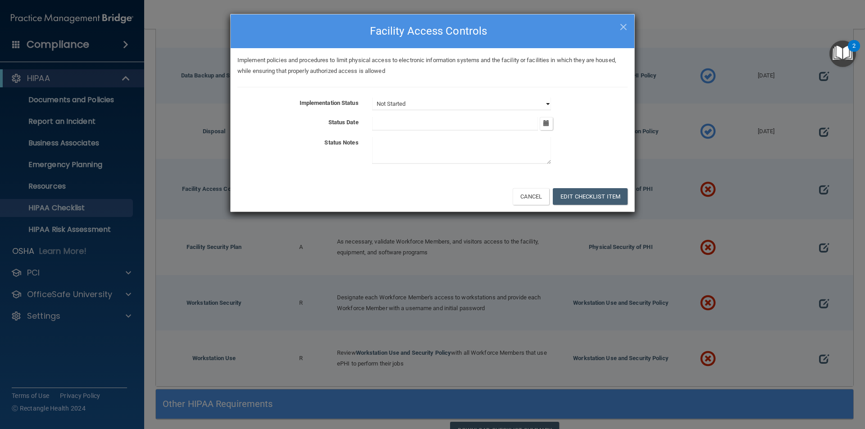
click at [538, 104] on select "Not Started In Progress Completed" at bounding box center [461, 104] width 179 height 13
select select "completed"
click at [372, 98] on select "Not Started In Progress Completed" at bounding box center [461, 104] width 179 height 13
click at [544, 122] on icon "button" at bounding box center [546, 123] width 6 height 6
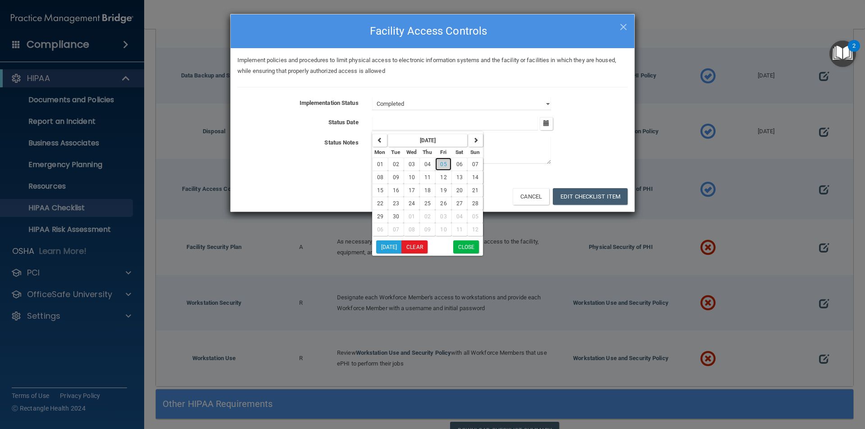
click at [442, 165] on span "05" at bounding box center [443, 164] width 6 height 6
type input "9/5/25"
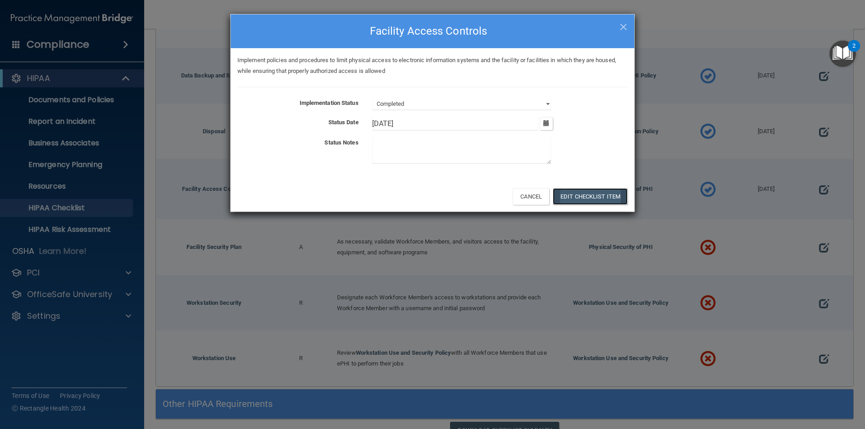
click at [571, 197] on button "Edit Checklist Item" at bounding box center [590, 196] width 75 height 17
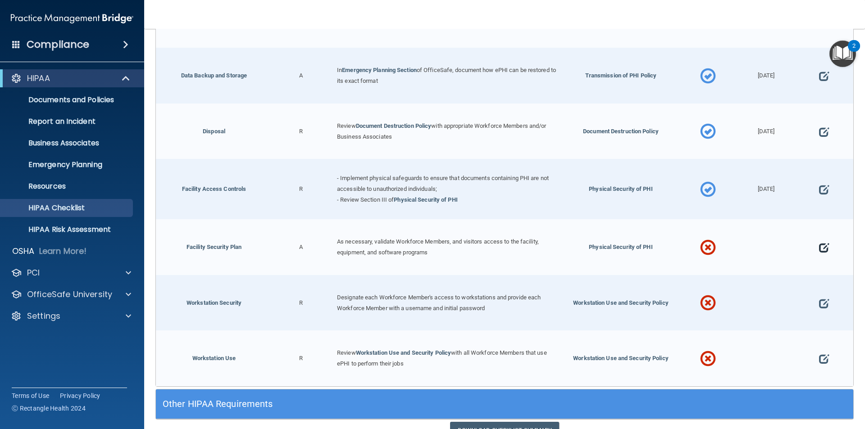
click at [819, 247] on span at bounding box center [824, 248] width 10 height 28
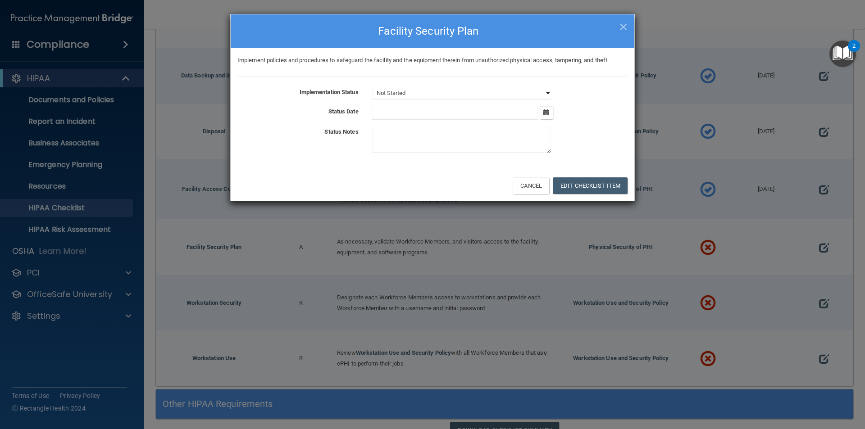
click at [545, 89] on select "Not Started In Progress Completed" at bounding box center [461, 93] width 179 height 13
select select "completed"
click at [372, 87] on select "Not Started In Progress Completed" at bounding box center [461, 93] width 179 height 13
click at [548, 113] on icon "button" at bounding box center [546, 112] width 6 height 6
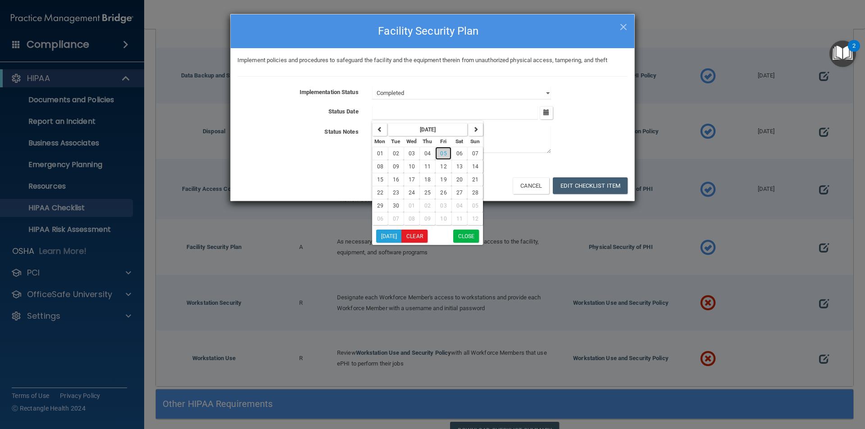
click at [444, 155] on span "05" at bounding box center [443, 153] width 6 height 6
type input "9/5/25"
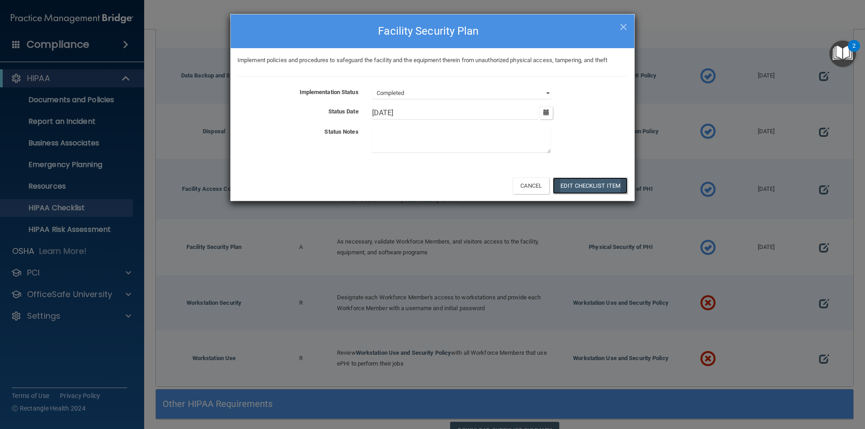
click at [573, 186] on button "Edit Checklist Item" at bounding box center [590, 185] width 75 height 17
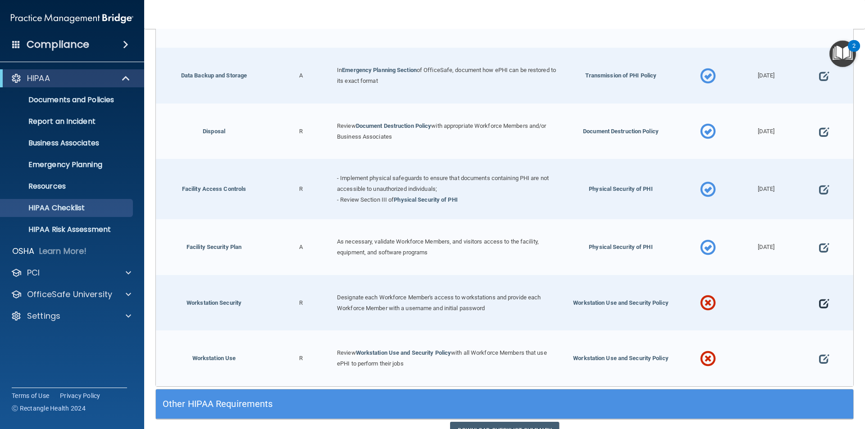
click at [819, 296] on span at bounding box center [824, 304] width 10 height 28
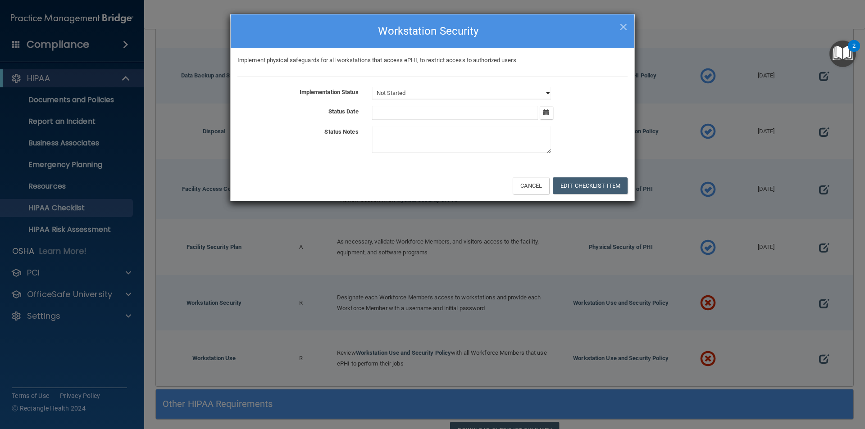
click at [543, 94] on select "Not Started In Progress Completed" at bounding box center [461, 93] width 179 height 13
select select "completed"
click at [372, 87] on select "Not Started In Progress Completed" at bounding box center [461, 93] width 179 height 13
click at [549, 111] on icon "button" at bounding box center [546, 112] width 6 height 6
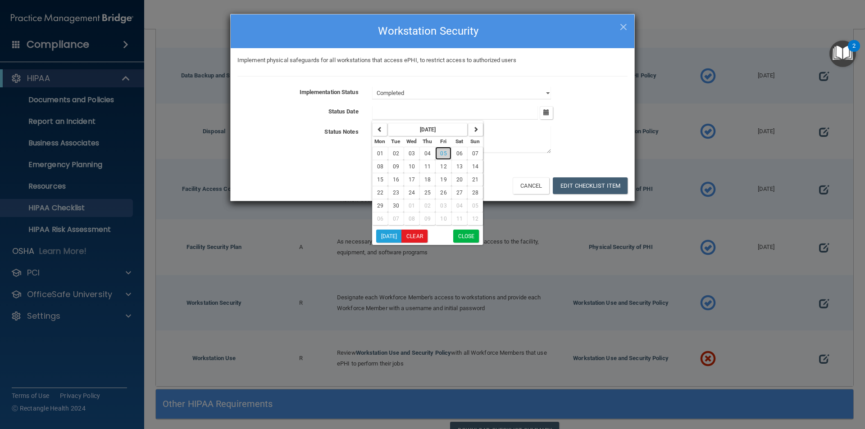
click at [442, 152] on span "05" at bounding box center [443, 153] width 6 height 6
type input "9/5/25"
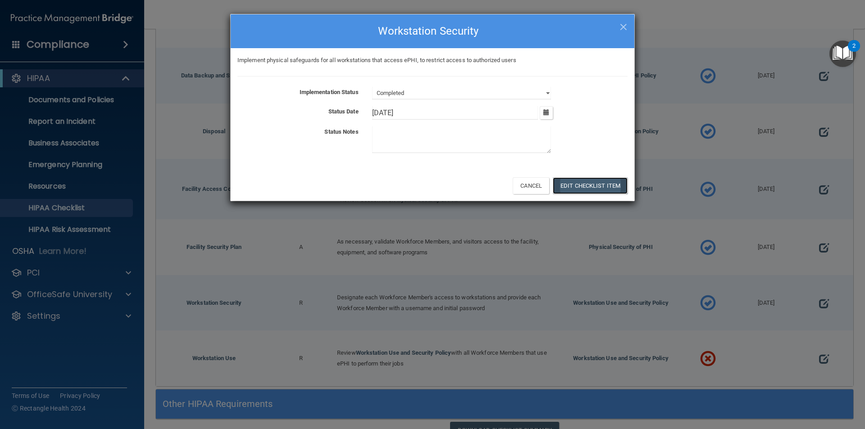
click at [574, 184] on button "Edit Checklist Item" at bounding box center [590, 185] width 75 height 17
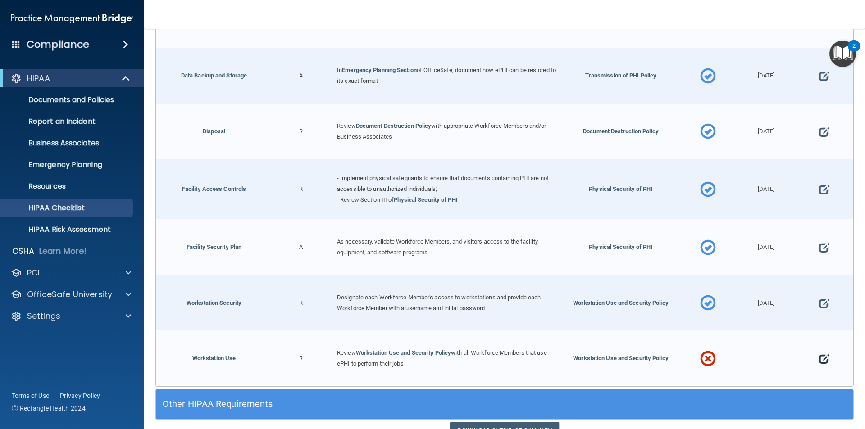
click at [819, 354] on span at bounding box center [824, 359] width 10 height 28
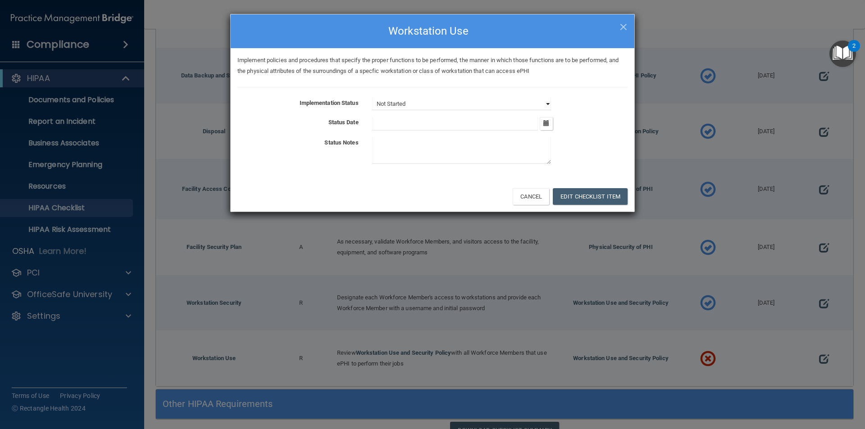
click at [537, 102] on select "Not Started In Progress Completed" at bounding box center [461, 104] width 179 height 13
select select "completed"
click at [372, 98] on select "Not Started In Progress Completed" at bounding box center [461, 104] width 179 height 13
click at [545, 124] on icon "button" at bounding box center [546, 123] width 6 height 6
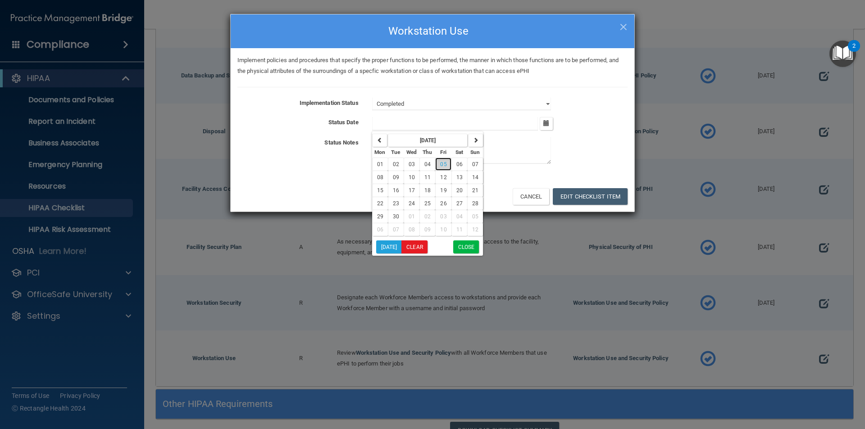
click at [443, 163] on span "05" at bounding box center [443, 164] width 6 height 6
type input "9/5/25"
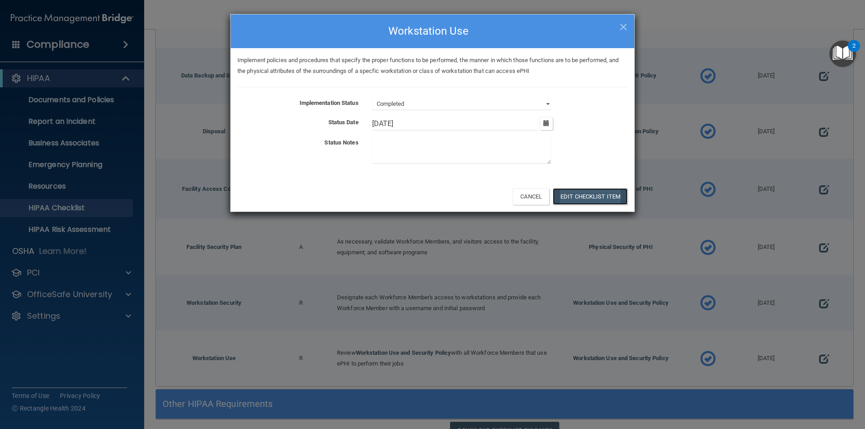
click at [589, 195] on button "Edit Checklist Item" at bounding box center [590, 196] width 75 height 17
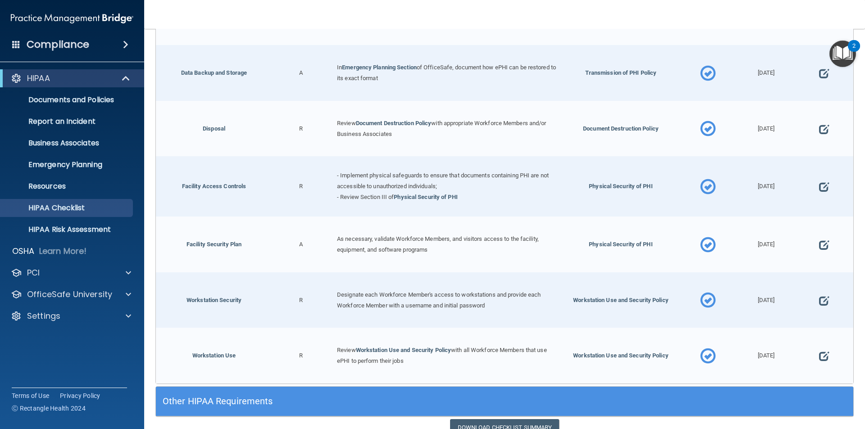
scroll to position [2077, 0]
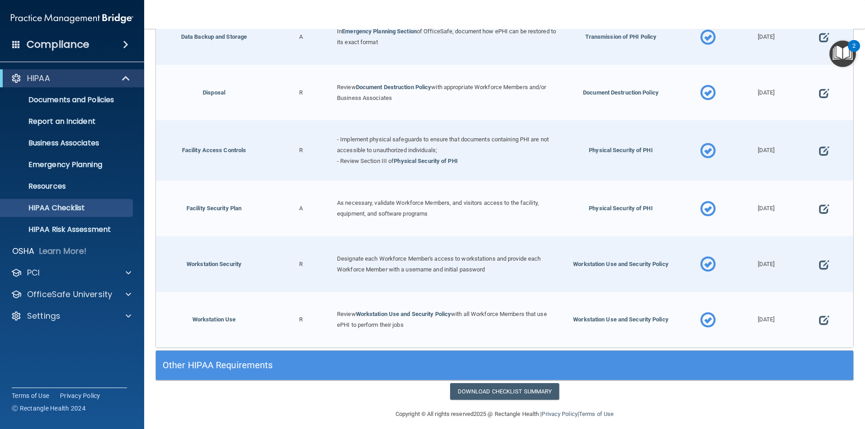
click at [240, 360] on h5 "Other HIPAA Requirements" at bounding box center [417, 365] width 509 height 10
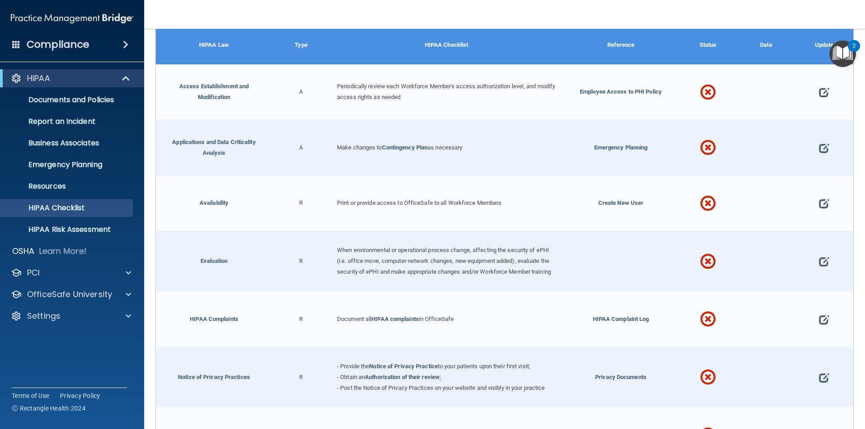
scroll to position [2437, 0]
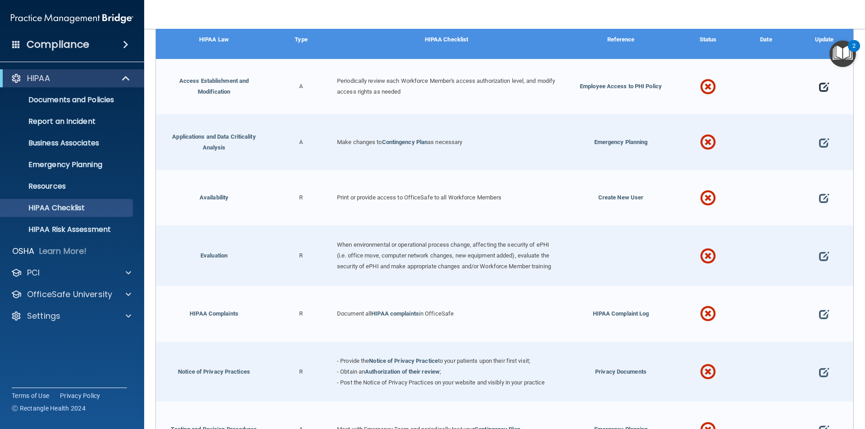
click at [819, 78] on span at bounding box center [824, 87] width 10 height 28
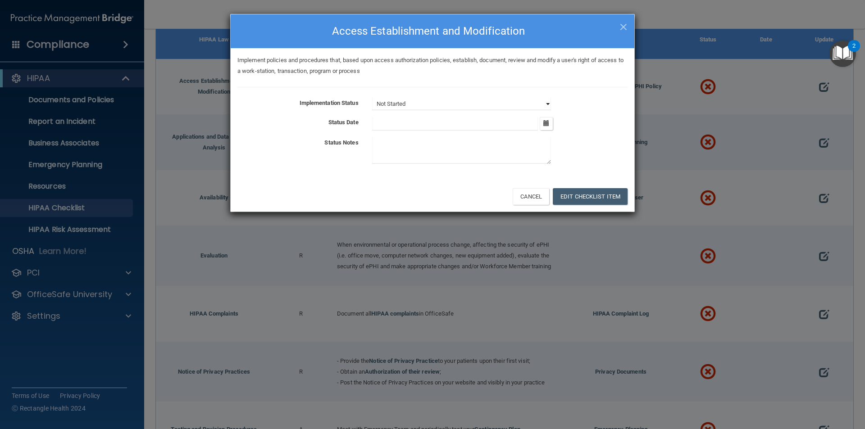
click at [543, 104] on select "Not Started In Progress Completed" at bounding box center [461, 104] width 179 height 13
select select "completed"
click at [372, 98] on select "Not Started In Progress Completed" at bounding box center [461, 104] width 179 height 13
click at [545, 125] on icon "button" at bounding box center [546, 123] width 6 height 6
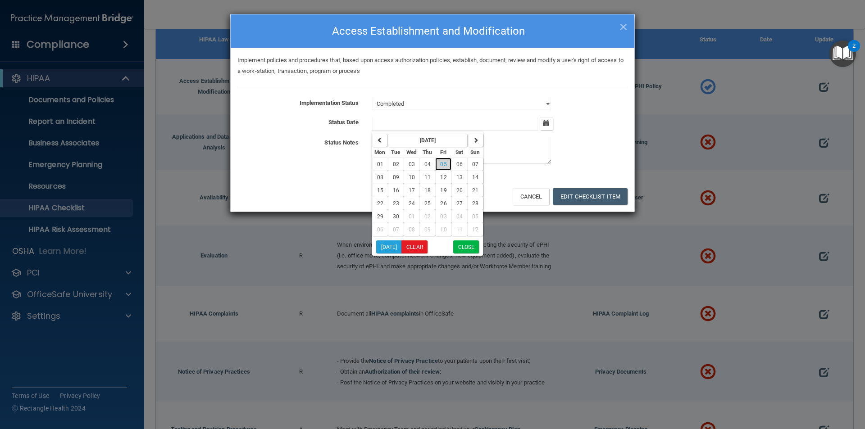
drag, startPoint x: 439, startPoint y: 165, endPoint x: 445, endPoint y: 164, distance: 6.4
click at [440, 165] on span "05" at bounding box center [443, 164] width 6 height 6
type input "9/5/25"
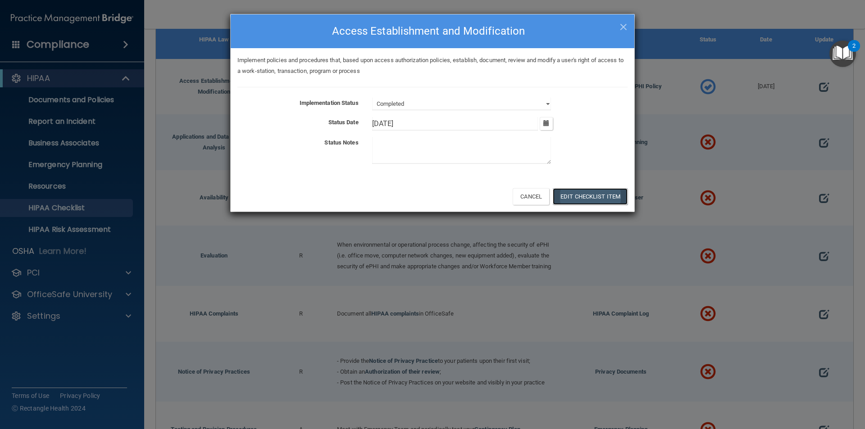
drag, startPoint x: 564, startPoint y: 192, endPoint x: 575, endPoint y: 194, distance: 11.0
click at [565, 192] on button "Edit Checklist Item" at bounding box center [590, 196] width 75 height 17
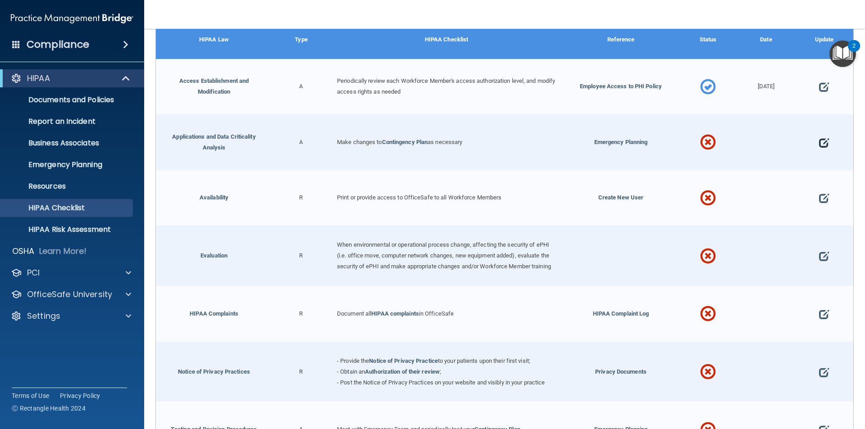
click at [819, 134] on span at bounding box center [824, 143] width 10 height 28
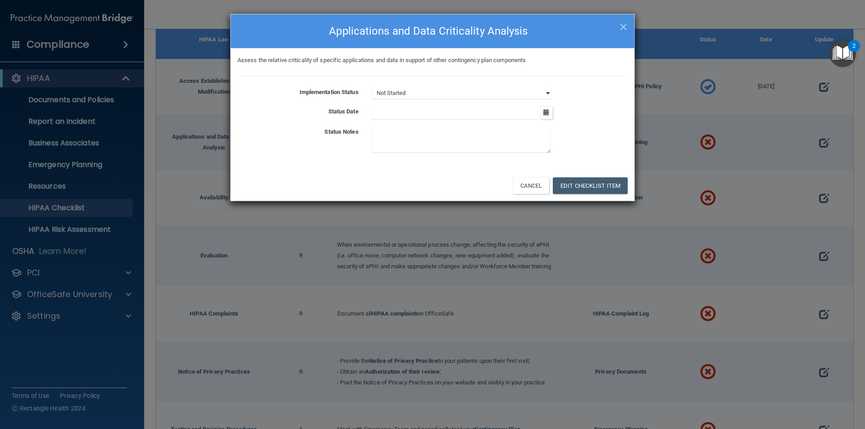
click at [504, 91] on select "Not Started In Progress Completed" at bounding box center [461, 93] width 179 height 13
select select "completed"
click at [372, 87] on select "Not Started In Progress Completed" at bounding box center [461, 93] width 179 height 13
click at [545, 114] on icon "button" at bounding box center [546, 112] width 6 height 6
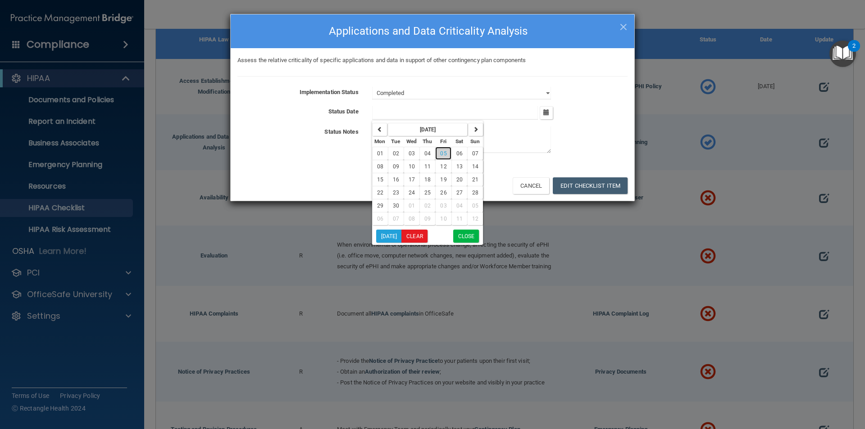
click at [442, 154] on span "05" at bounding box center [443, 153] width 6 height 6
type input "9/5/25"
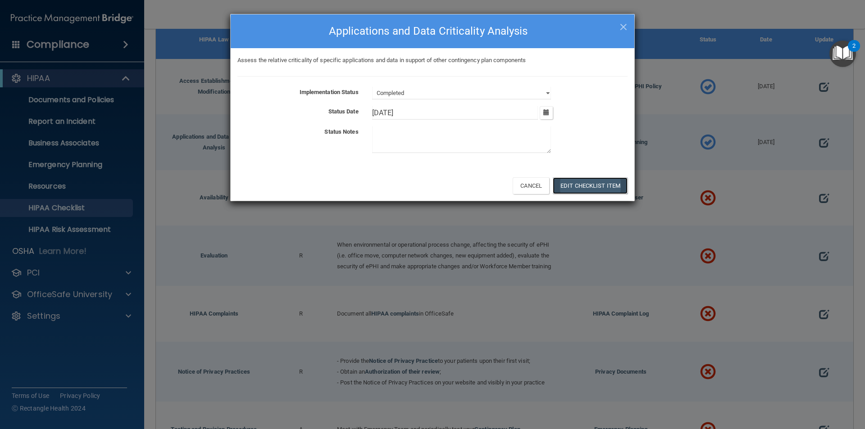
click at [578, 182] on button "Edit Checklist Item" at bounding box center [590, 185] width 75 height 17
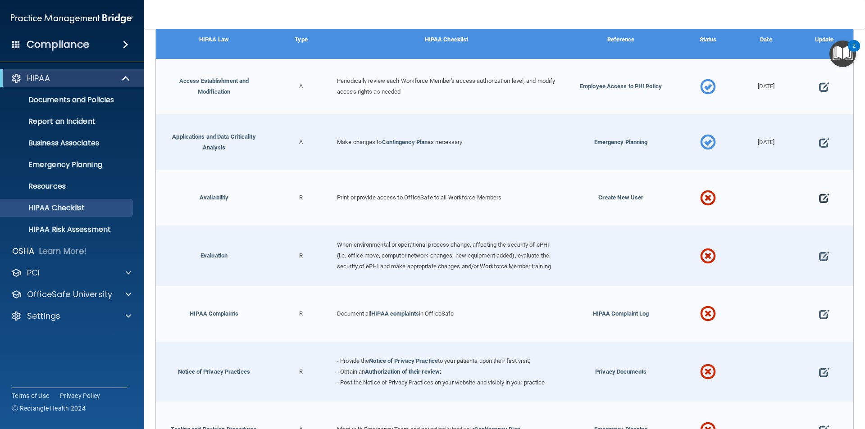
click at [819, 191] on span at bounding box center [824, 199] width 10 height 28
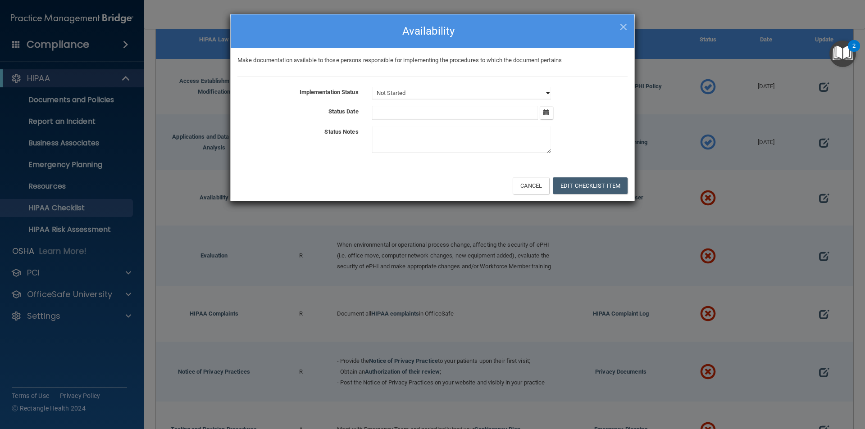
click at [547, 92] on select "Not Started In Progress Completed" at bounding box center [461, 93] width 179 height 13
select select "completed"
click at [372, 87] on select "Not Started In Progress Completed" at bounding box center [461, 93] width 179 height 13
click at [547, 114] on icon "button" at bounding box center [546, 112] width 6 height 6
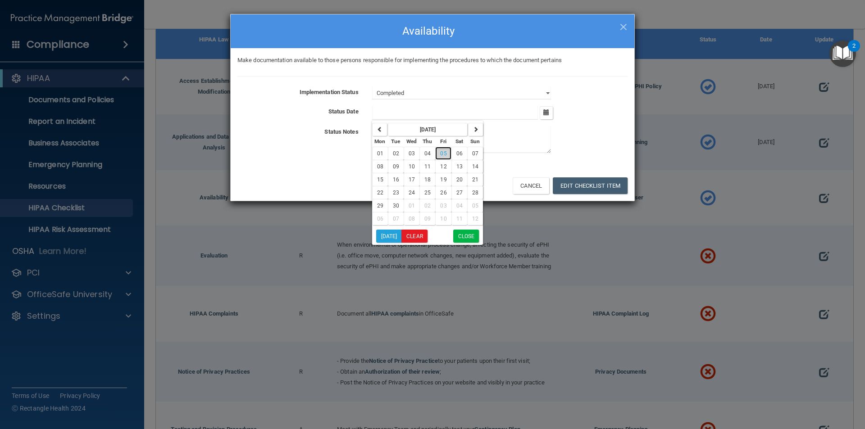
click at [442, 154] on span "05" at bounding box center [443, 153] width 6 height 6
type input "9/5/25"
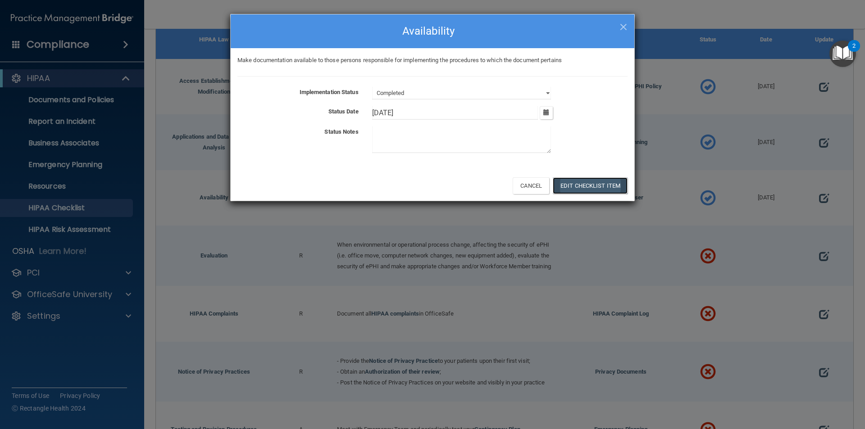
click at [584, 185] on button "Edit Checklist Item" at bounding box center [590, 185] width 75 height 17
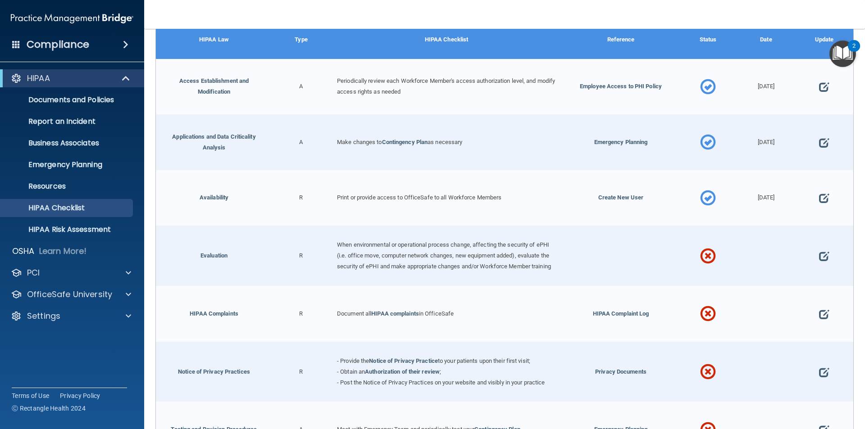
click at [819, 252] on span at bounding box center [824, 256] width 10 height 28
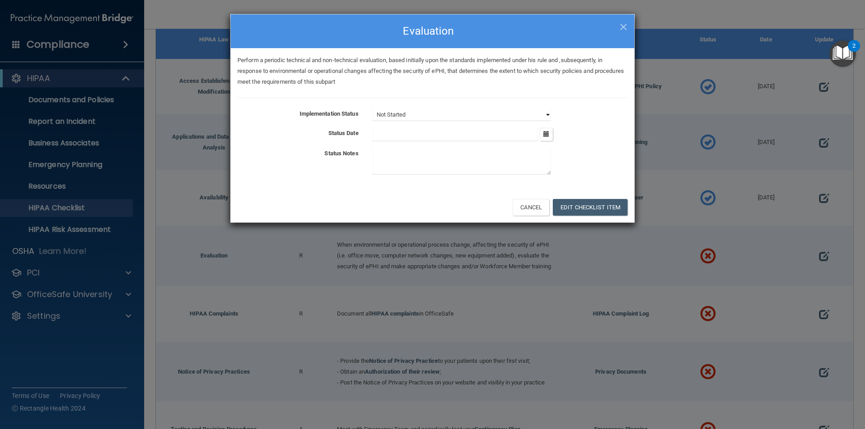
click at [531, 114] on select "Not Started In Progress Completed" at bounding box center [461, 115] width 179 height 13
select select "completed"
click at [372, 109] on select "Not Started In Progress Completed" at bounding box center [461, 115] width 179 height 13
click at [545, 132] on icon "button" at bounding box center [546, 134] width 6 height 6
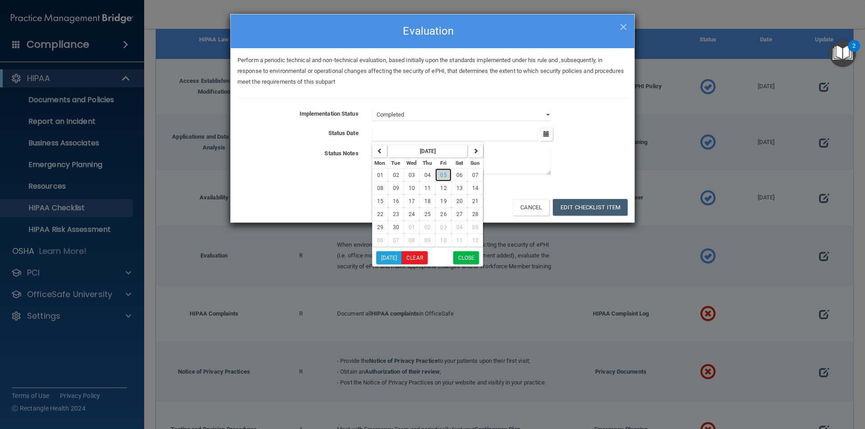
click at [444, 173] on span "05" at bounding box center [443, 175] width 6 height 6
type input "9/5/25"
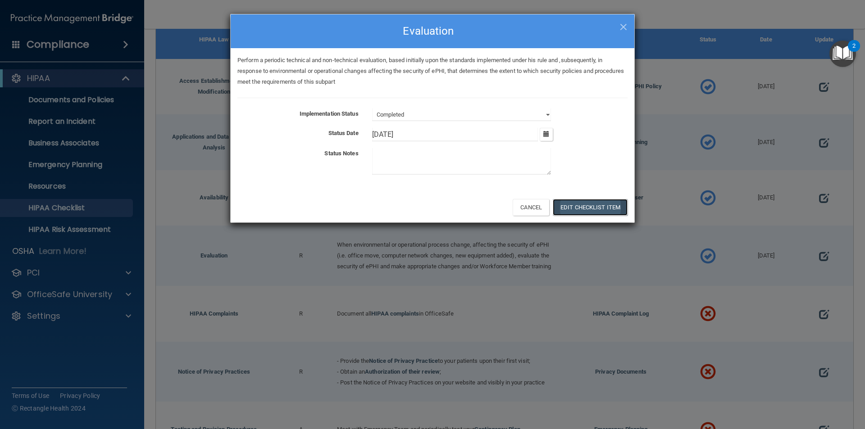
click at [577, 204] on button "Edit Checklist Item" at bounding box center [590, 207] width 75 height 17
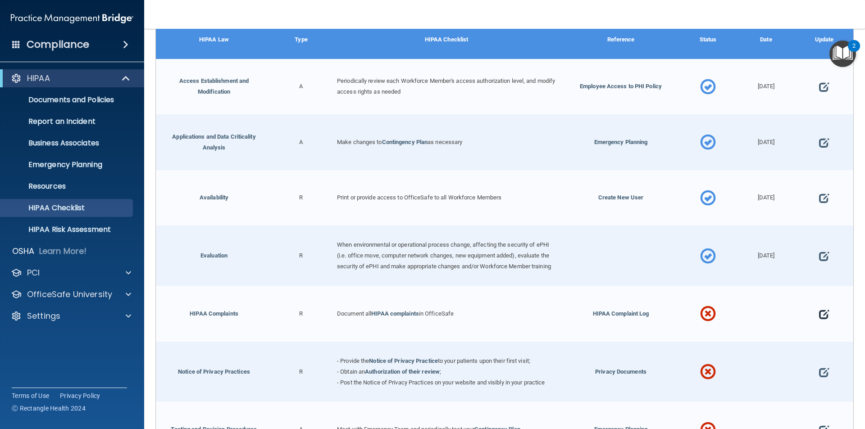
click at [819, 317] on span at bounding box center [824, 314] width 10 height 28
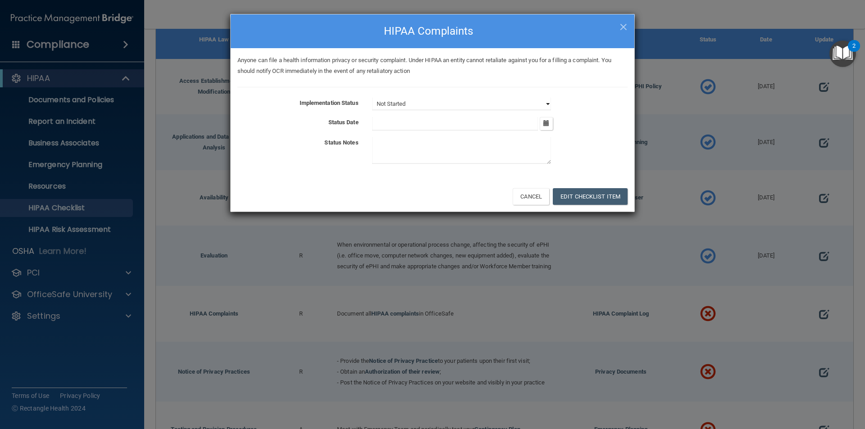
click at [539, 102] on select "Not Started In Progress Completed" at bounding box center [461, 104] width 179 height 13
select select "completed"
click at [372, 98] on select "Not Started In Progress Completed" at bounding box center [461, 104] width 179 height 13
click at [597, 194] on button "Edit Checklist Item" at bounding box center [590, 196] width 75 height 17
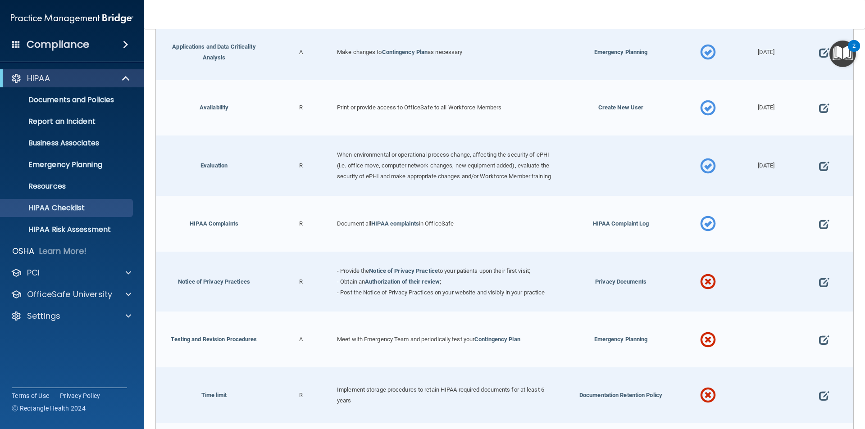
scroll to position [2572, 0]
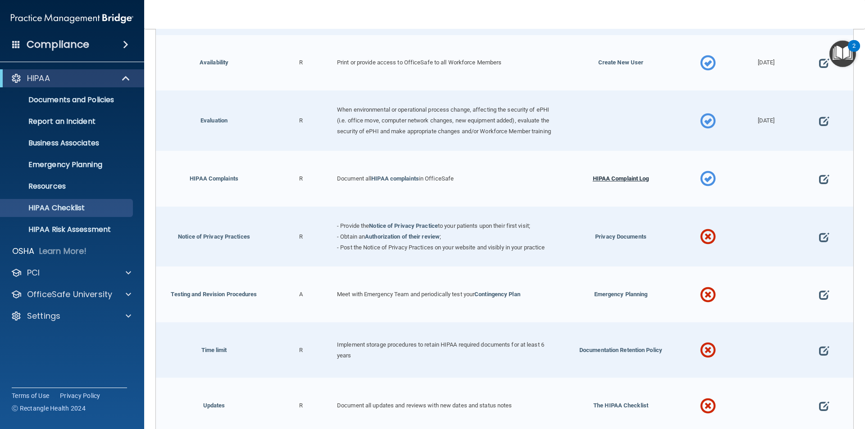
click at [623, 180] on span "HIPAA Complaint Log" at bounding box center [621, 178] width 56 height 7
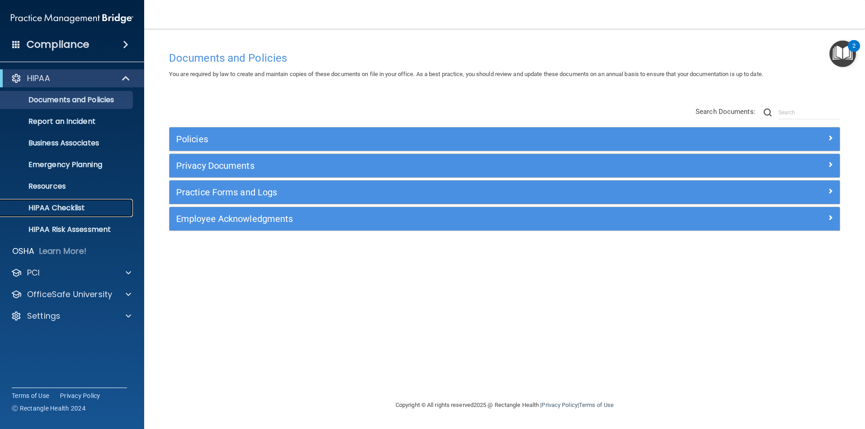
click at [77, 207] on p "HIPAA Checklist" at bounding box center [67, 208] width 123 height 9
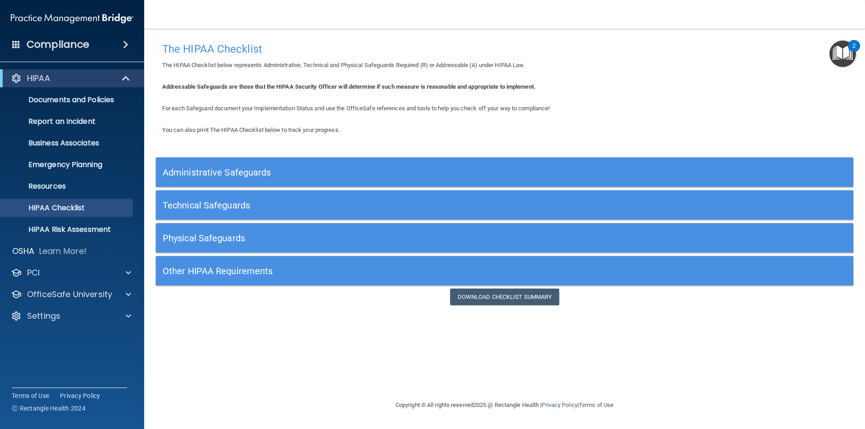
click at [255, 173] on h5 "Administrative Safeguards" at bounding box center [417, 173] width 509 height 10
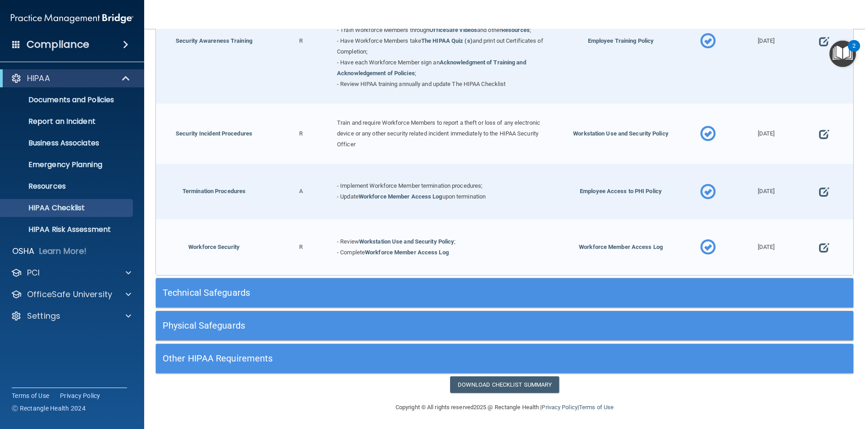
scroll to position [867, 0]
click at [227, 291] on h5 "Technical Safeguards" at bounding box center [417, 293] width 509 height 10
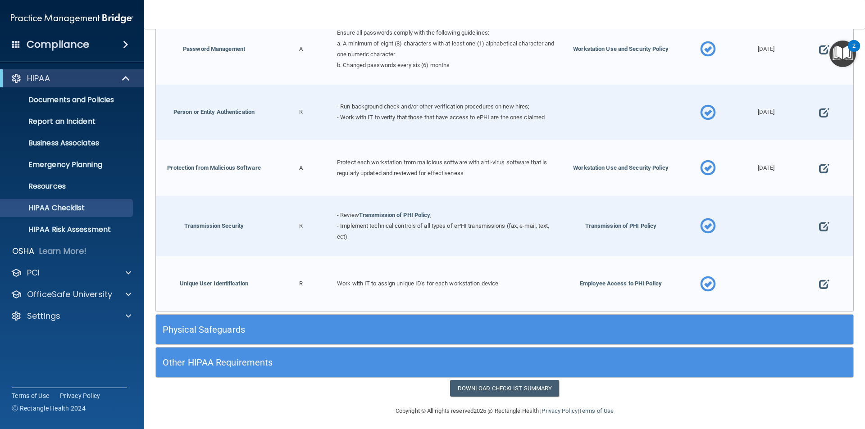
scroll to position [1648, 0]
click at [218, 319] on div "Physical Safeguards" at bounding box center [417, 329] width 523 height 20
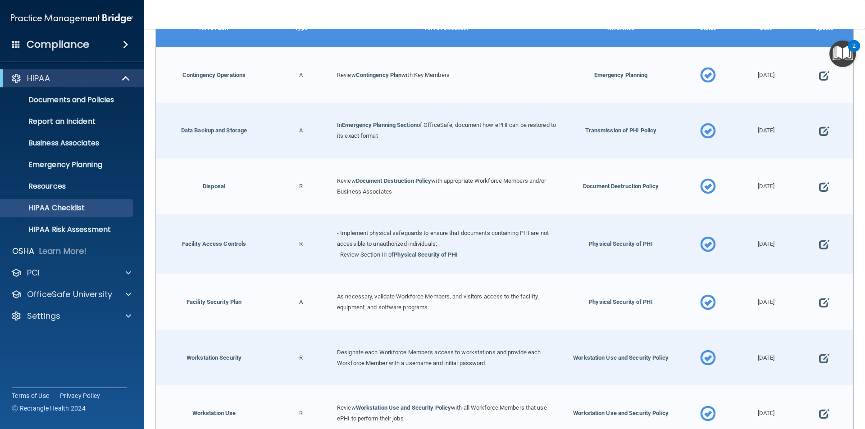
scroll to position [2077, 0]
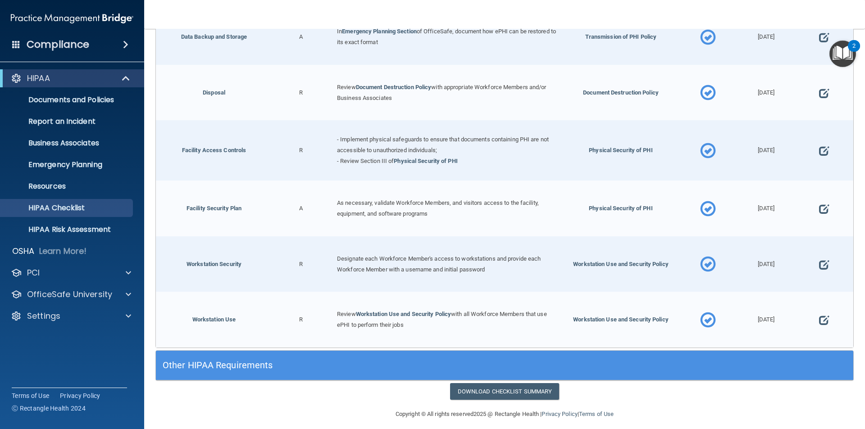
drag, startPoint x: 252, startPoint y: 354, endPoint x: 265, endPoint y: 344, distance: 16.5
click at [252, 360] on h5 "Other HIPAA Requirements" at bounding box center [417, 365] width 509 height 10
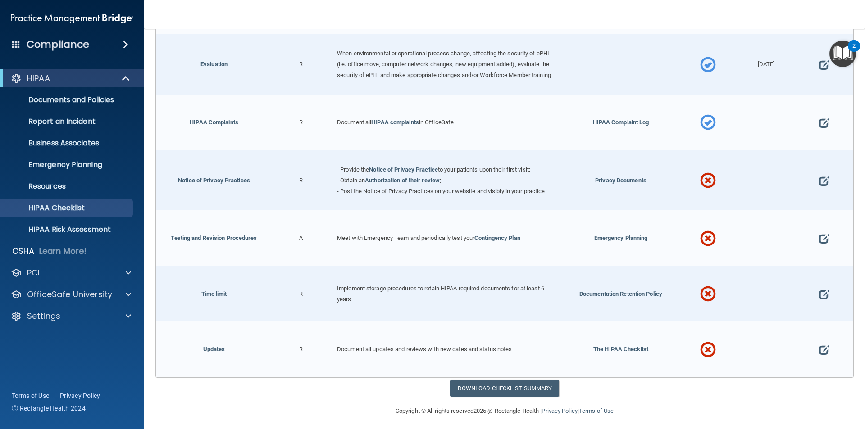
scroll to position [2632, 0]
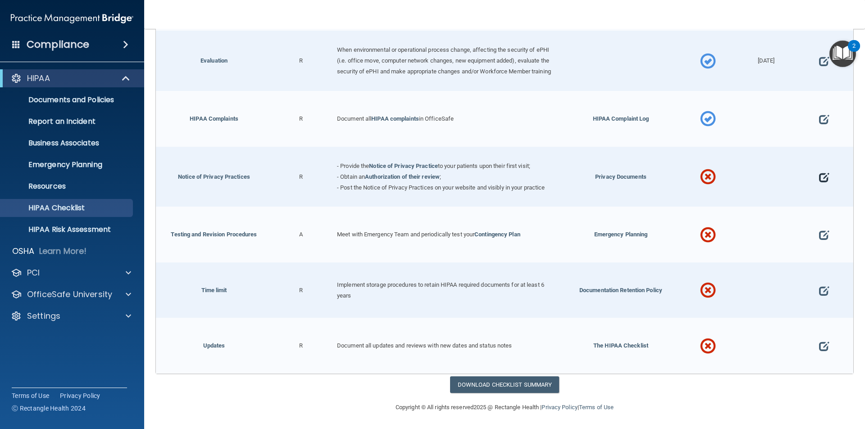
click at [819, 178] on span at bounding box center [824, 177] width 10 height 28
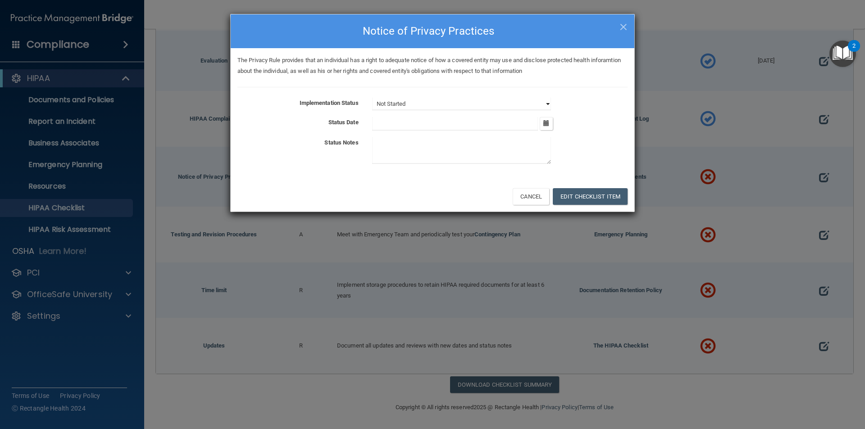
click at [533, 105] on select "Not Started In Progress Completed" at bounding box center [461, 104] width 179 height 13
select select "completed"
click at [372, 98] on select "Not Started In Progress Completed" at bounding box center [461, 104] width 179 height 13
click at [550, 126] on button "button" at bounding box center [546, 123] width 13 height 13
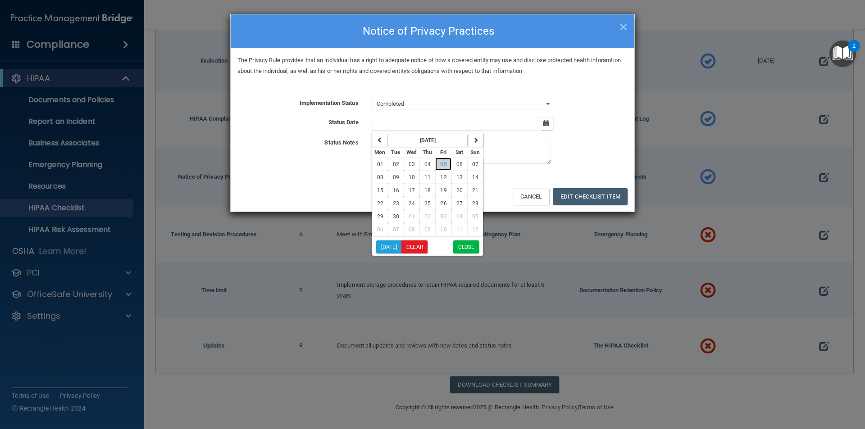
click at [445, 164] on span "05" at bounding box center [443, 164] width 6 height 6
type input "[DATE]"
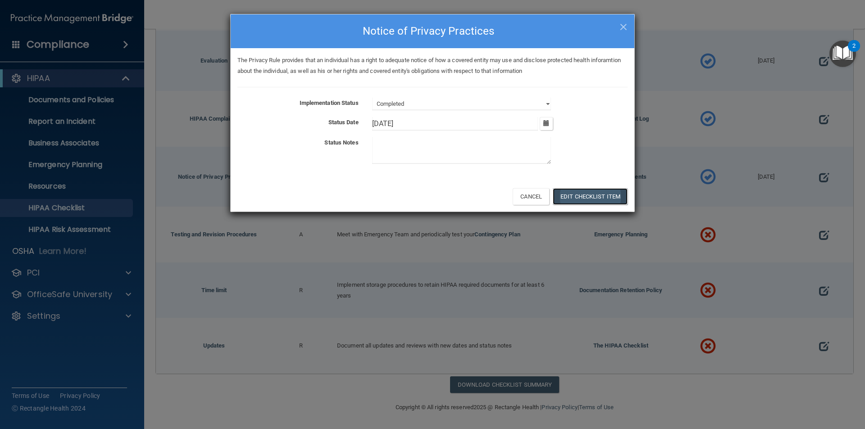
click at [576, 194] on button "Edit Checklist Item" at bounding box center [590, 196] width 75 height 17
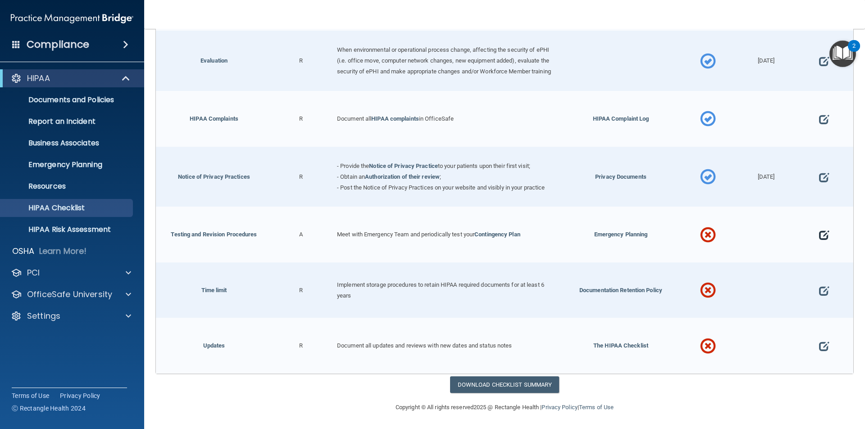
click at [819, 237] on span at bounding box center [824, 235] width 10 height 28
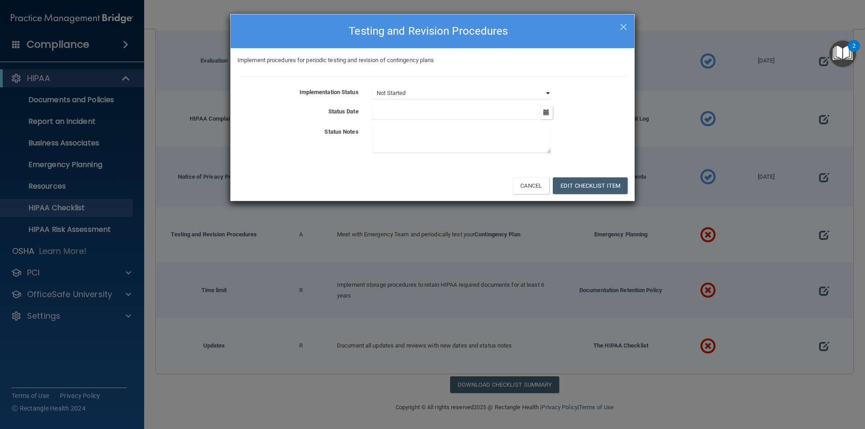
click at [542, 94] on select "Not Started In Progress Completed" at bounding box center [461, 93] width 179 height 13
select select "completed"
click at [372, 87] on select "Not Started In Progress Completed" at bounding box center [461, 93] width 179 height 13
click at [545, 113] on icon "button" at bounding box center [546, 112] width 6 height 6
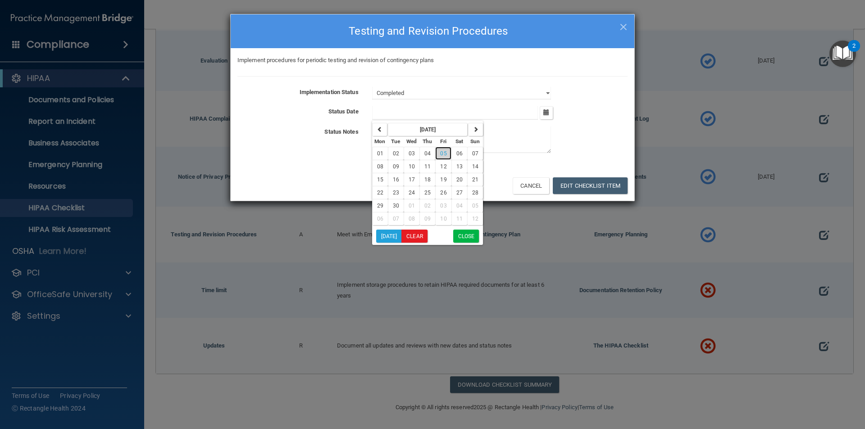
click at [443, 155] on span "05" at bounding box center [443, 153] width 6 height 6
type input "[DATE]"
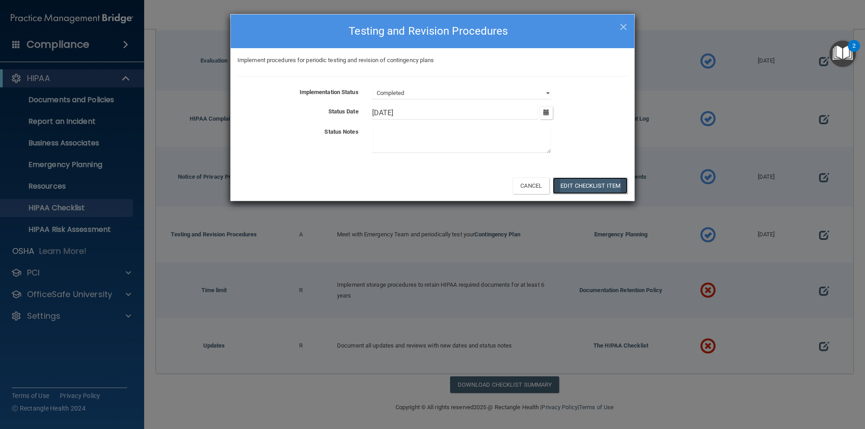
click at [586, 186] on button "Edit Checklist Item" at bounding box center [590, 185] width 75 height 17
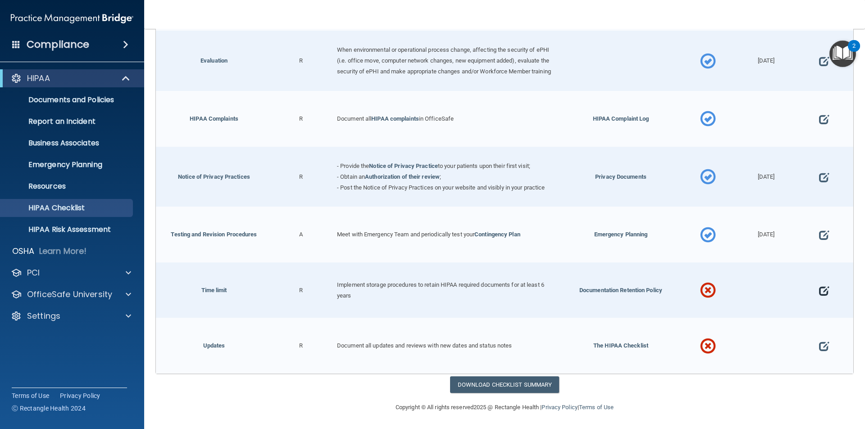
click at [819, 290] on span at bounding box center [824, 291] width 10 height 28
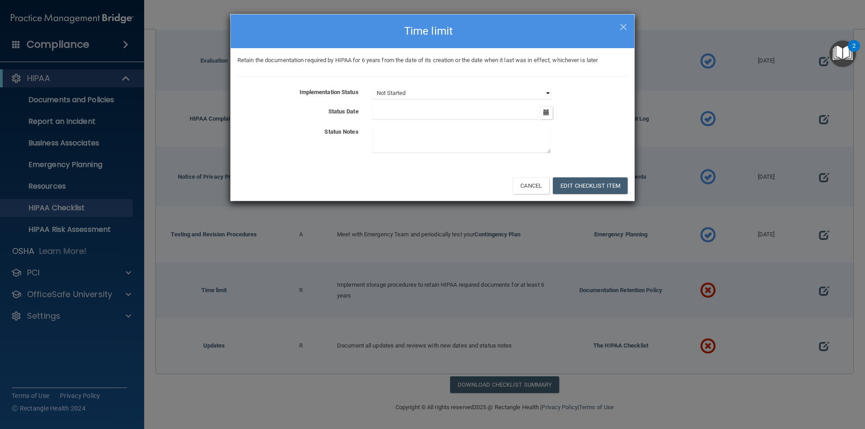
click at [457, 92] on select "Not Started In Progress Completed" at bounding box center [461, 93] width 179 height 13
select select "completed"
click at [372, 87] on select "Not Started In Progress Completed" at bounding box center [461, 93] width 179 height 13
click at [544, 114] on icon "button" at bounding box center [546, 112] width 6 height 6
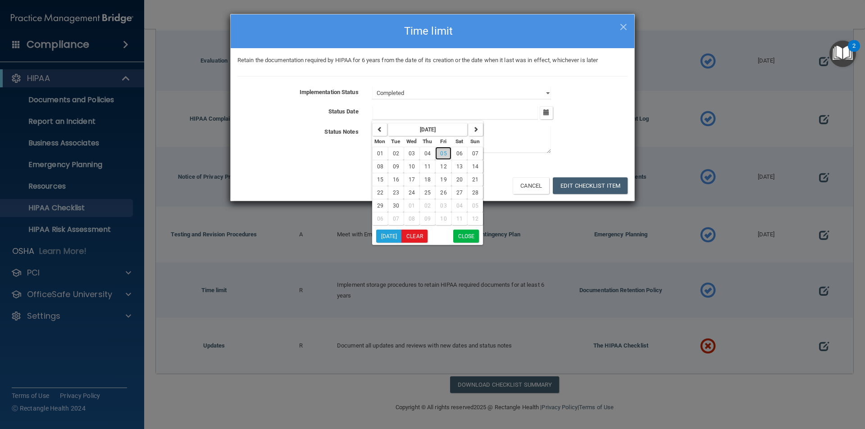
click at [441, 156] on span "05" at bounding box center [443, 153] width 6 height 6
type input "[DATE]"
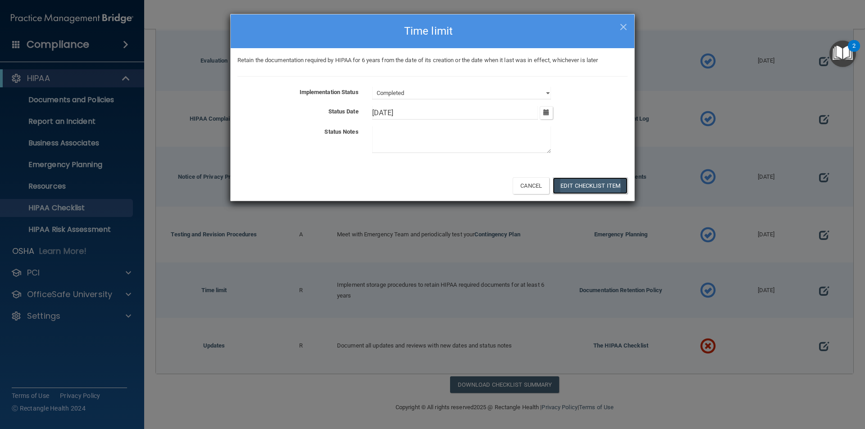
click at [579, 188] on button "Edit Checklist Item" at bounding box center [590, 185] width 75 height 17
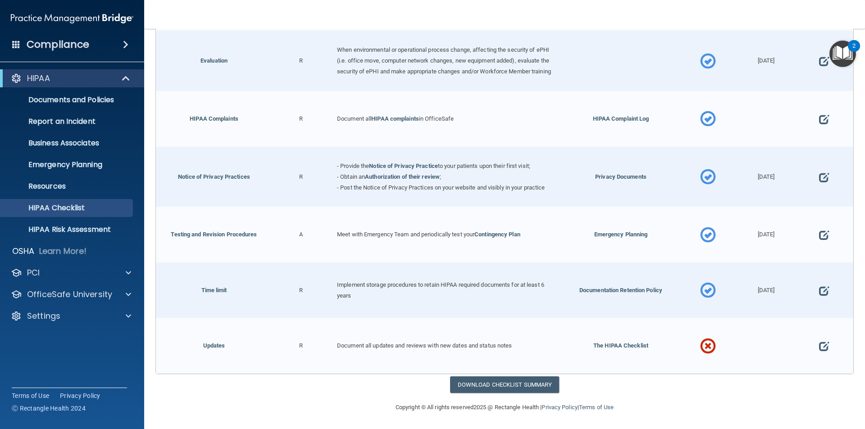
click at [819, 348] on span at bounding box center [824, 346] width 10 height 28
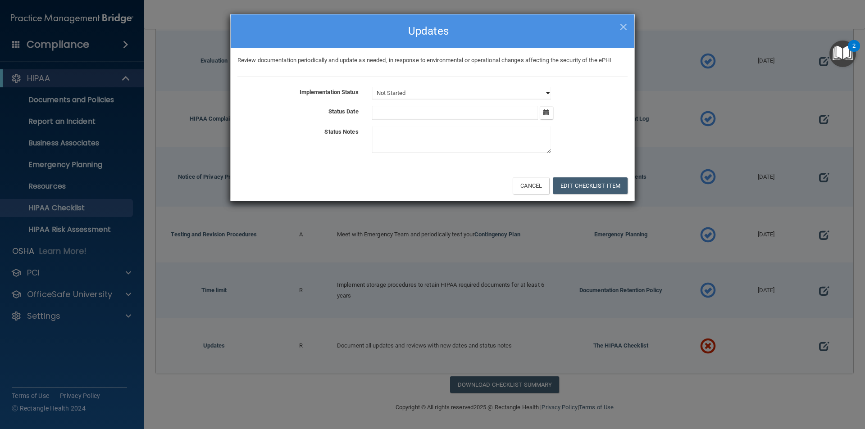
click at [541, 91] on select "Not Started In Progress Completed" at bounding box center [461, 93] width 179 height 13
select select "completed"
click at [372, 87] on select "Not Started In Progress Completed" at bounding box center [461, 93] width 179 height 13
click at [579, 184] on button "Edit Checklist Item" at bounding box center [590, 185] width 75 height 17
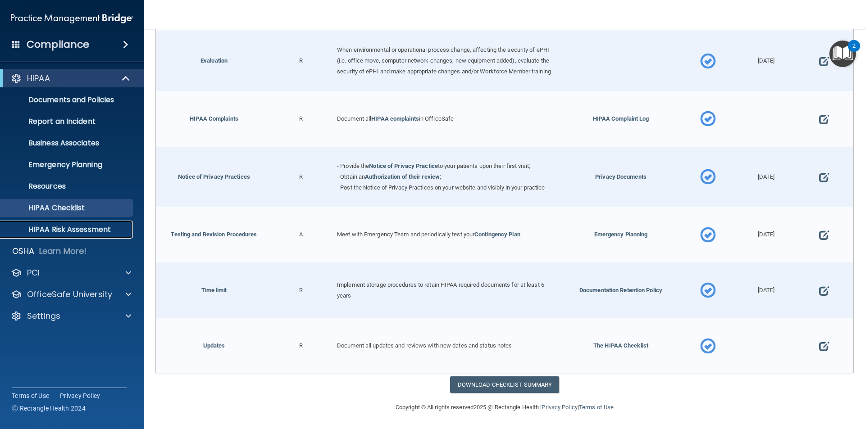
click at [97, 229] on p "HIPAA Risk Assessment" at bounding box center [67, 229] width 123 height 9
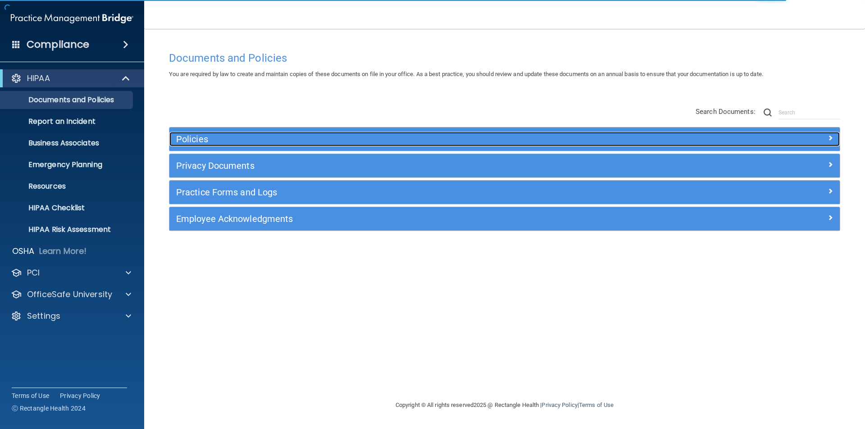
click at [226, 140] on h5 "Policies" at bounding box center [420, 139] width 489 height 10
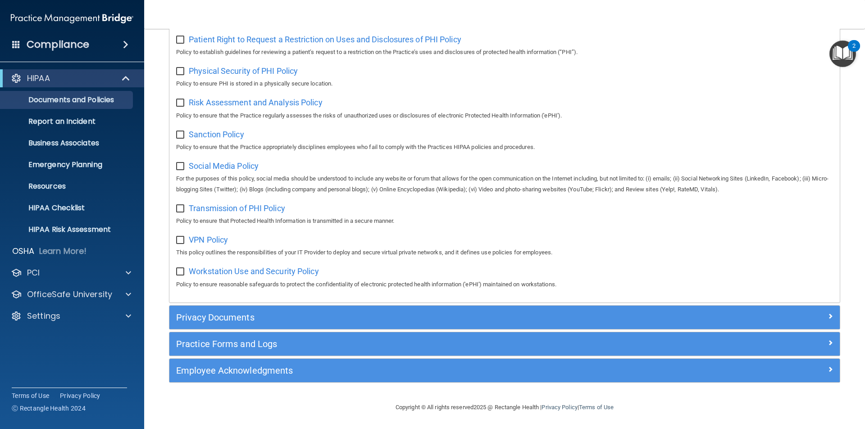
scroll to position [583, 0]
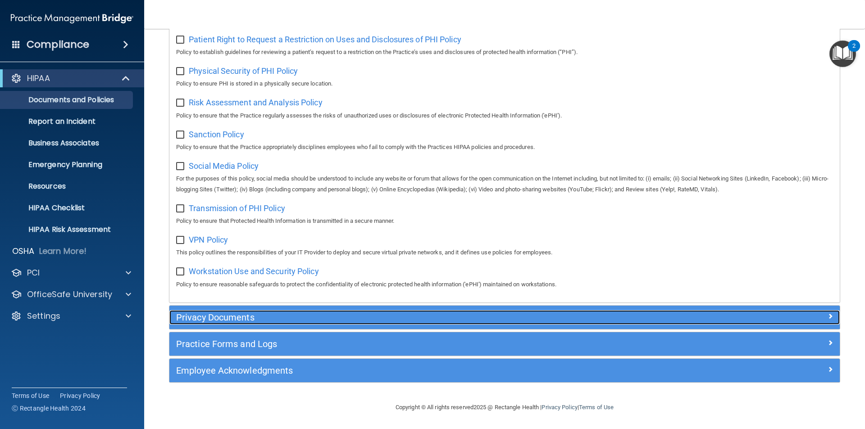
click at [193, 319] on h5 "Privacy Documents" at bounding box center [420, 318] width 489 height 10
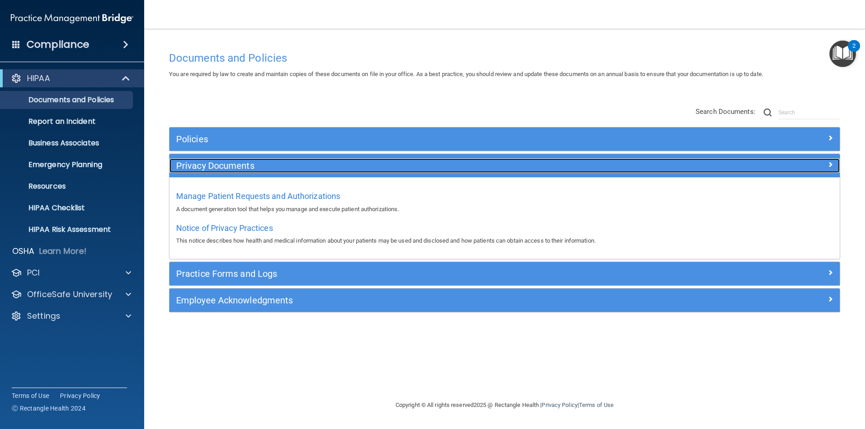
scroll to position [0, 0]
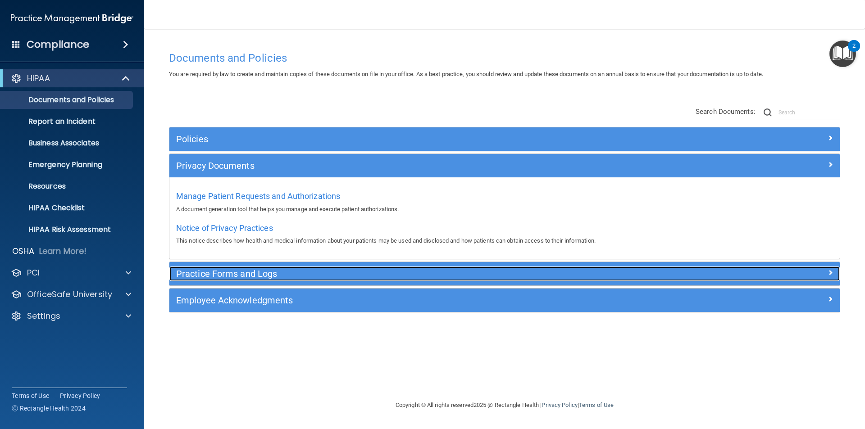
click at [251, 273] on h5 "Practice Forms and Logs" at bounding box center [420, 274] width 489 height 10
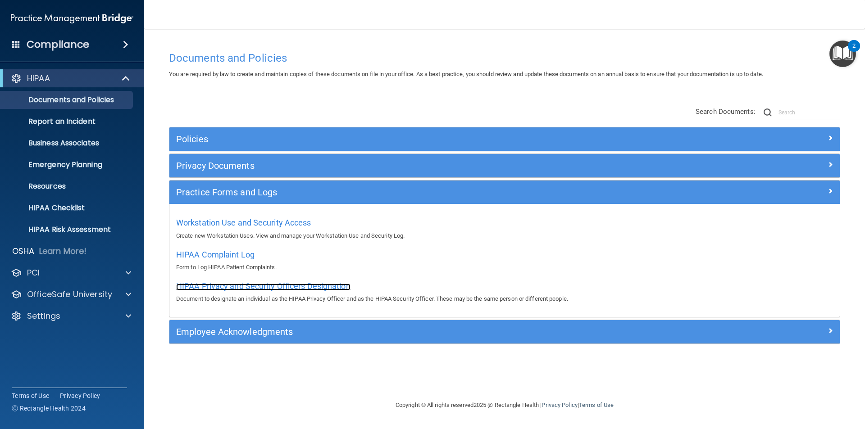
click at [268, 284] on span "HIPAA Privacy and Security Officers Designation" at bounding box center [263, 285] width 174 height 9
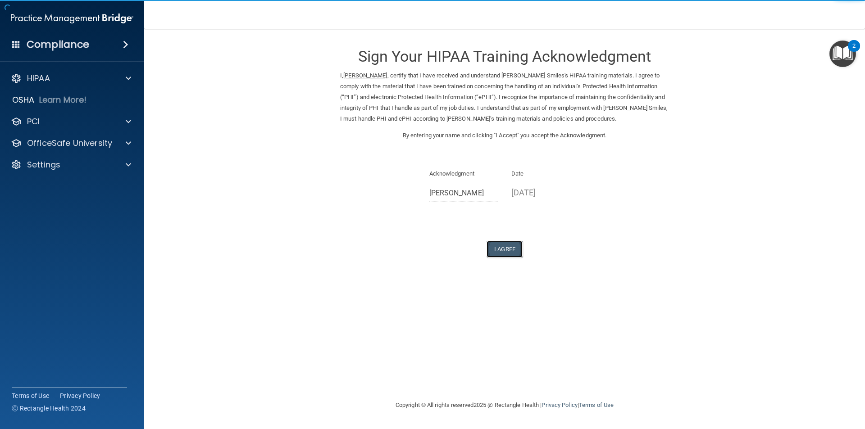
click at [500, 248] on button "I Agree" at bounding box center [504, 249] width 36 height 17
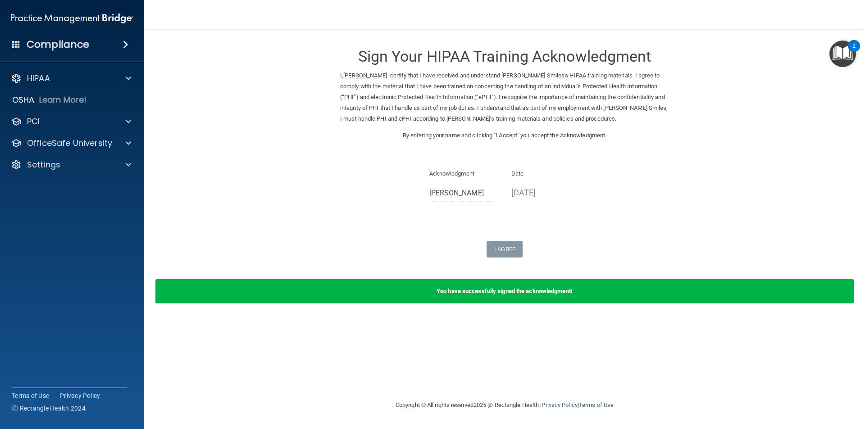
click at [123, 46] on span at bounding box center [125, 44] width 5 height 11
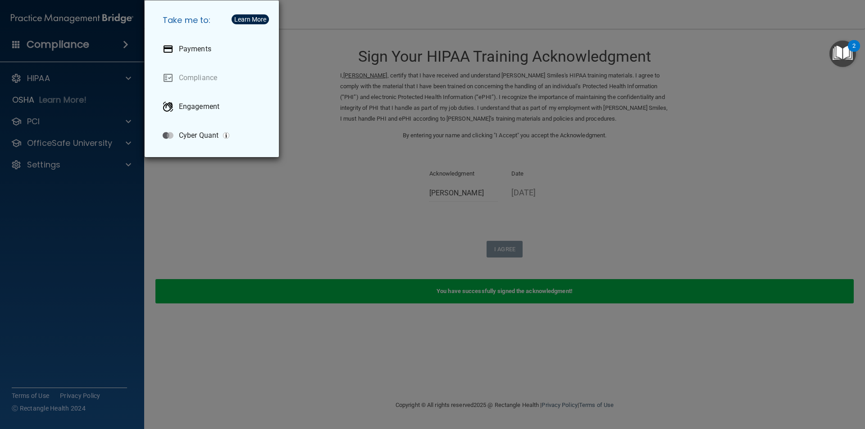
click at [121, 46] on div "Take me to: Payments Compliance Engagement Cyber Quant" at bounding box center [432, 214] width 865 height 429
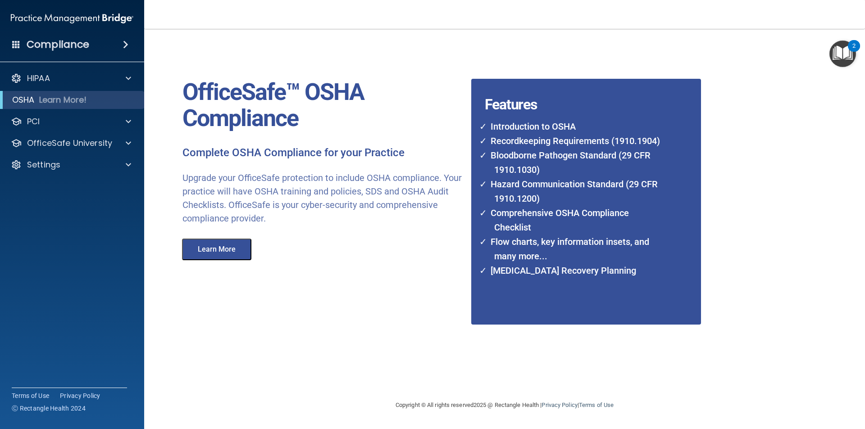
click at [110, 49] on div "Compliance" at bounding box center [72, 45] width 144 height 20
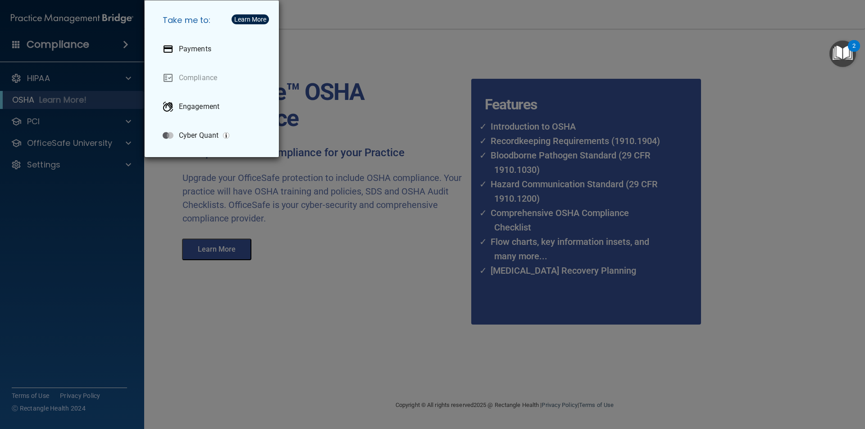
click at [66, 89] on div "Take me to: Payments Compliance Engagement Cyber Quant" at bounding box center [432, 214] width 865 height 429
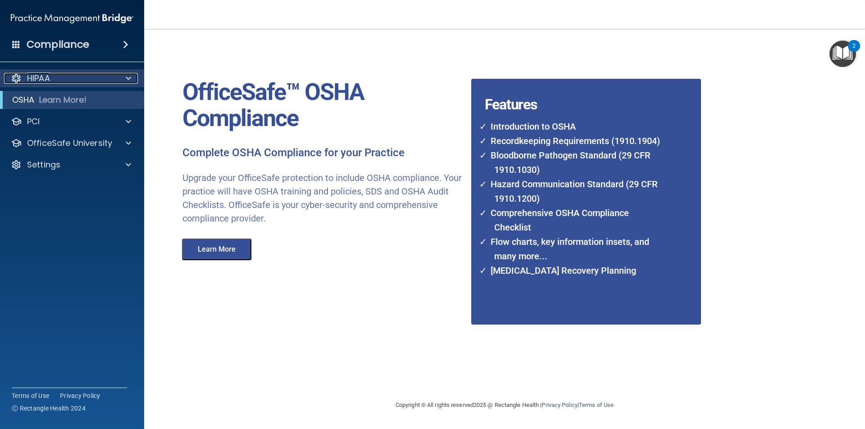
click at [52, 78] on div "HIPAA" at bounding box center [60, 78] width 112 height 11
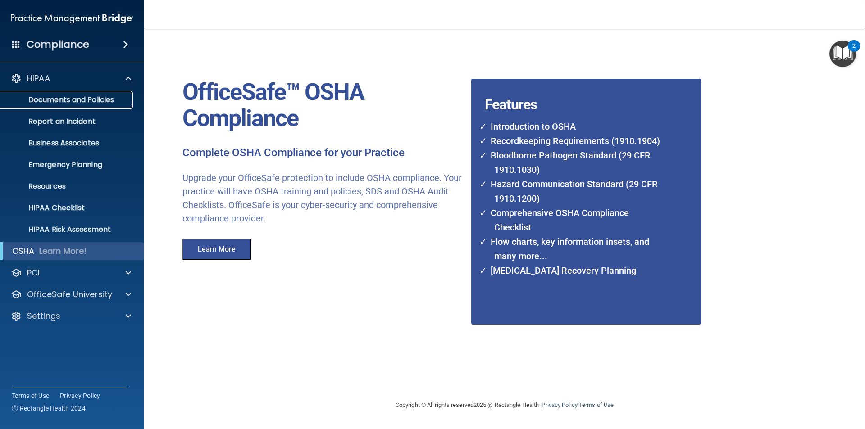
click at [88, 100] on p "Documents and Policies" at bounding box center [67, 99] width 123 height 9
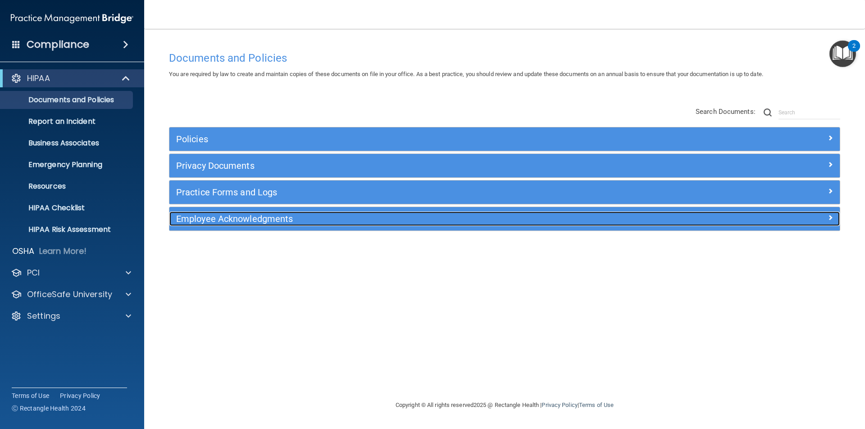
click at [267, 217] on h5 "Employee Acknowledgments" at bounding box center [420, 219] width 489 height 10
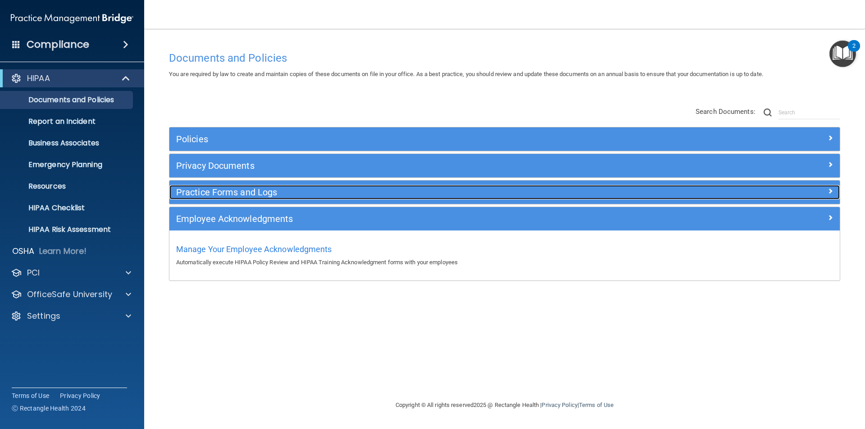
click at [255, 191] on h5 "Practice Forms and Logs" at bounding box center [420, 192] width 489 height 10
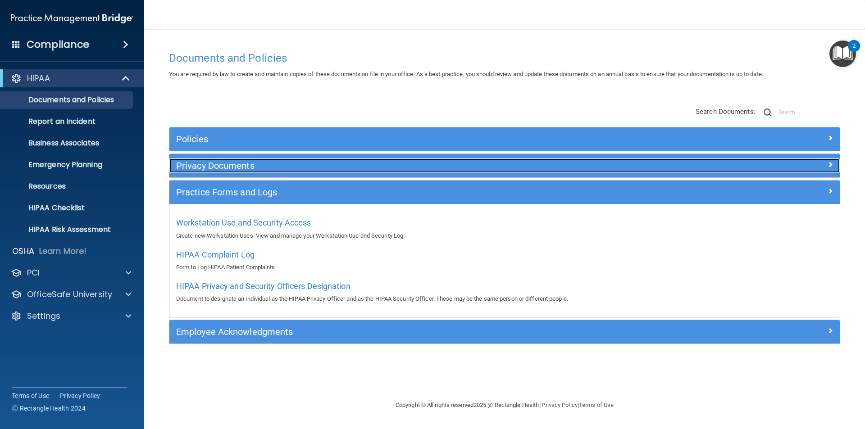
click at [245, 162] on h5 "Privacy Documents" at bounding box center [420, 166] width 489 height 10
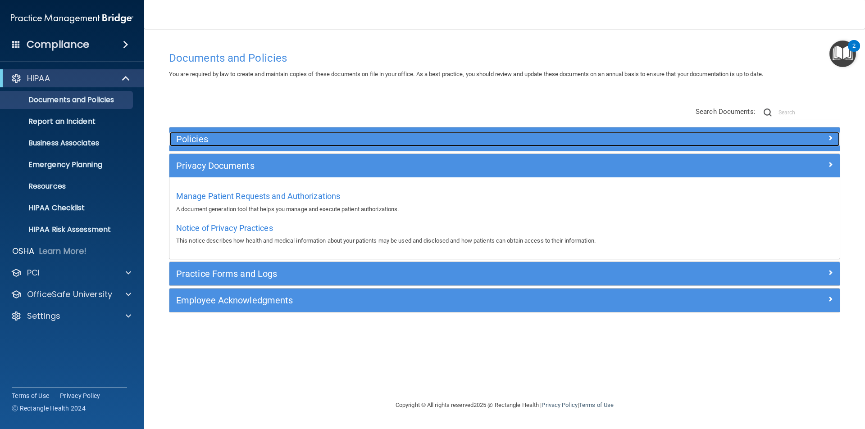
click at [205, 143] on h5 "Policies" at bounding box center [420, 139] width 489 height 10
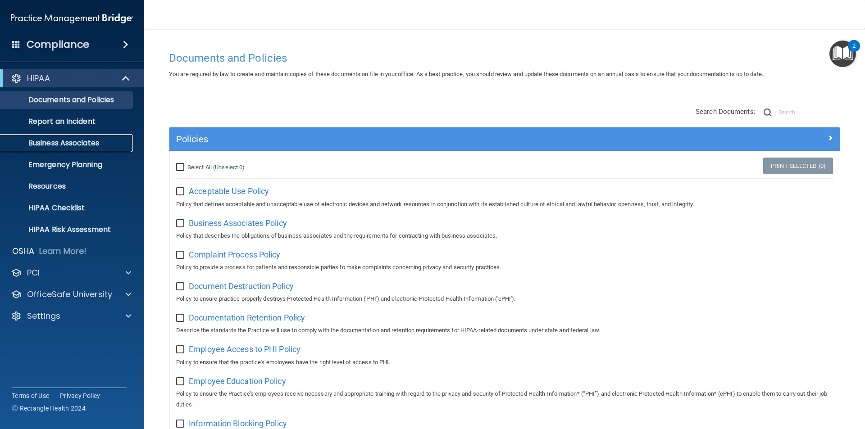
click at [93, 148] on link "Business Associates" at bounding box center [62, 143] width 142 height 18
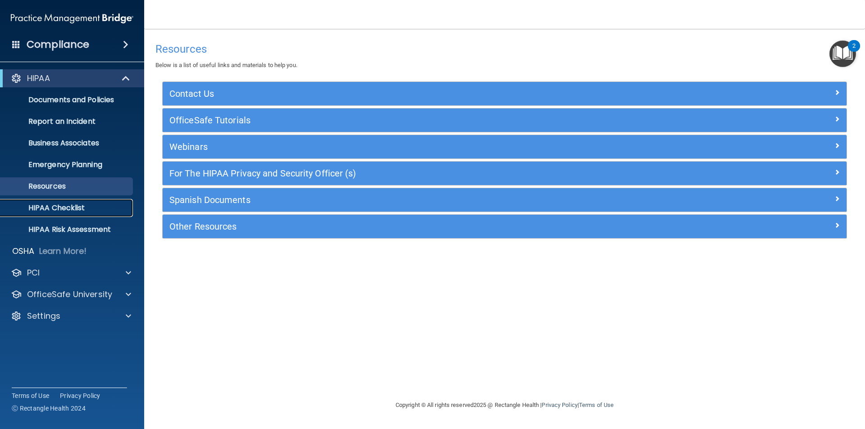
click at [96, 207] on p "HIPAA Checklist" at bounding box center [67, 208] width 123 height 9
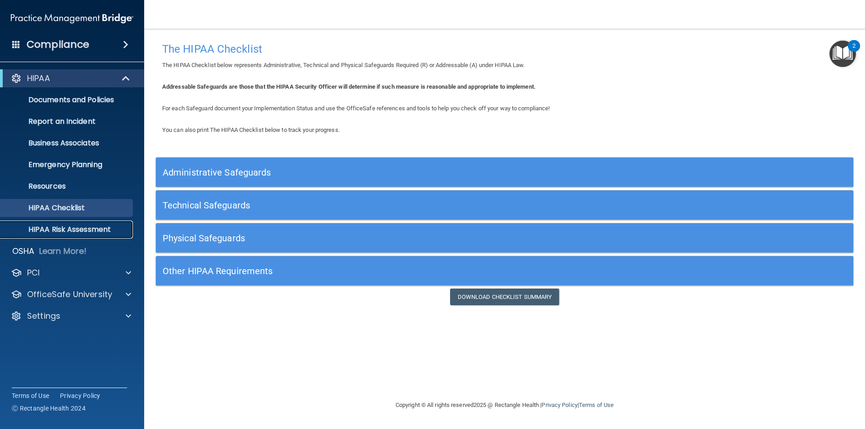
click at [93, 228] on p "HIPAA Risk Assessment" at bounding box center [67, 229] width 123 height 9
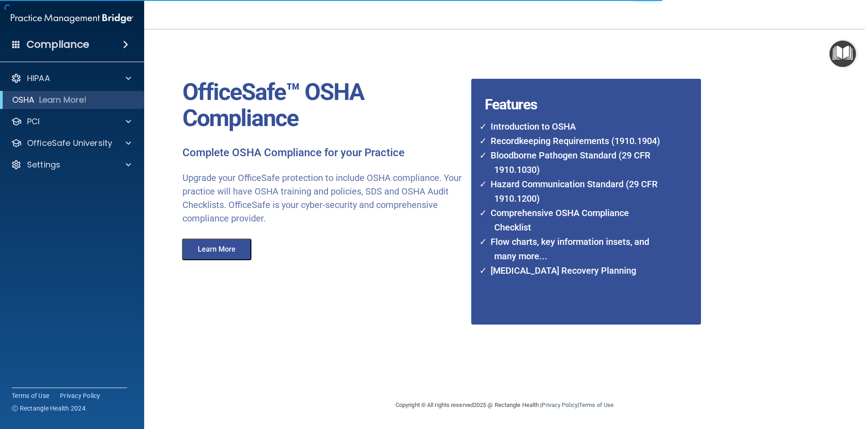
click at [217, 249] on button "Learn More" at bounding box center [216, 250] width 69 height 22
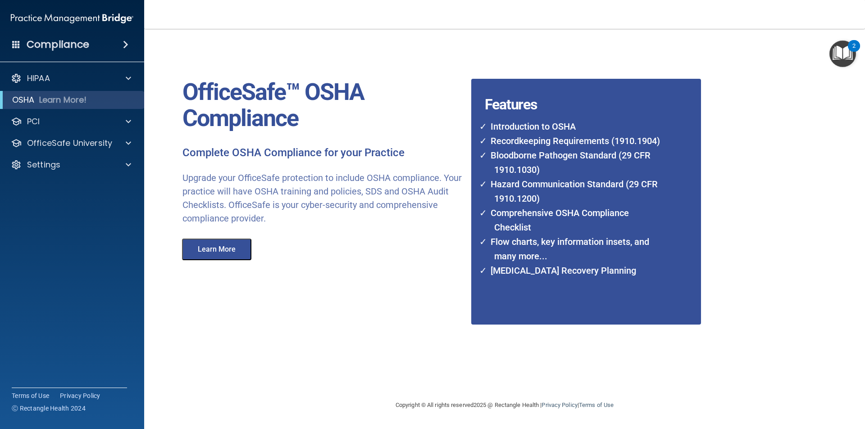
click at [217, 248] on button "Learn More" at bounding box center [216, 250] width 69 height 22
click at [36, 77] on p "HIPAA" at bounding box center [38, 78] width 23 height 11
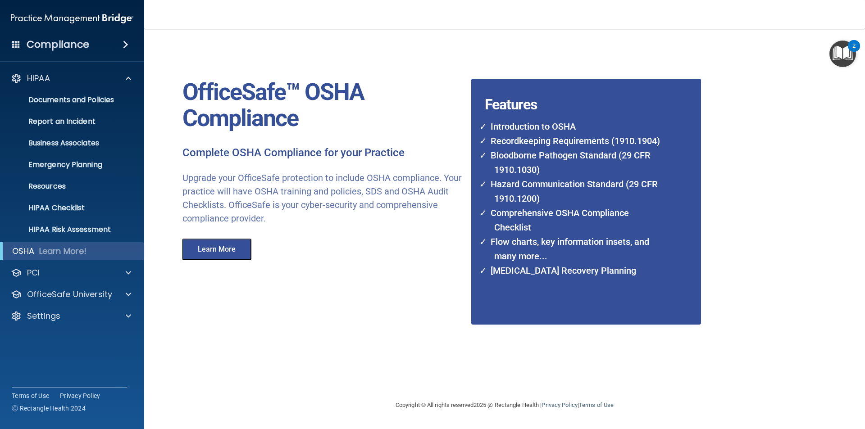
click at [73, 48] on h4 "Compliance" at bounding box center [58, 44] width 63 height 13
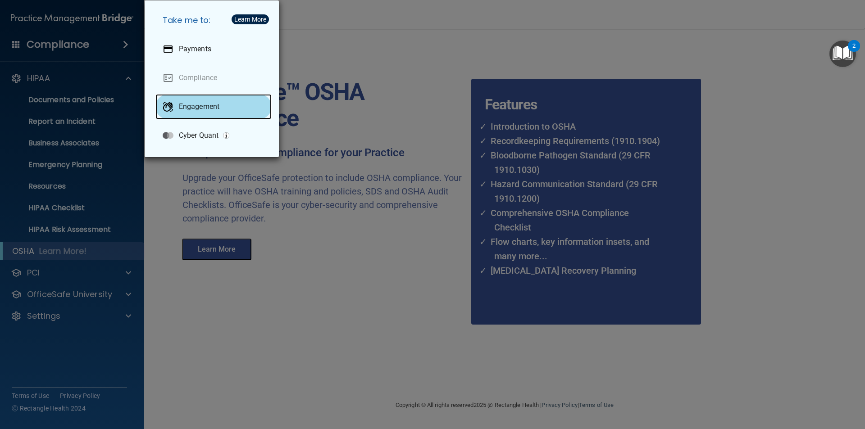
click at [191, 105] on p "Engagement" at bounding box center [199, 106] width 41 height 9
click at [297, 54] on div "Take me to: Payments Compliance Engagement Cyber Quant" at bounding box center [432, 214] width 865 height 429
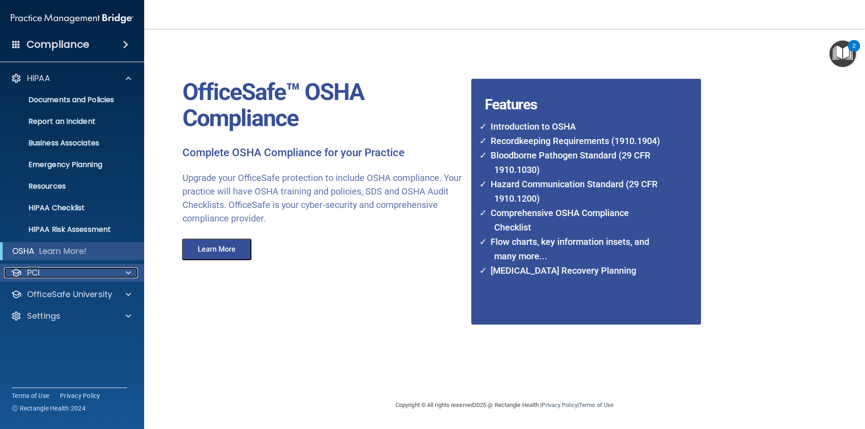
click at [76, 268] on div "PCI" at bounding box center [60, 273] width 112 height 11
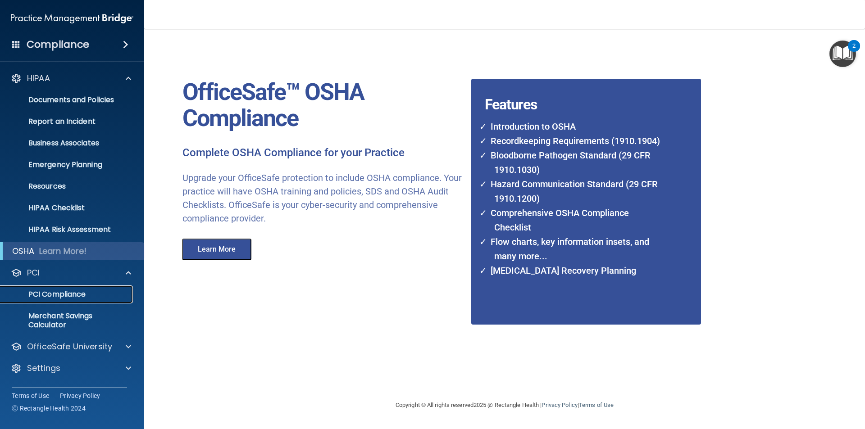
click at [59, 291] on p "PCI Compliance" at bounding box center [67, 294] width 123 height 9
click at [58, 371] on p "Settings" at bounding box center [43, 368] width 33 height 11
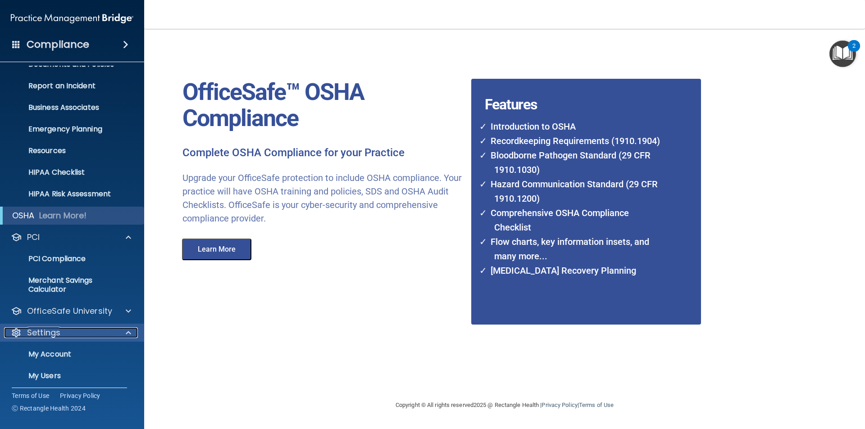
scroll to position [83, 0]
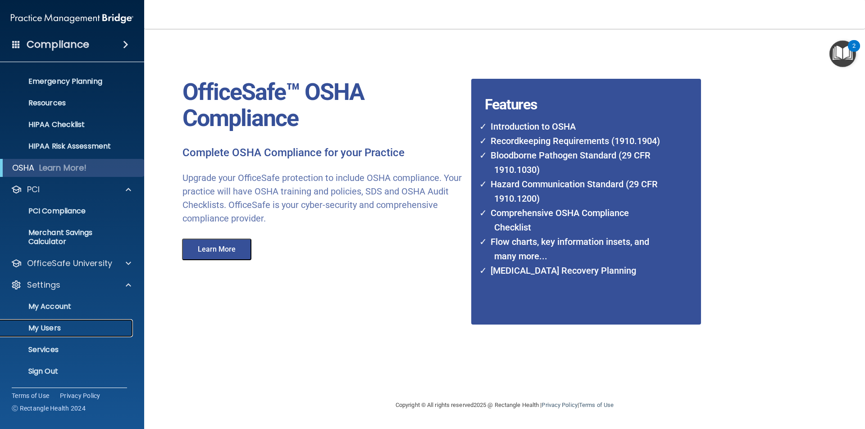
click at [109, 327] on p "My Users" at bounding box center [67, 328] width 123 height 9
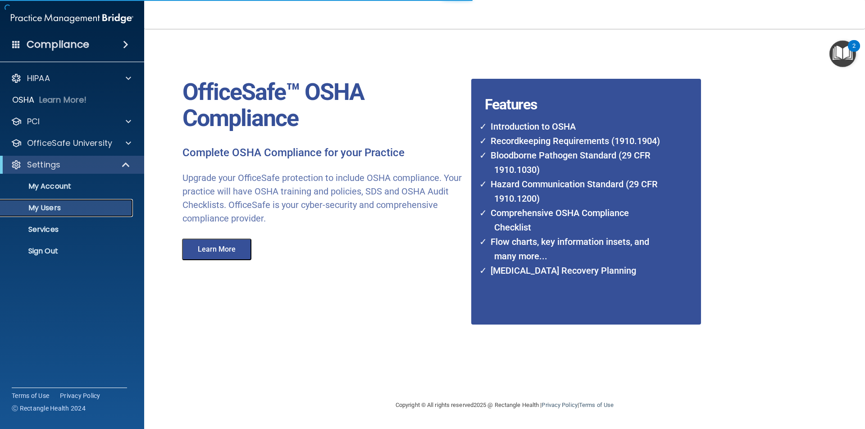
select select "20"
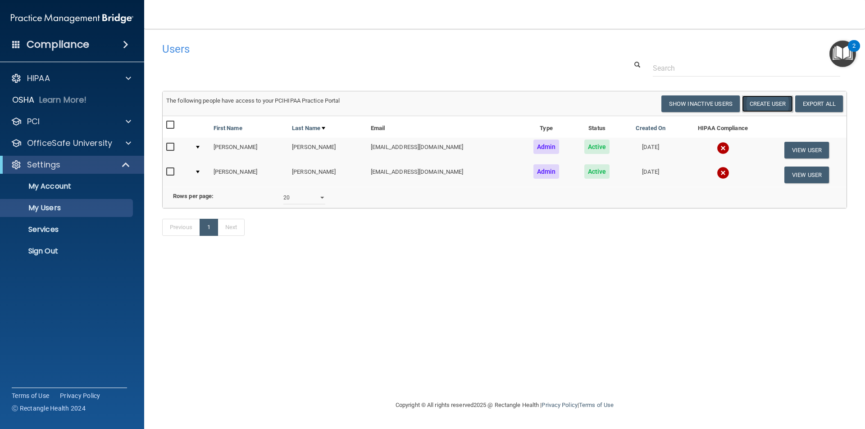
click at [774, 107] on button "Create User" at bounding box center [767, 103] width 51 height 17
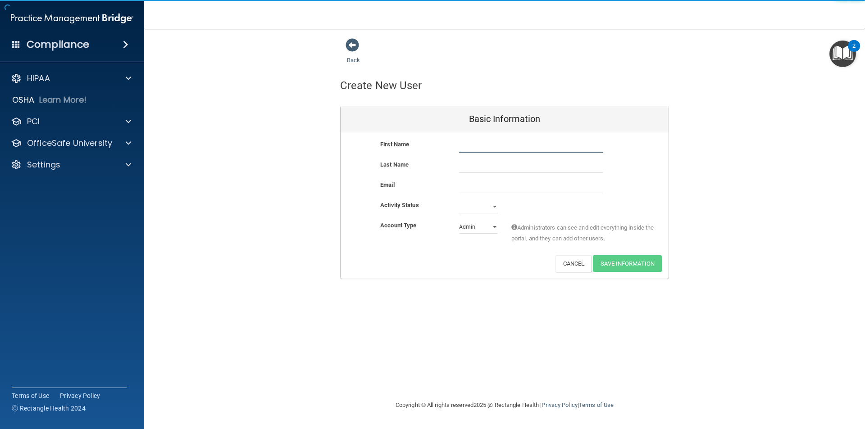
click at [535, 146] on input "text" at bounding box center [531, 146] width 144 height 14
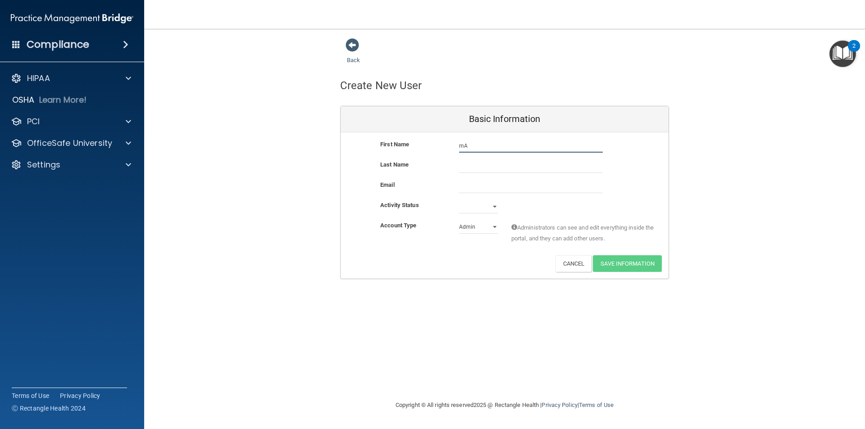
type input "m"
type input "Mariely"
click at [507, 169] on input "text" at bounding box center [531, 166] width 144 height 14
type input "Lara-Grehan"
click at [491, 186] on input "email" at bounding box center [531, 187] width 144 height 14
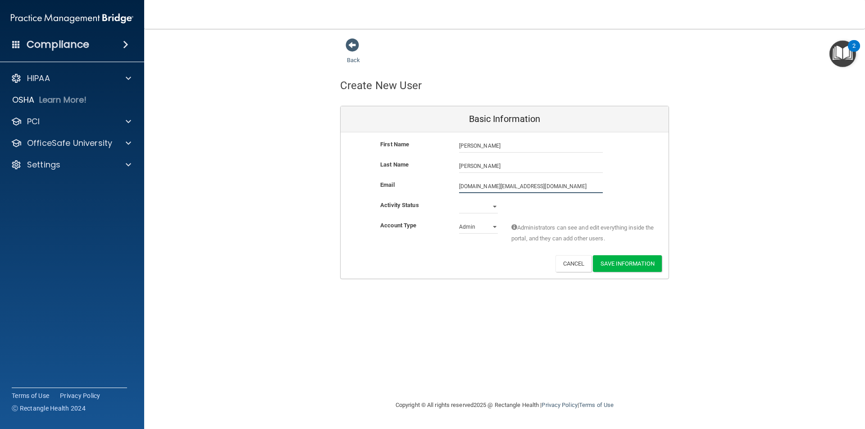
type input "dellersmiles.contact@gmail.com"
click at [492, 207] on select "Active Inactive" at bounding box center [478, 209] width 39 height 14
select select "active"
click at [459, 200] on select "Active Inactive" at bounding box center [478, 207] width 39 height 14
click at [618, 266] on button "Save Information" at bounding box center [627, 263] width 69 height 17
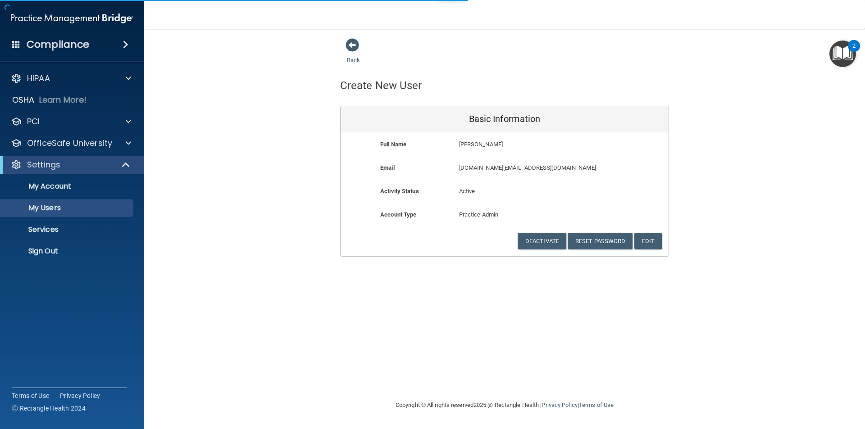
select select "20"
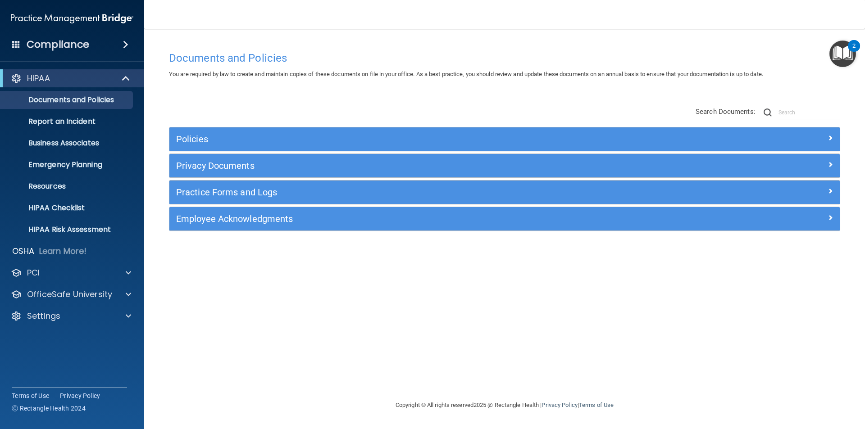
click at [367, 130] on div "Policies" at bounding box center [504, 138] width 670 height 23
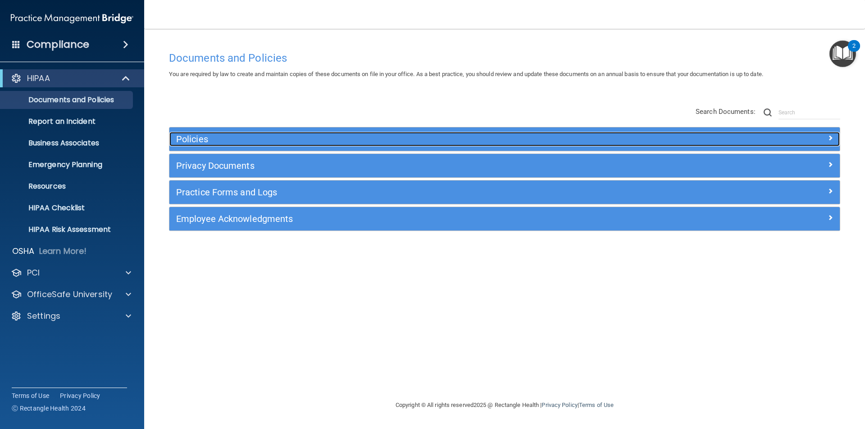
click at [363, 139] on h5 "Policies" at bounding box center [420, 139] width 489 height 10
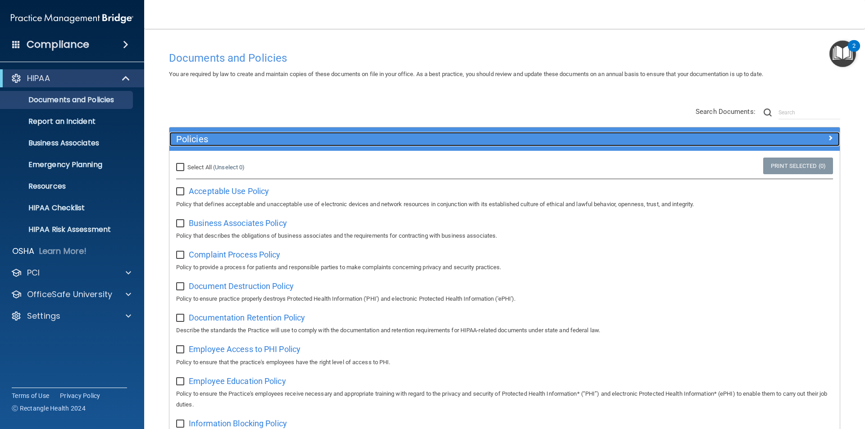
click at [354, 140] on h5 "Policies" at bounding box center [420, 139] width 489 height 10
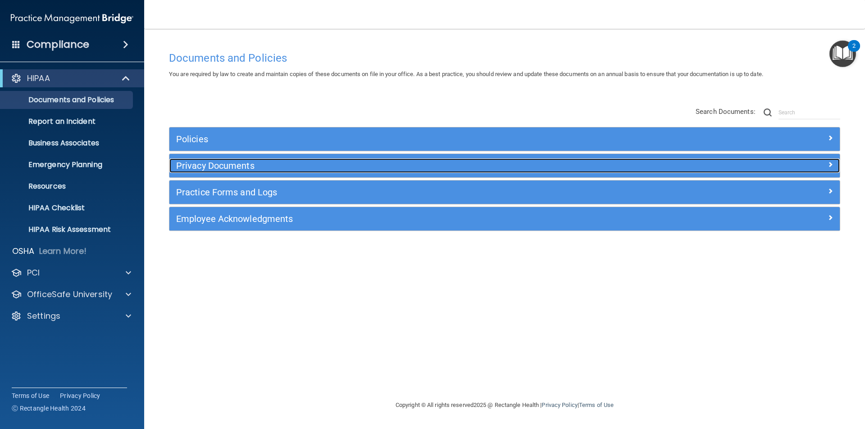
click at [292, 161] on h5 "Privacy Documents" at bounding box center [420, 166] width 489 height 10
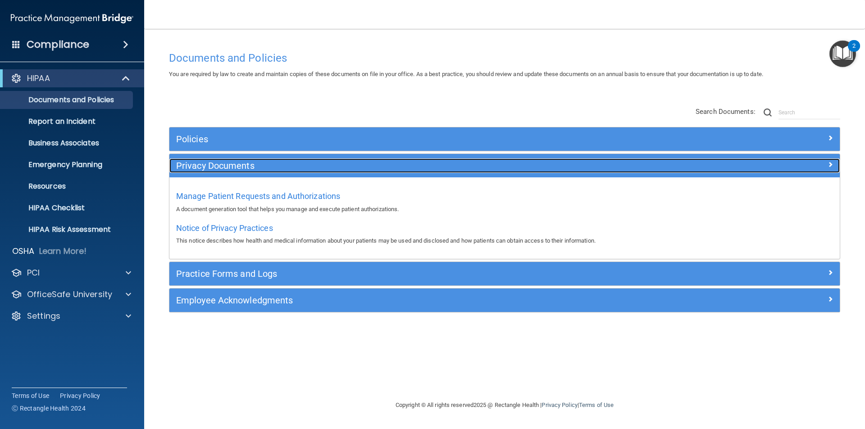
click at [294, 161] on h5 "Privacy Documents" at bounding box center [420, 166] width 489 height 10
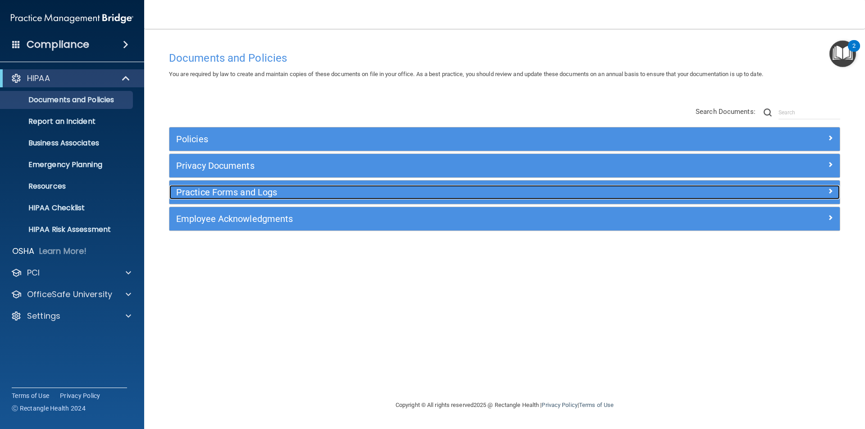
click at [289, 190] on h5 "Practice Forms and Logs" at bounding box center [420, 192] width 489 height 10
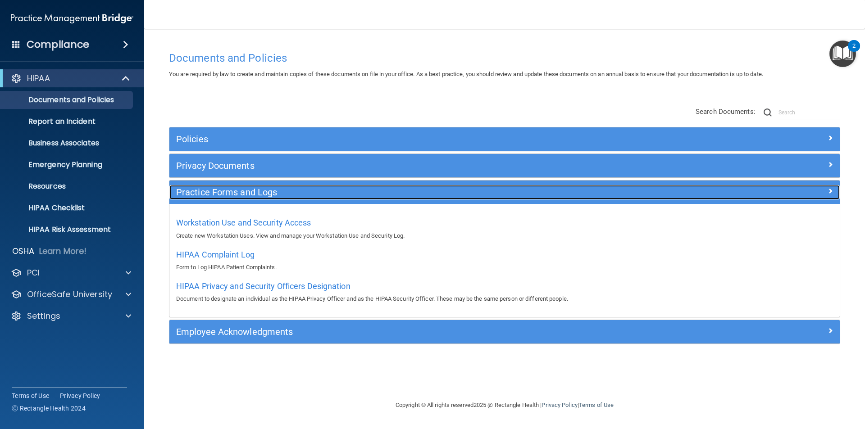
click at [289, 190] on h5 "Practice Forms and Logs" at bounding box center [420, 192] width 489 height 10
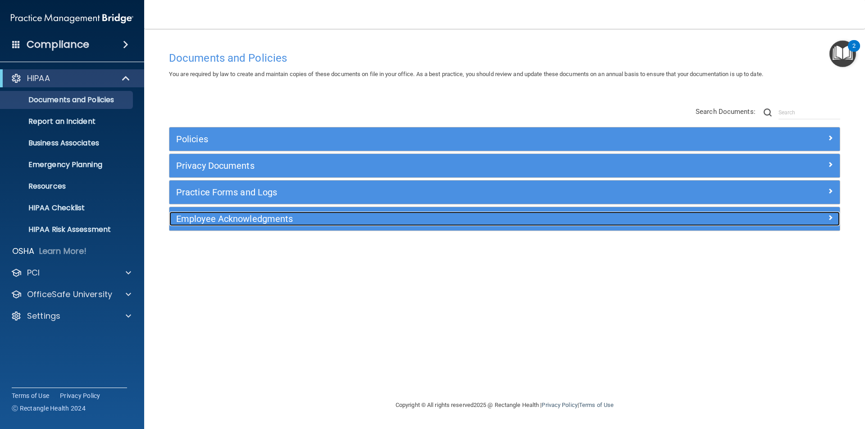
click at [291, 218] on h5 "Employee Acknowledgments" at bounding box center [420, 219] width 489 height 10
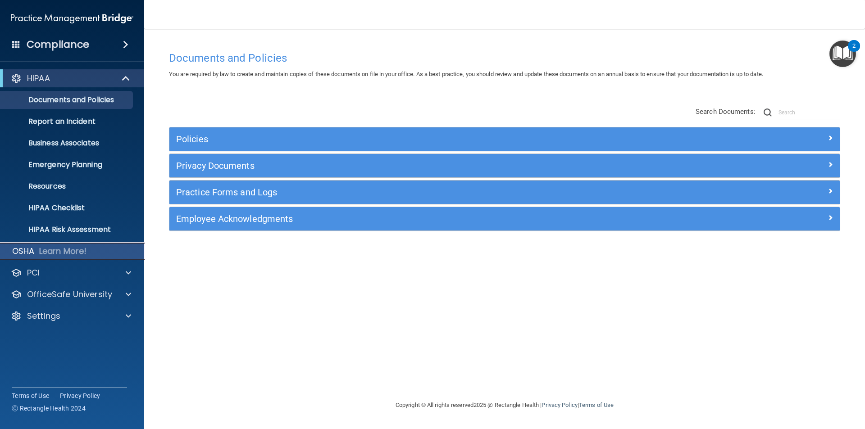
click at [26, 250] on p "OSHA" at bounding box center [23, 251] width 23 height 11
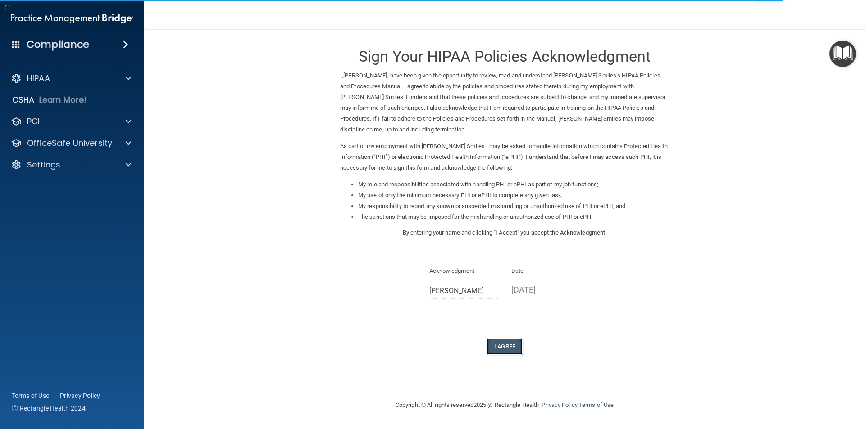
click at [501, 347] on button "I Agree" at bounding box center [504, 346] width 36 height 17
